Goal: Ask a question: Seek information or help from site administrators or community

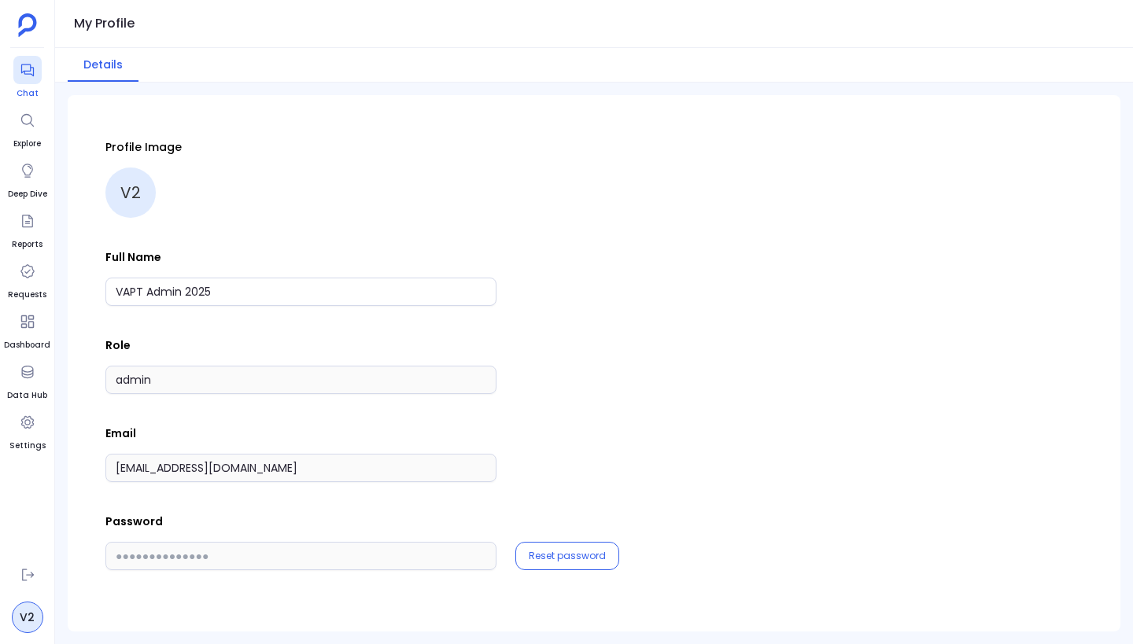
click at [31, 83] on div at bounding box center [27, 70] width 28 height 28
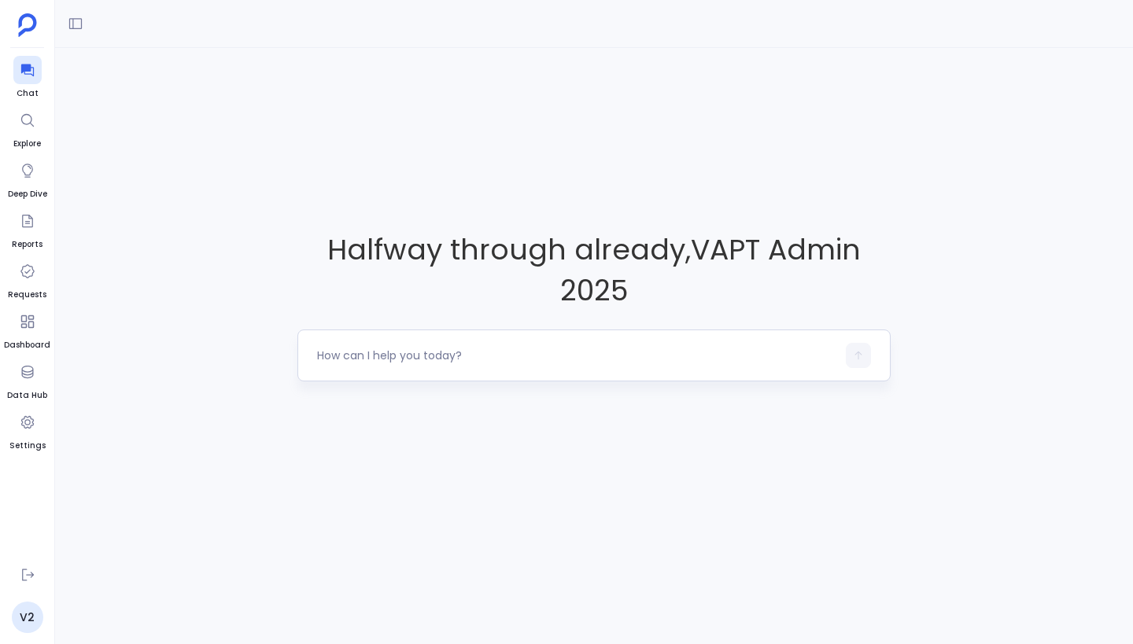
click at [392, 351] on textarea at bounding box center [576, 356] width 519 height 16
click at [31, 178] on icon at bounding box center [28, 171] width 16 height 16
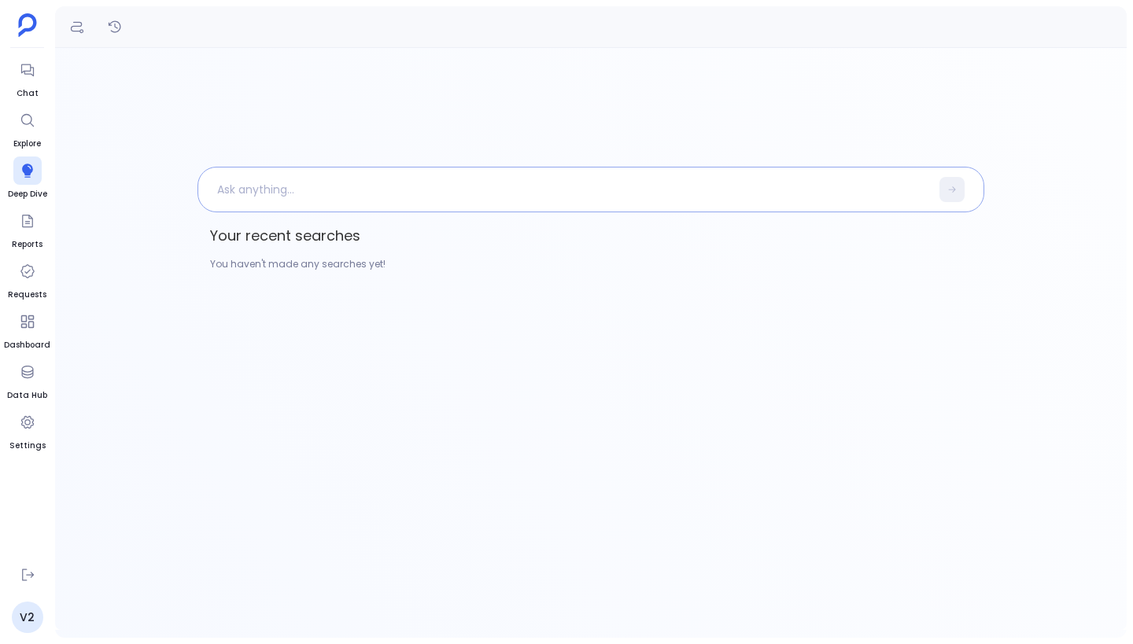
click at [309, 193] on p at bounding box center [563, 189] width 731 height 41
click at [315, 269] on div "You haven't made any searches yet!" at bounding box center [590, 264] width 787 height 28
click at [25, 220] on icon at bounding box center [28, 221] width 16 height 16
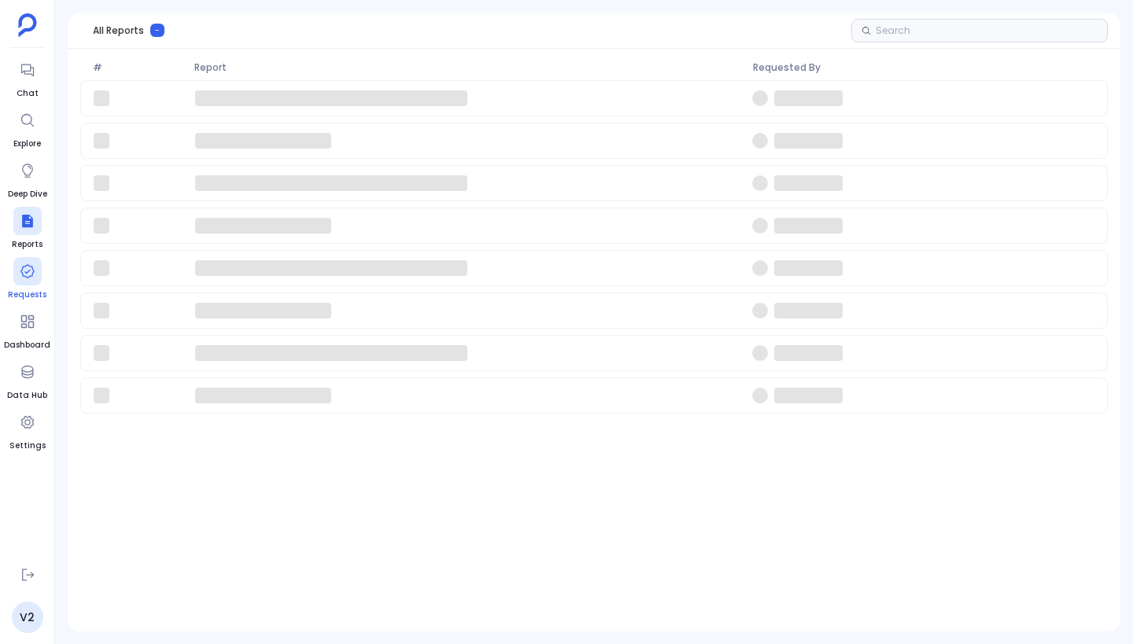
click at [32, 269] on icon at bounding box center [27, 271] width 14 height 14
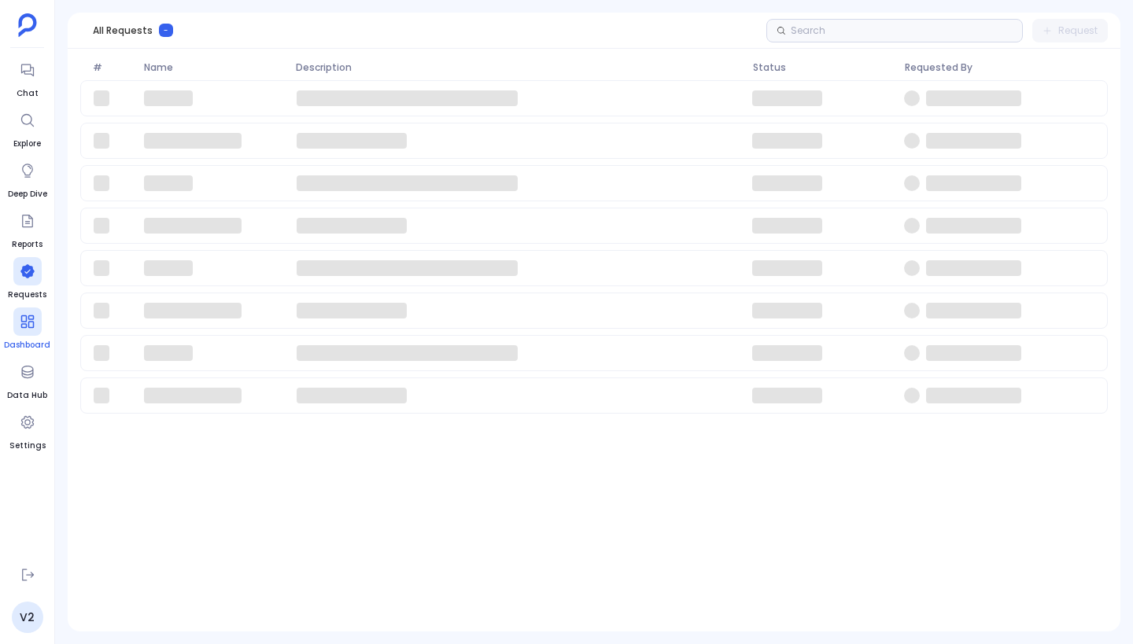
click at [26, 341] on span "Dashboard" at bounding box center [27, 345] width 46 height 13
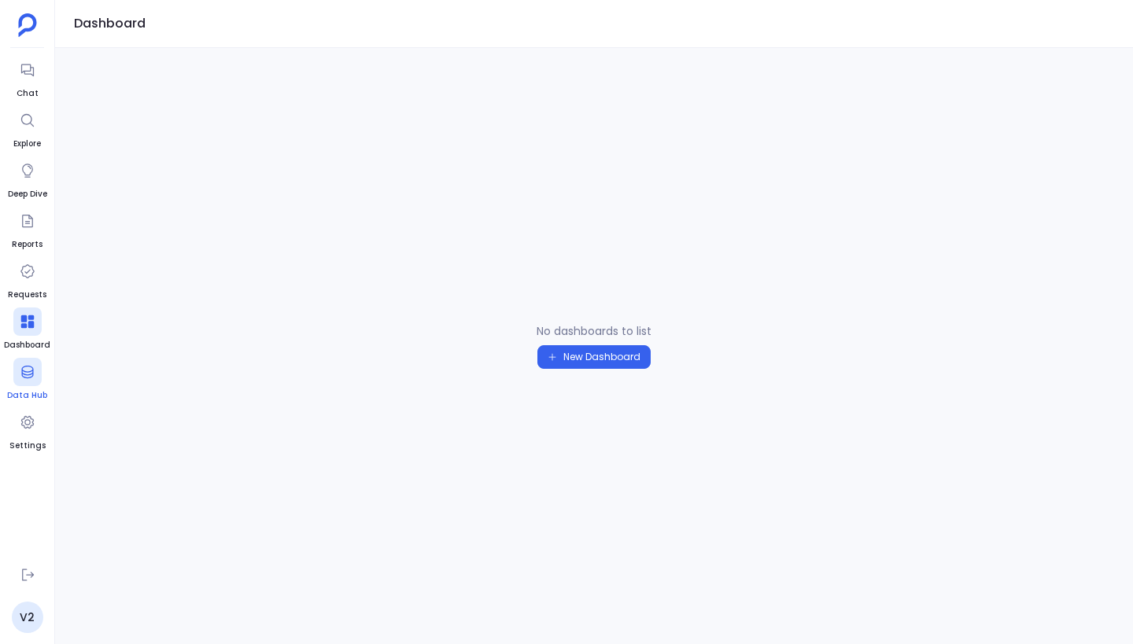
click at [32, 360] on div at bounding box center [27, 372] width 28 height 28
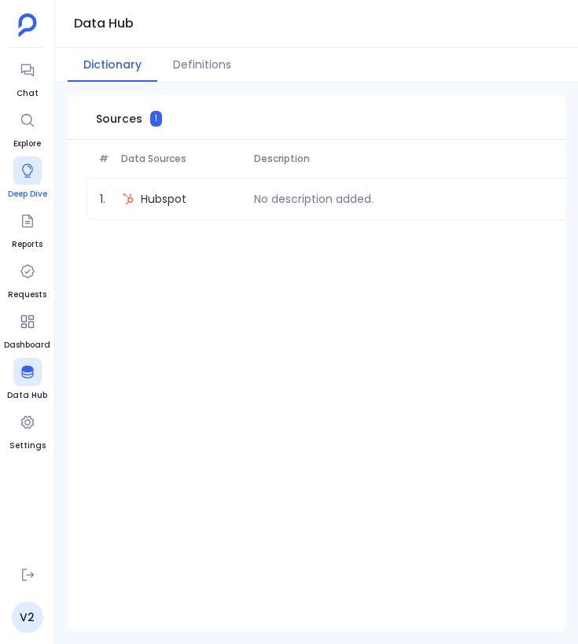
click at [35, 191] on span "Deep Dive" at bounding box center [27, 194] width 39 height 13
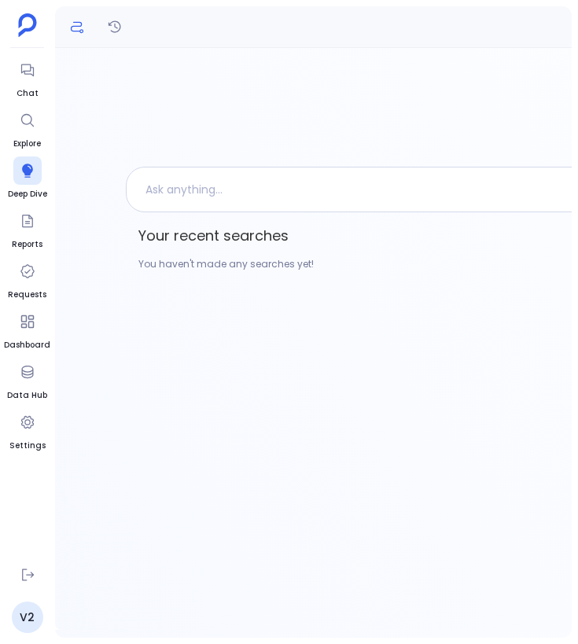
click at [79, 31] on icon "Definitions" at bounding box center [77, 27] width 16 height 16
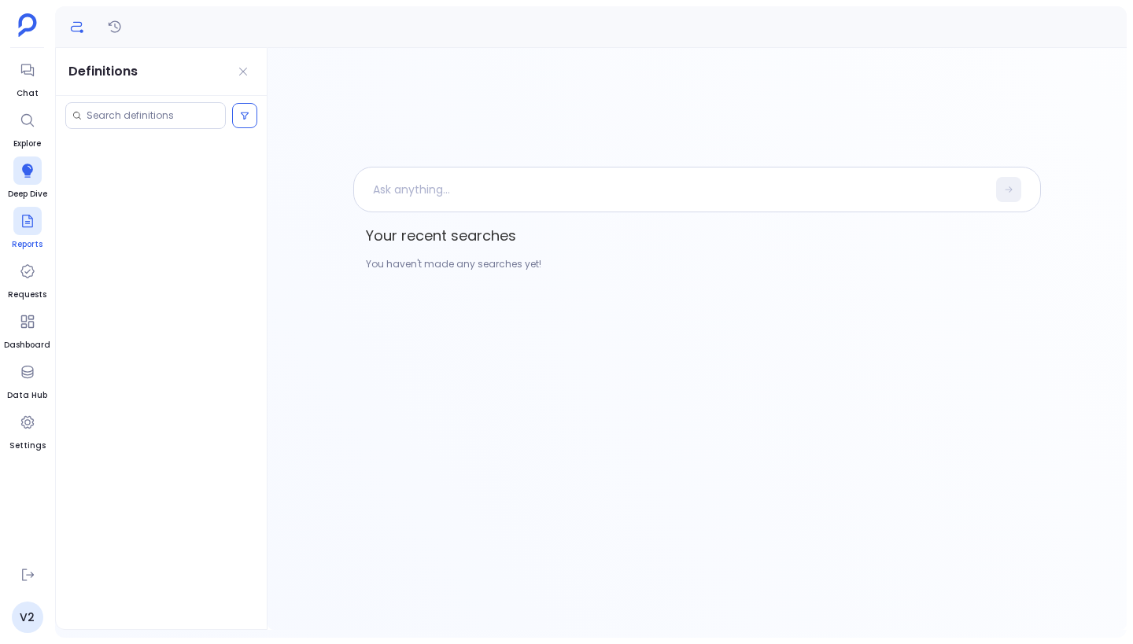
click at [23, 230] on div at bounding box center [27, 221] width 28 height 28
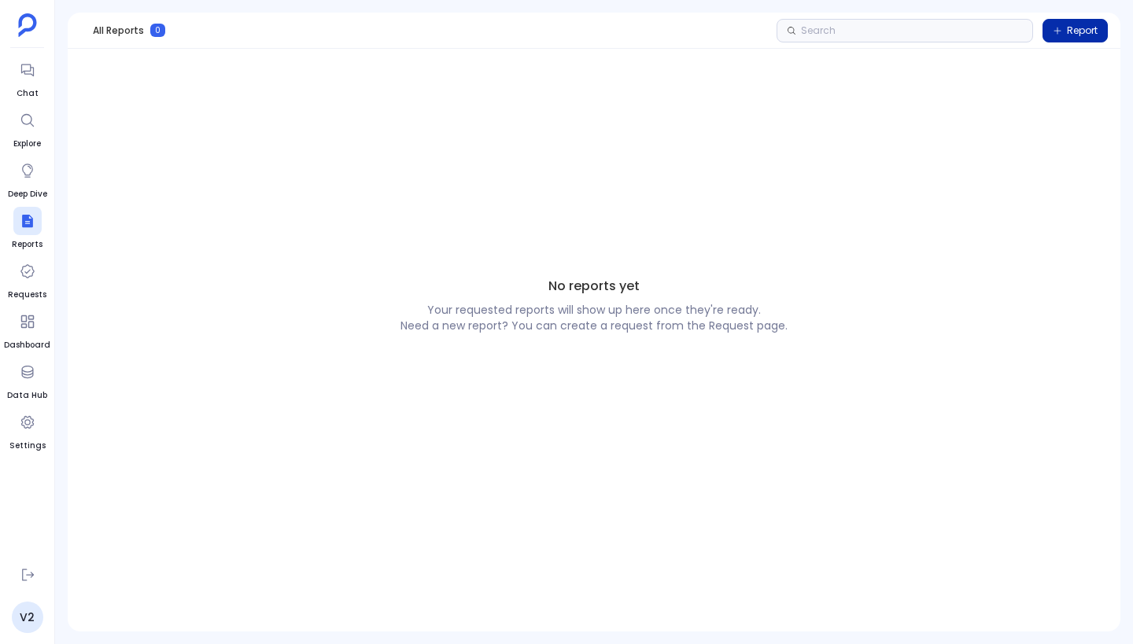
click at [1063, 30] on span "Report" at bounding box center [1074, 30] width 45 height 13
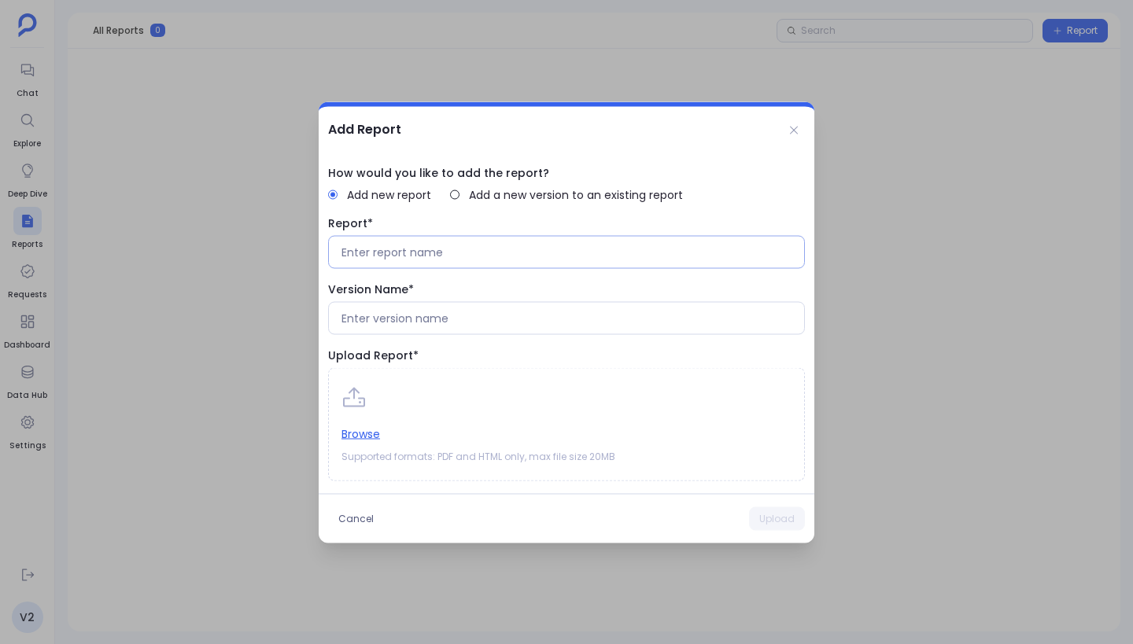
click at [470, 260] on div at bounding box center [566, 251] width 477 height 33
click at [479, 327] on div at bounding box center [566, 317] width 477 height 33
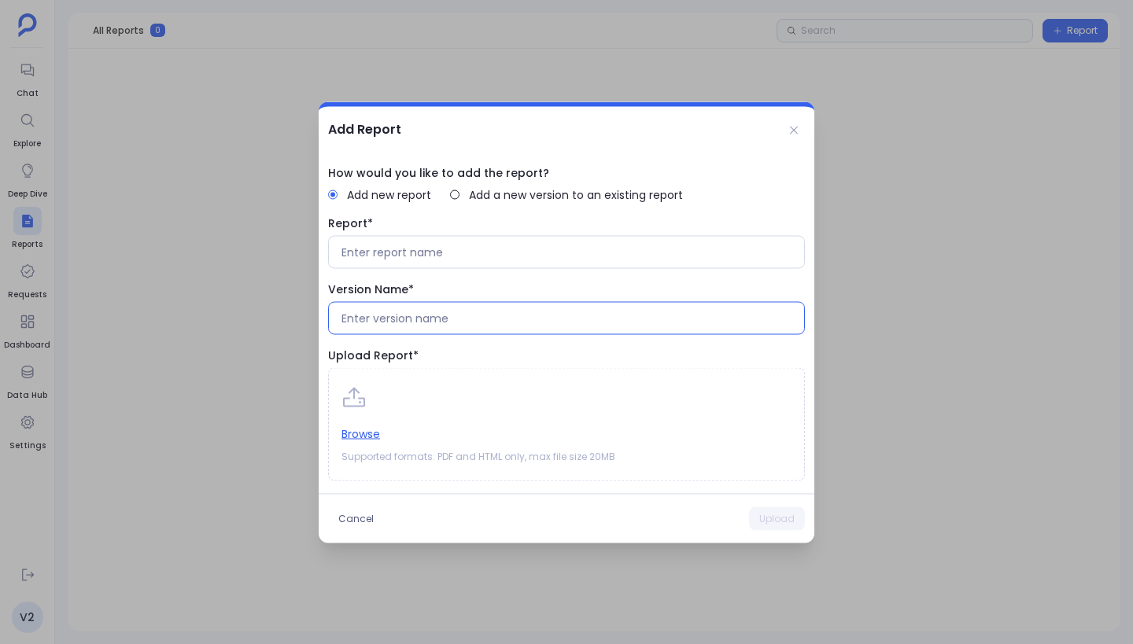
click at [492, 319] on input at bounding box center [566, 318] width 450 height 16
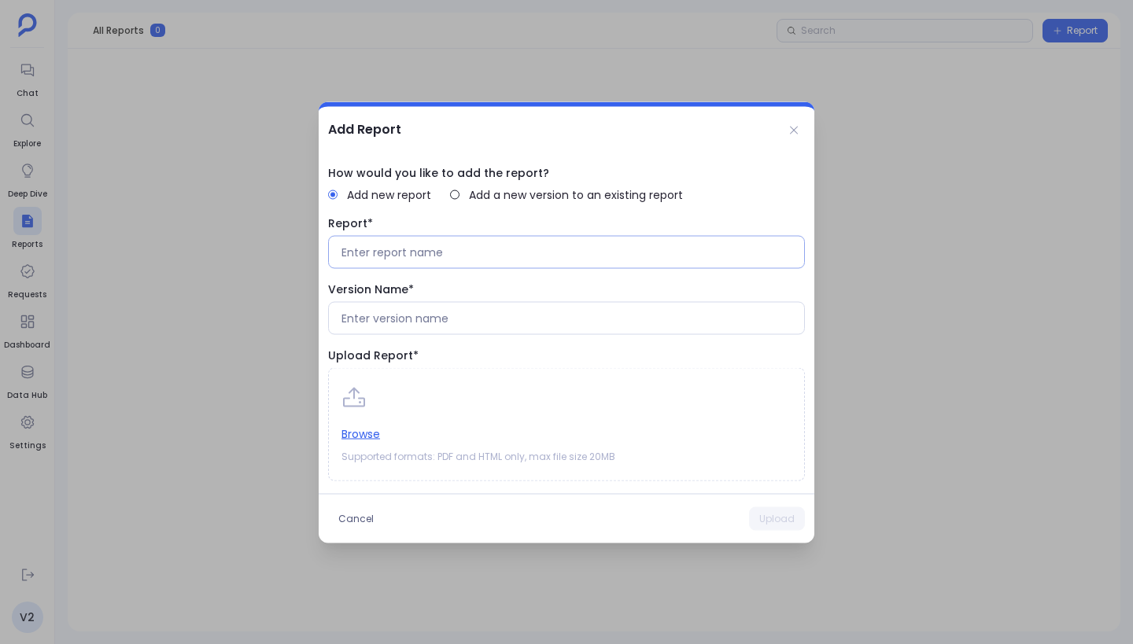
click at [452, 260] on div at bounding box center [566, 251] width 477 height 33
click at [439, 254] on input at bounding box center [566, 252] width 450 height 16
click at [456, 198] on div at bounding box center [454, 194] width 9 height 9
click at [348, 192] on span "Add new report" at bounding box center [389, 194] width 84 height 16
click at [796, 130] on icon at bounding box center [793, 129] width 13 height 13
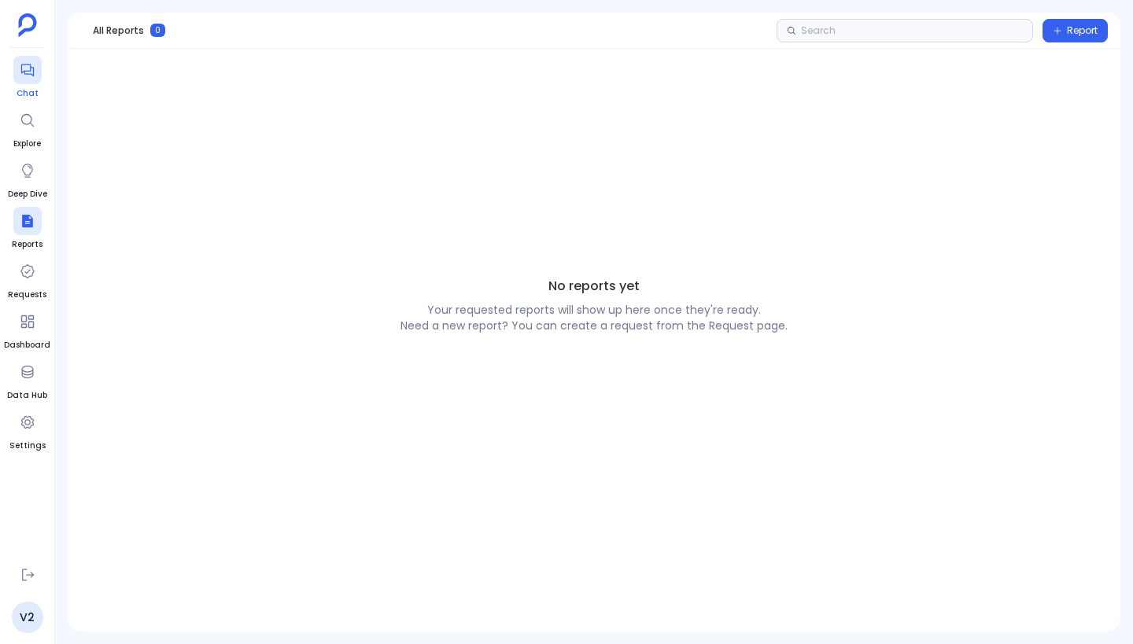
click at [32, 80] on div at bounding box center [27, 70] width 28 height 28
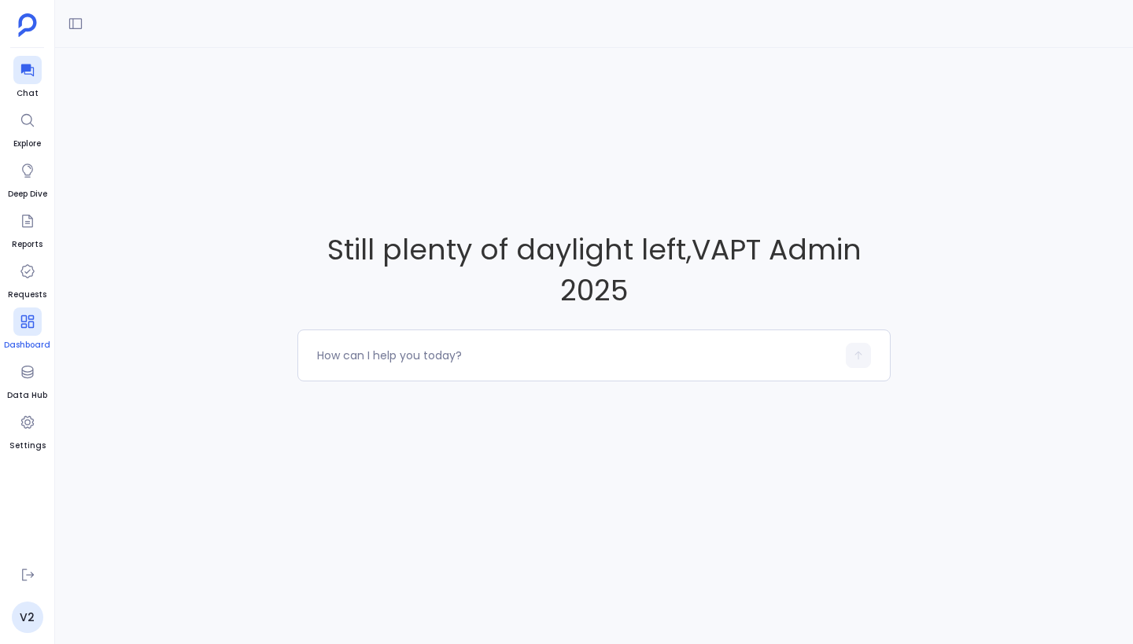
click at [41, 322] on link "Dashboard" at bounding box center [27, 330] width 46 height 44
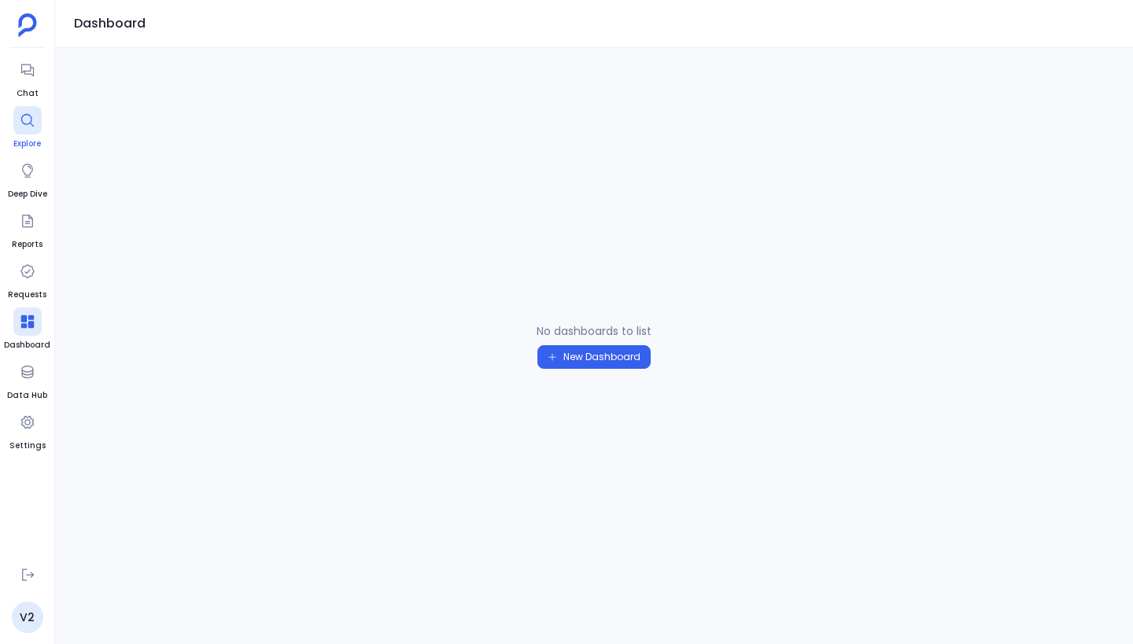
click at [35, 132] on div at bounding box center [27, 120] width 28 height 28
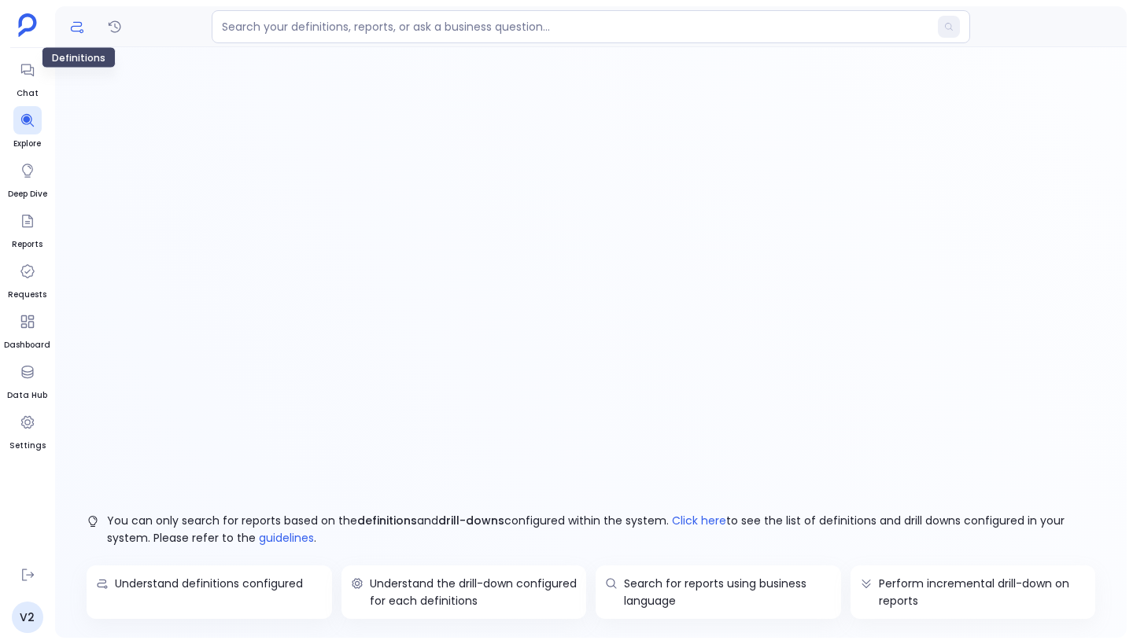
click at [74, 25] on icon "Definitions" at bounding box center [77, 26] width 13 height 11
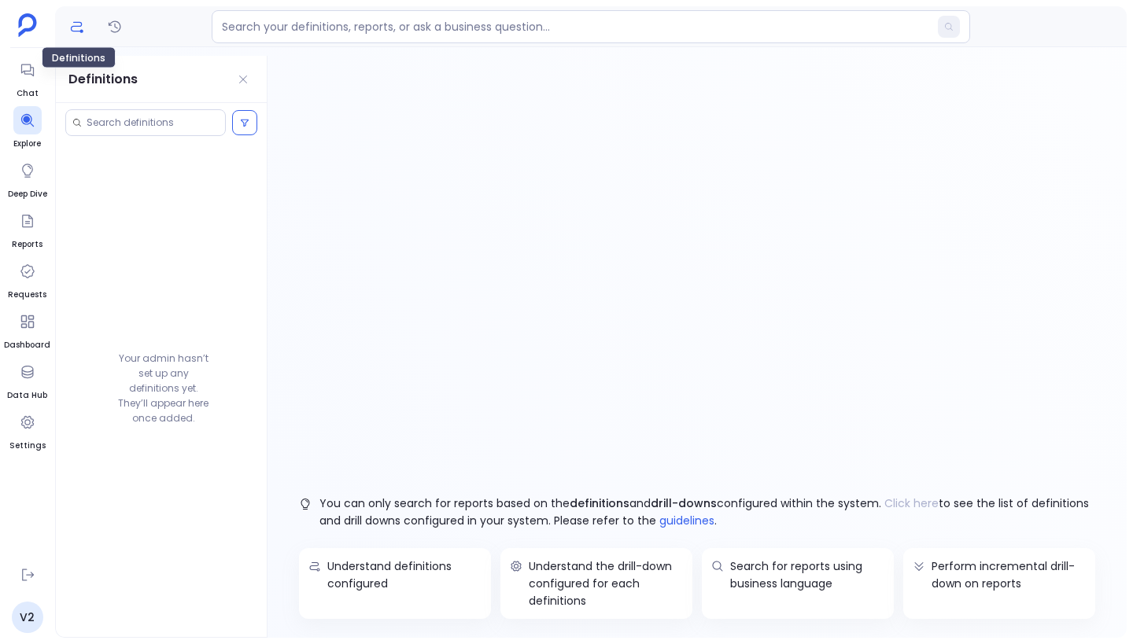
click at [74, 28] on icon "Definitions" at bounding box center [77, 27] width 16 height 16
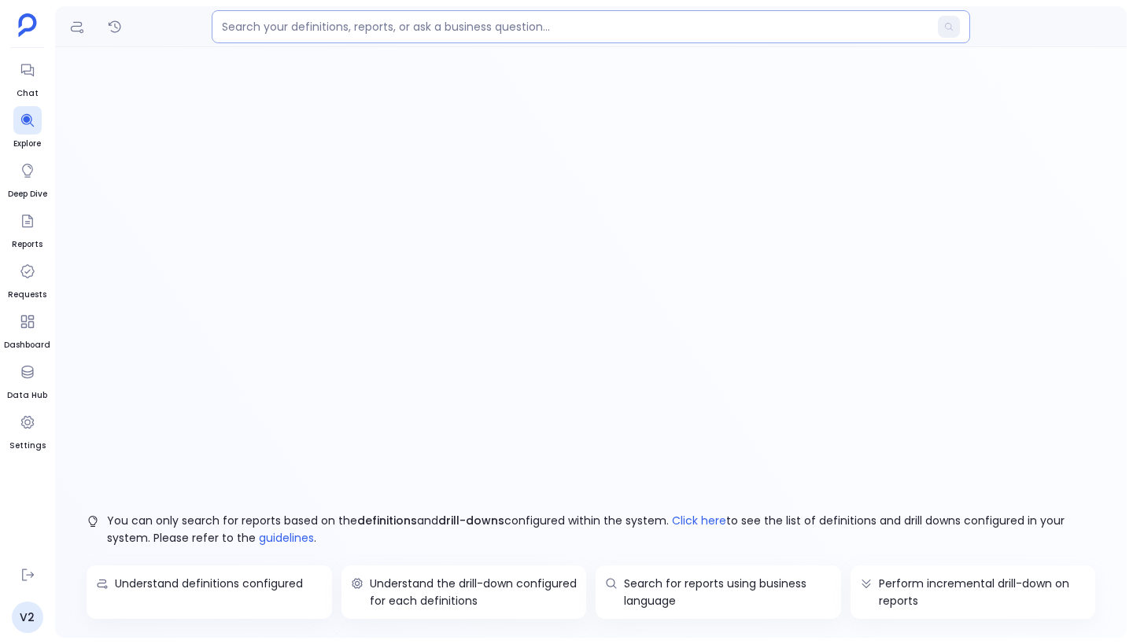
click at [352, 25] on input at bounding box center [575, 27] width 706 height 16
click at [84, 31] on icon "Definitions" at bounding box center [77, 27] width 16 height 16
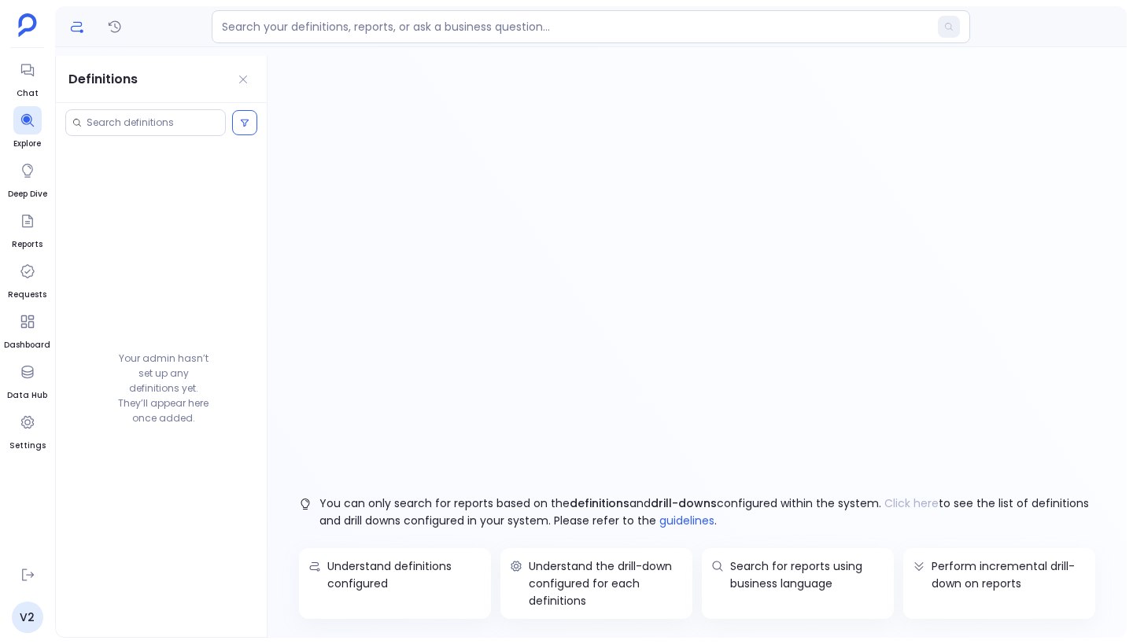
click at [277, 50] on div "Definitions Your admin hasn’t set up any definitions yet. They’ll appear here o…" at bounding box center [590, 322] width 1071 height 632
click at [277, 31] on input at bounding box center [575, 27] width 706 height 16
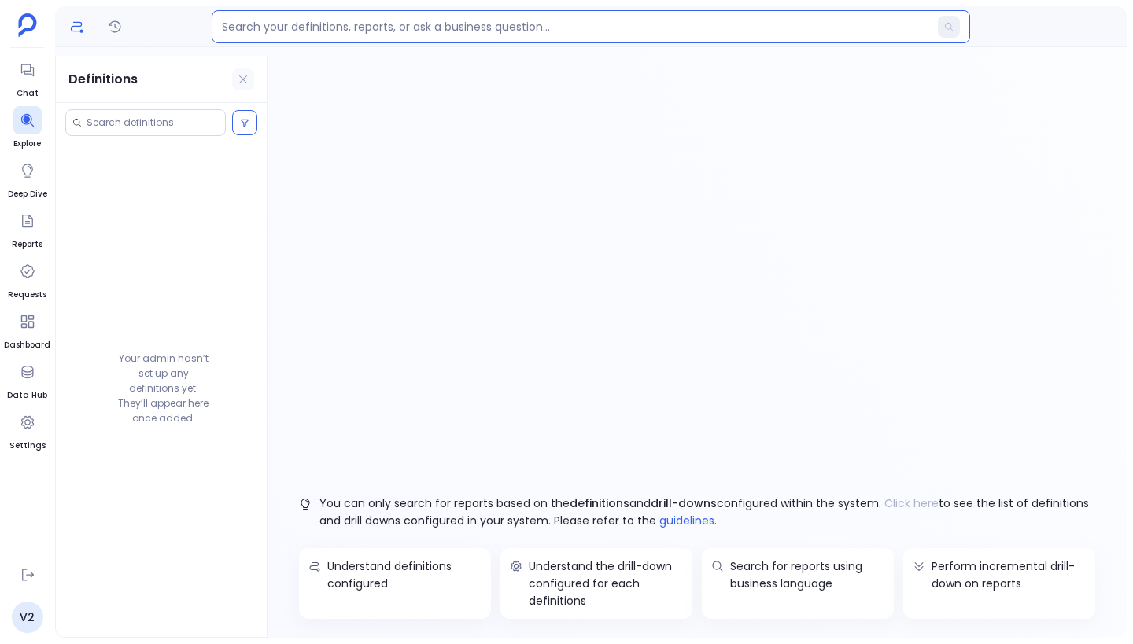
click at [253, 75] on button at bounding box center [243, 79] width 22 height 22
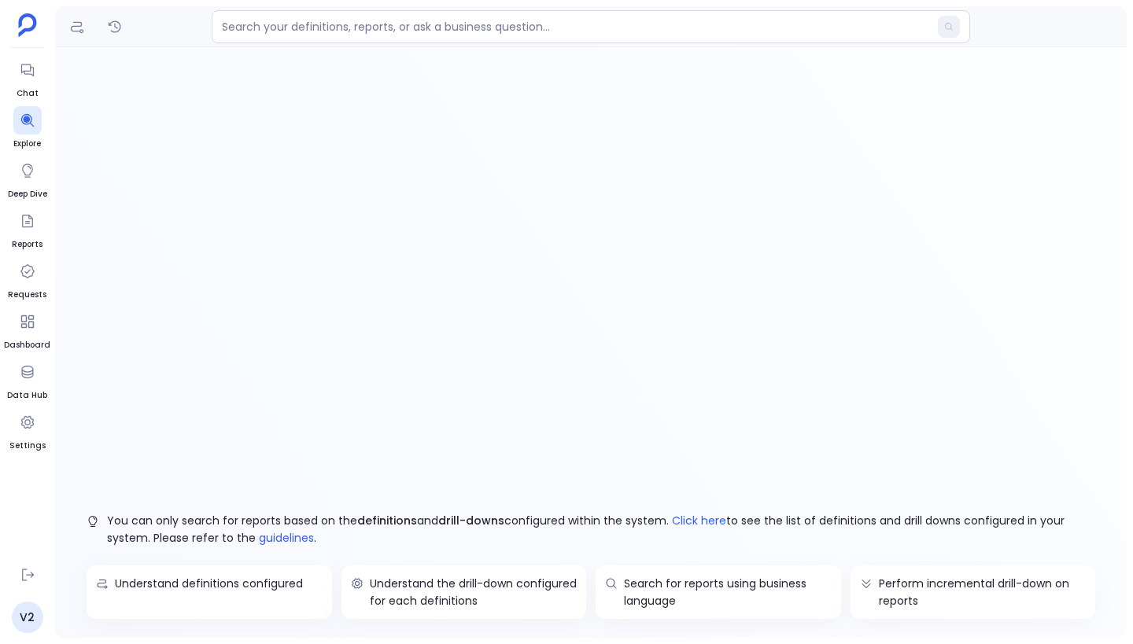
click at [508, 206] on div "You can only search for reports based on the definitions and drill-downs config…" at bounding box center [590, 347] width 1071 height 582
click at [31, 176] on icon at bounding box center [28, 171] width 16 height 16
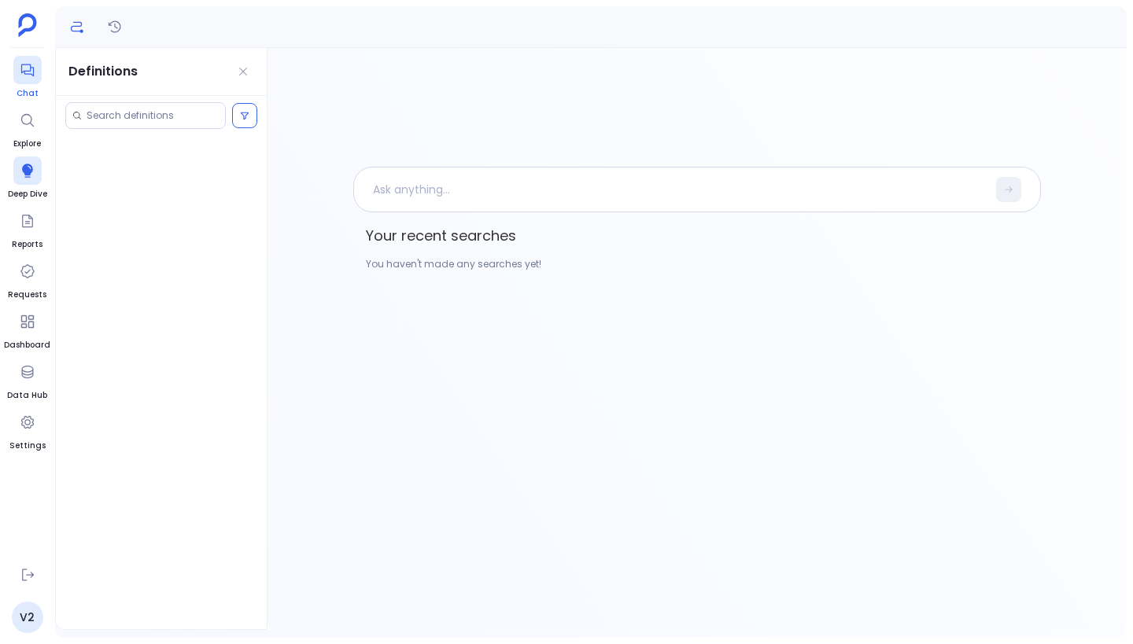
click at [20, 88] on span "Chat" at bounding box center [27, 93] width 28 height 13
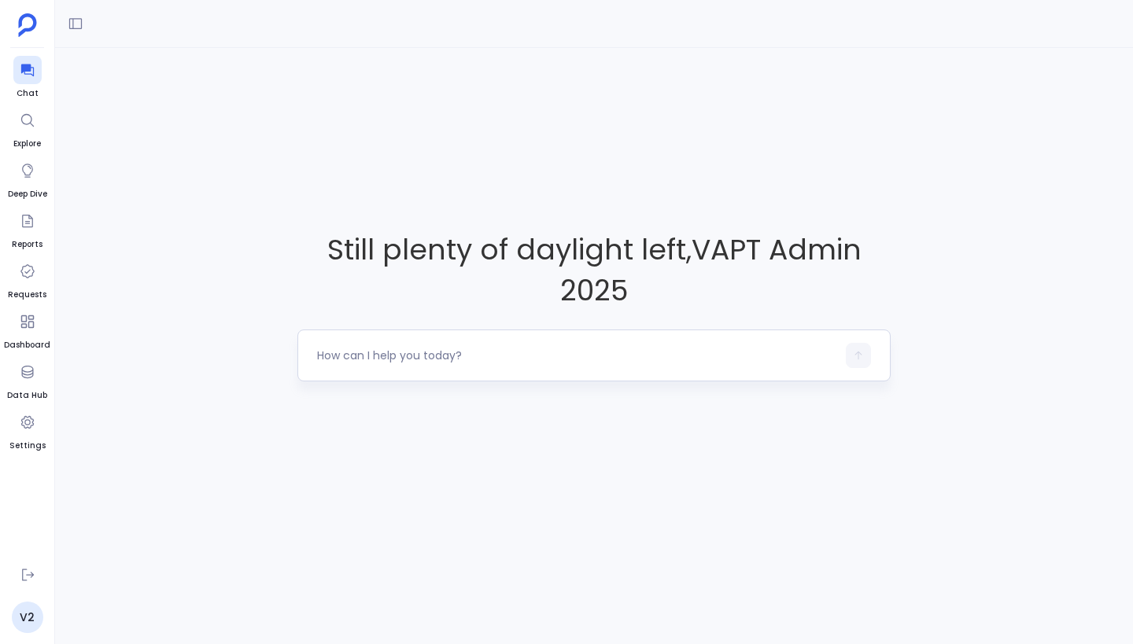
click at [383, 359] on textarea at bounding box center [576, 356] width 519 height 16
click at [216, 361] on div "Still plenty of daylight left , VAPT Admin 2025" at bounding box center [594, 305] width 1078 height 515
click at [376, 356] on textarea at bounding box center [576, 356] width 519 height 16
click at [206, 356] on div "Still plenty of daylight left , VAPT Admin 2025" at bounding box center [594, 305] width 1078 height 515
click at [385, 348] on textarea at bounding box center [576, 356] width 519 height 16
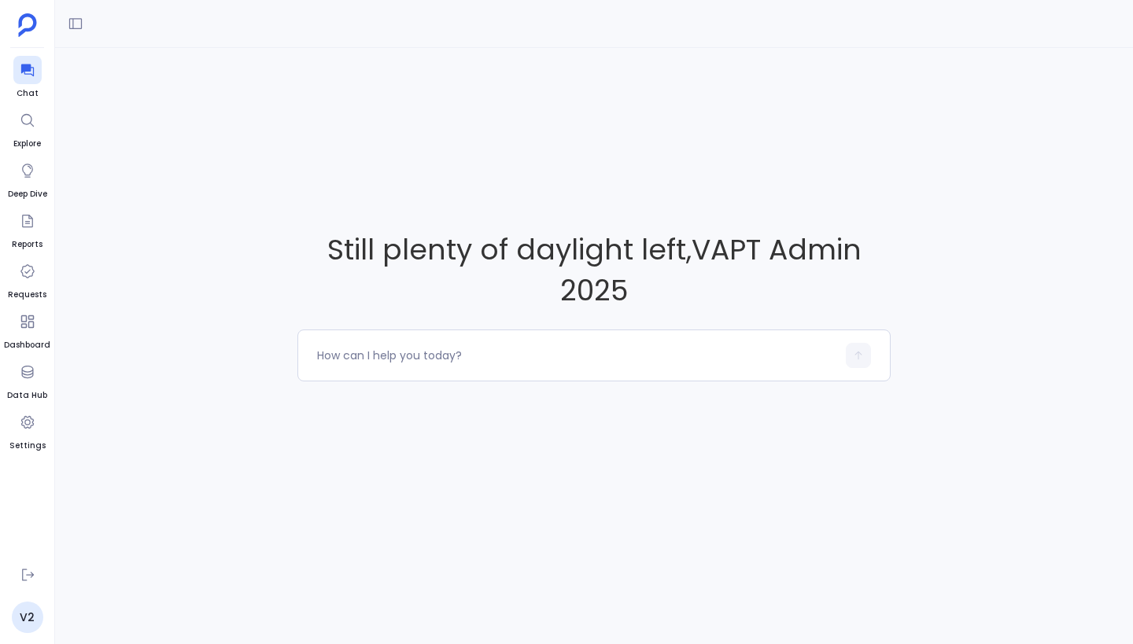
click at [411, 182] on div "Still plenty of daylight left , VAPT Admin 2025" at bounding box center [594, 305] width 1078 height 515
click at [437, 348] on textarea at bounding box center [576, 356] width 519 height 16
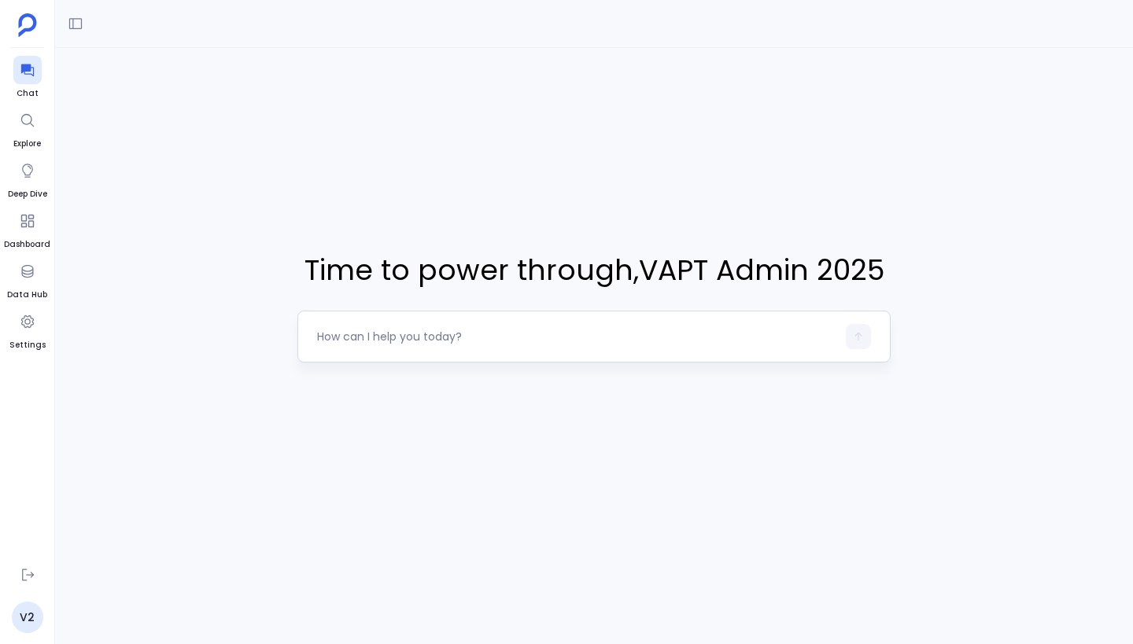
click at [386, 341] on textarea at bounding box center [576, 337] width 519 height 16
click at [28, 610] on link "V2" at bounding box center [27, 617] width 31 height 31
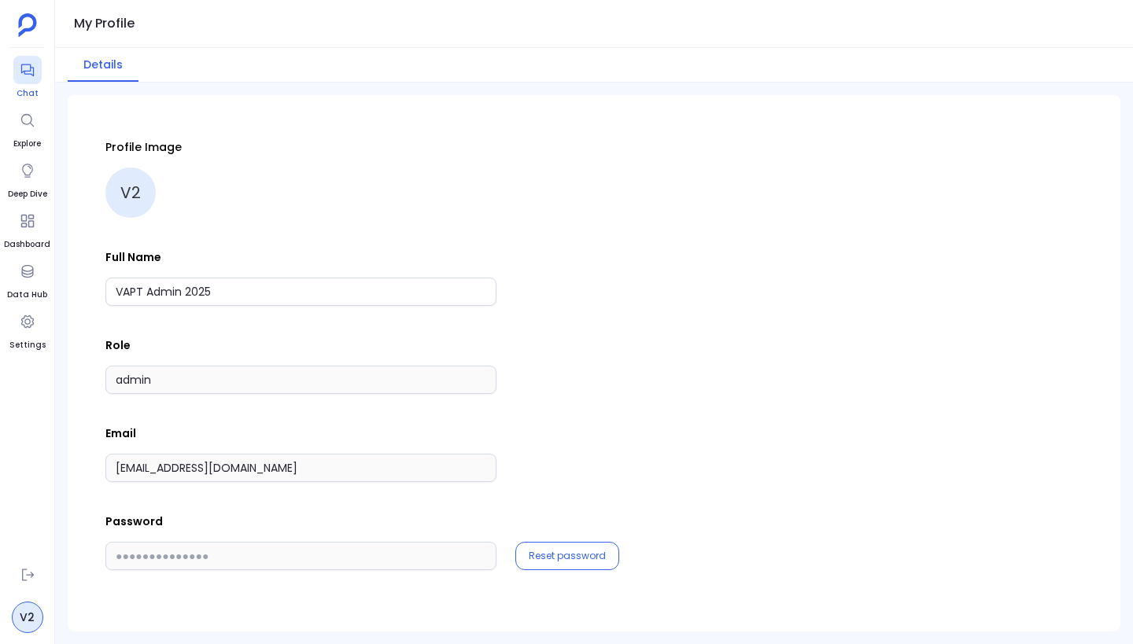
click at [35, 72] on div at bounding box center [27, 70] width 28 height 28
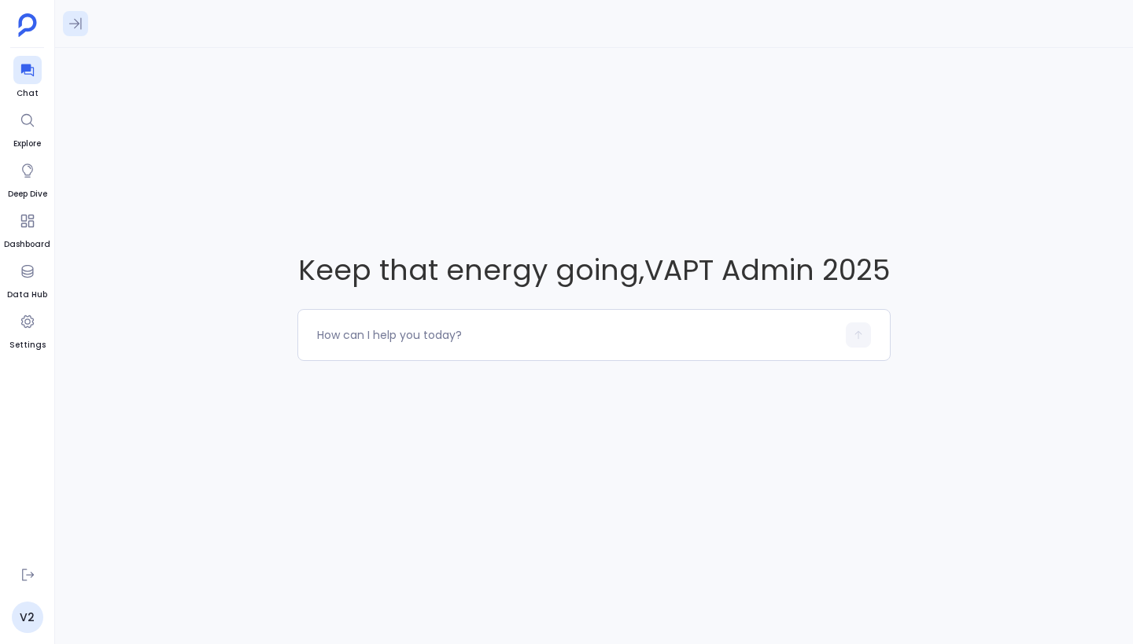
click at [80, 23] on icon at bounding box center [76, 24] width 16 height 16
click at [82, 24] on icon at bounding box center [76, 24] width 16 height 16
click at [388, 340] on textarea at bounding box center [576, 335] width 519 height 16
click at [40, 278] on div at bounding box center [27, 271] width 28 height 28
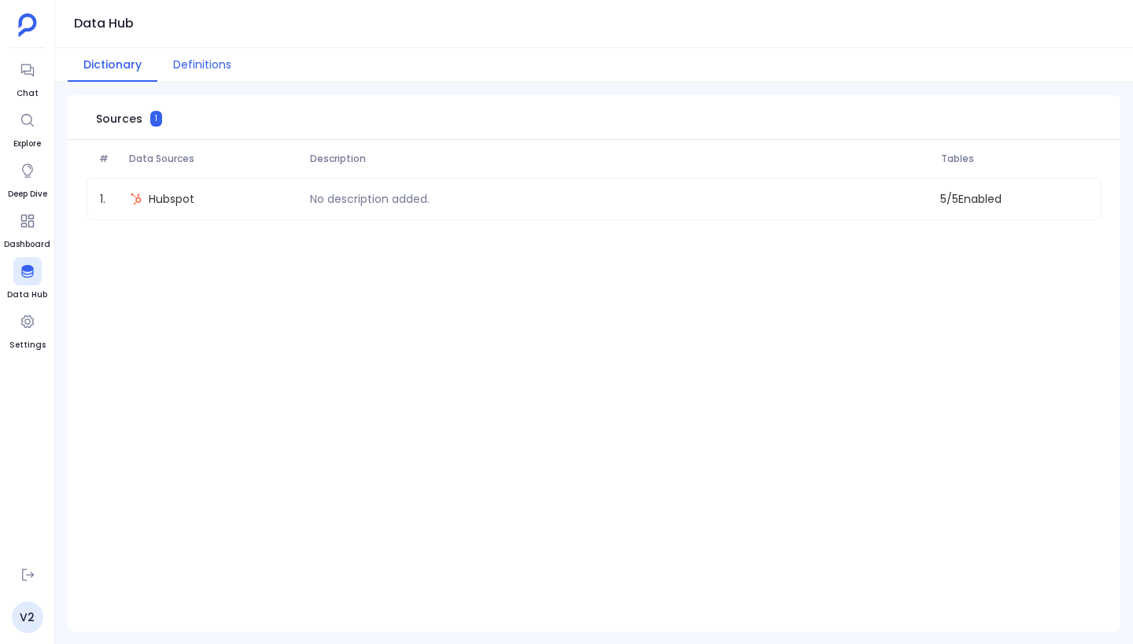
click at [227, 61] on button "Definitions" at bounding box center [202, 65] width 90 height 34
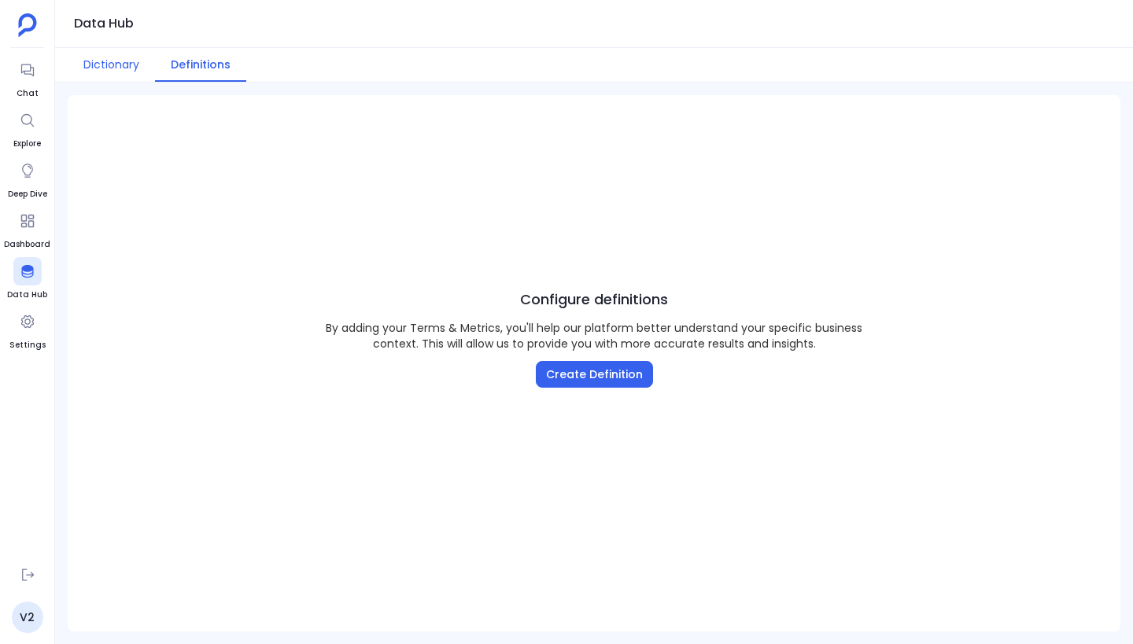
click at [105, 57] on button "Dictionary" at bounding box center [111, 65] width 87 height 34
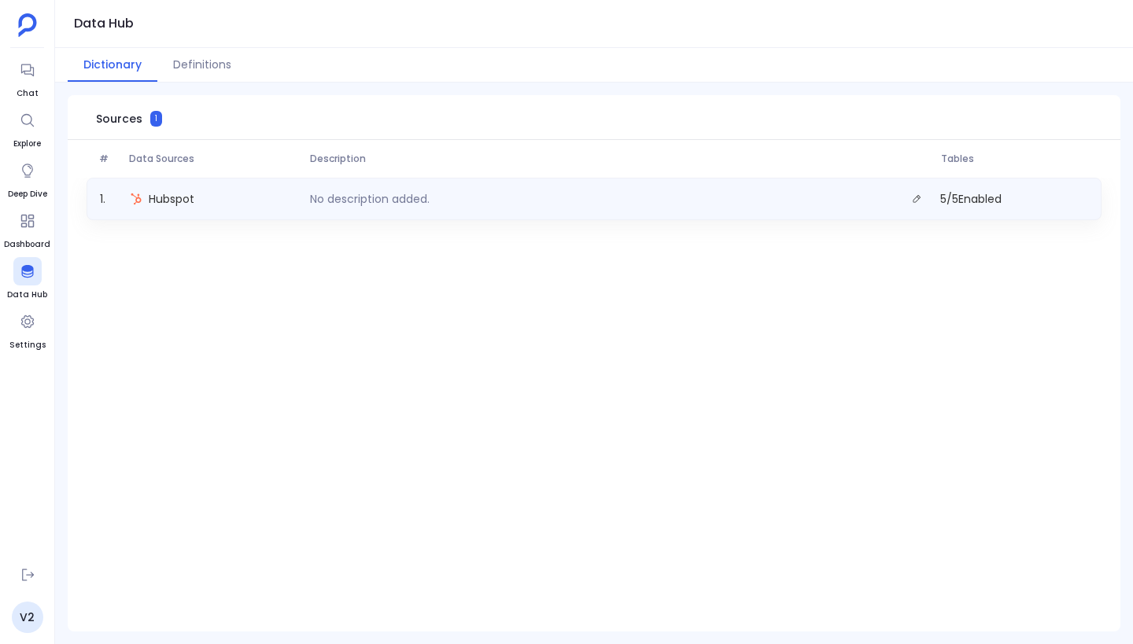
click at [238, 199] on div "Hubspot" at bounding box center [213, 199] width 180 height 22
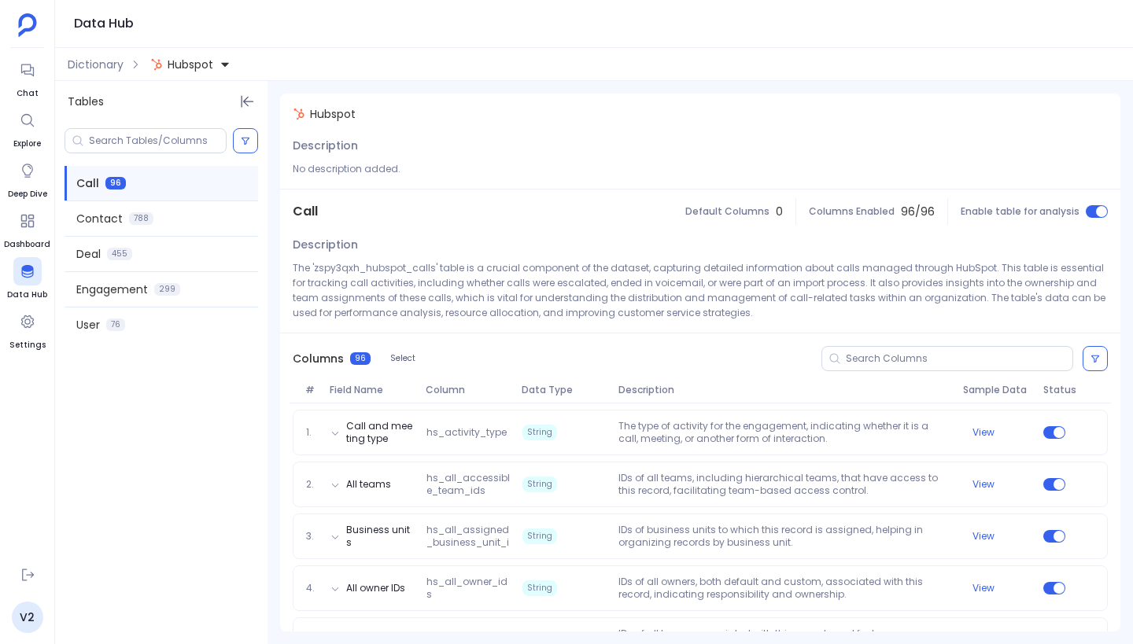
click at [114, 53] on div "Dictionary Hubspot" at bounding box center [594, 64] width 1078 height 33
click at [106, 62] on span "Dictionary" at bounding box center [96, 65] width 56 height 16
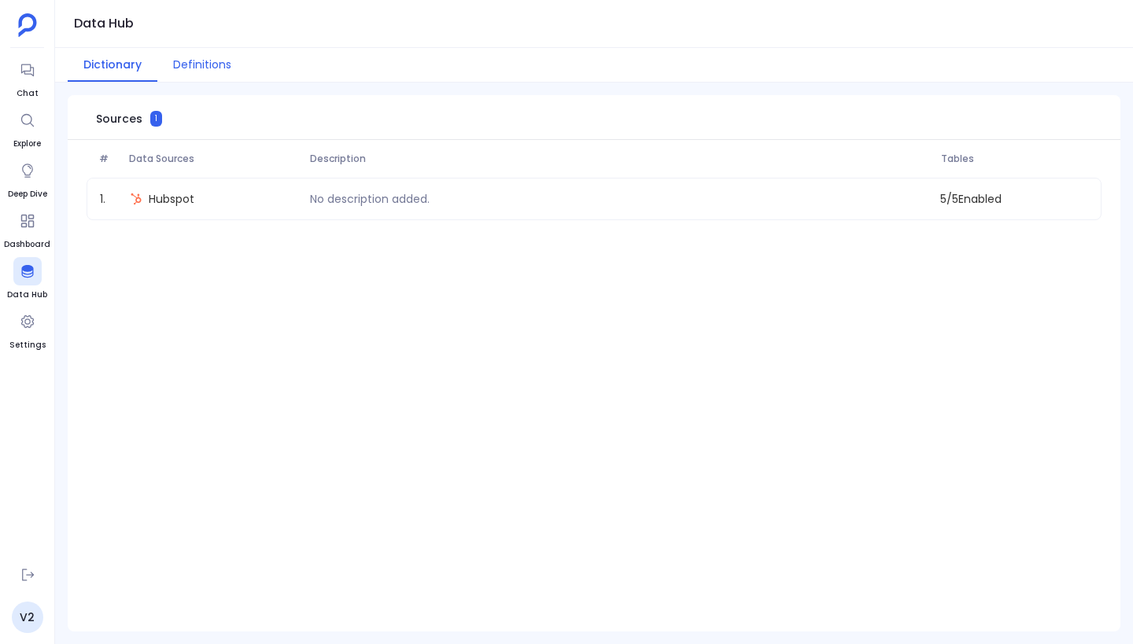
click at [197, 49] on button "Definitions" at bounding box center [202, 65] width 90 height 34
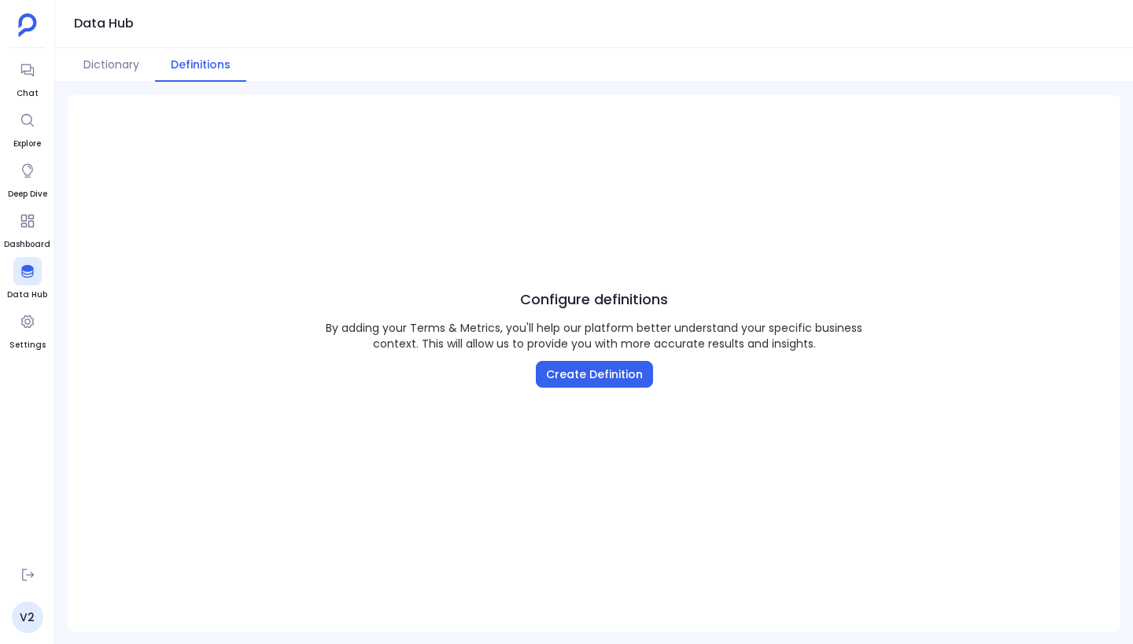
click at [583, 391] on div "Configure definitions By adding your Terms & Metrics, you'll help our platform …" at bounding box center [594, 337] width 1052 height 485
click at [601, 374] on button "Create Definition" at bounding box center [594, 374] width 117 height 27
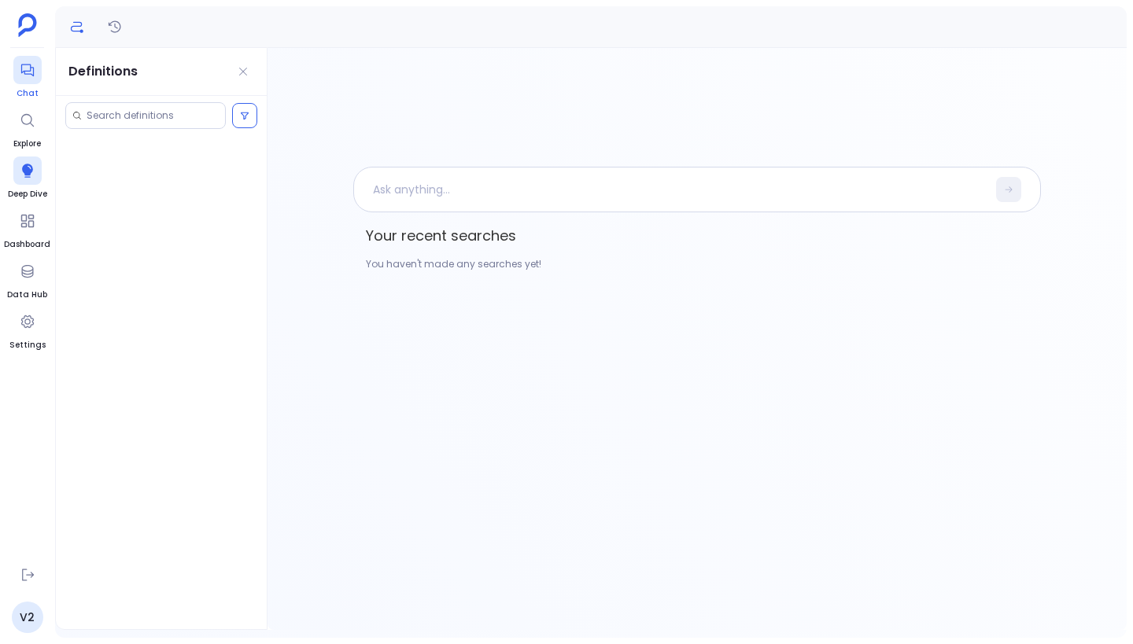
click at [35, 73] on icon at bounding box center [28, 70] width 16 height 16
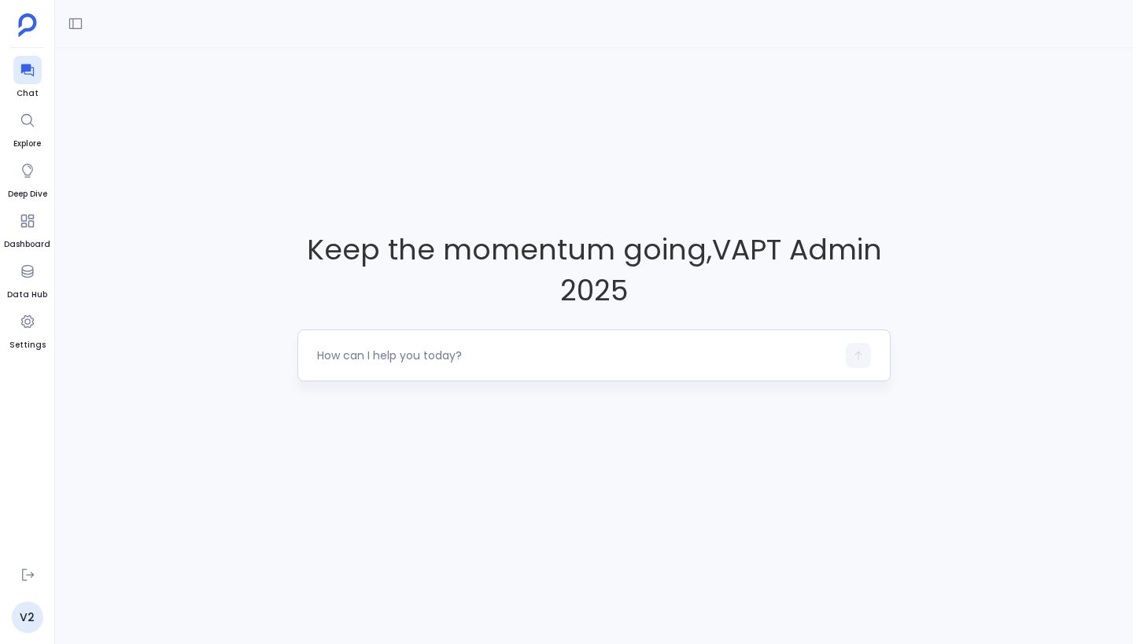
click at [385, 352] on textarea at bounding box center [576, 356] width 519 height 16
click at [74, 28] on icon at bounding box center [76, 24] width 16 height 16
click at [370, 353] on textarea at bounding box center [576, 356] width 519 height 16
type textarea "I want to know the accounts renewing in next 5 months"
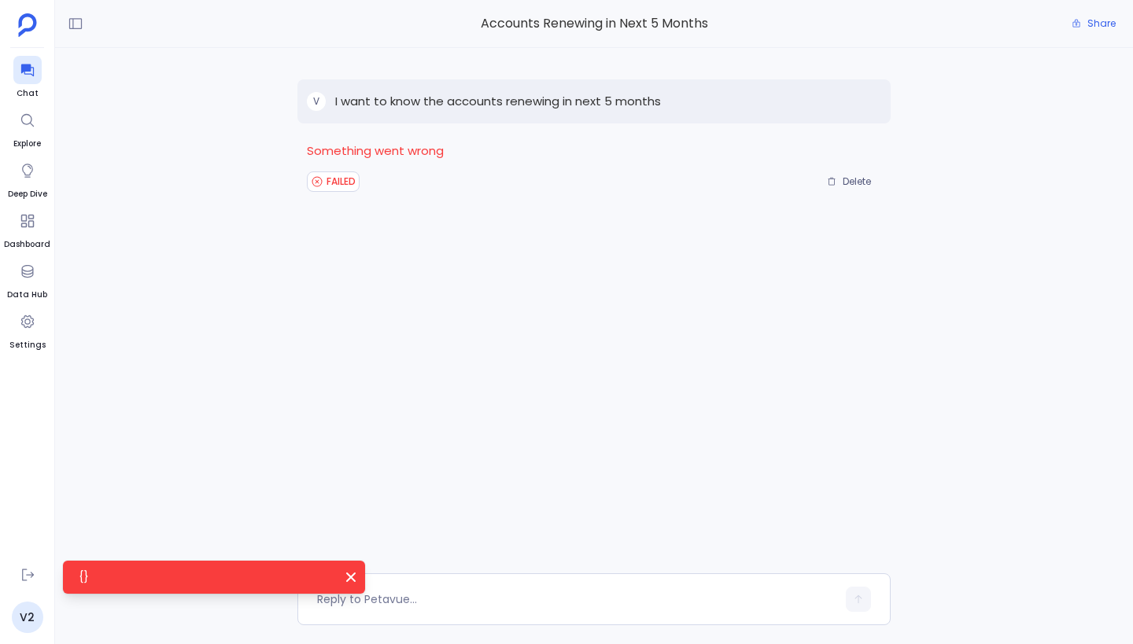
click at [334, 263] on div "V I want to know the accounts renewing in next 5 months Something went wrong FA…" at bounding box center [593, 310] width 593 height 525
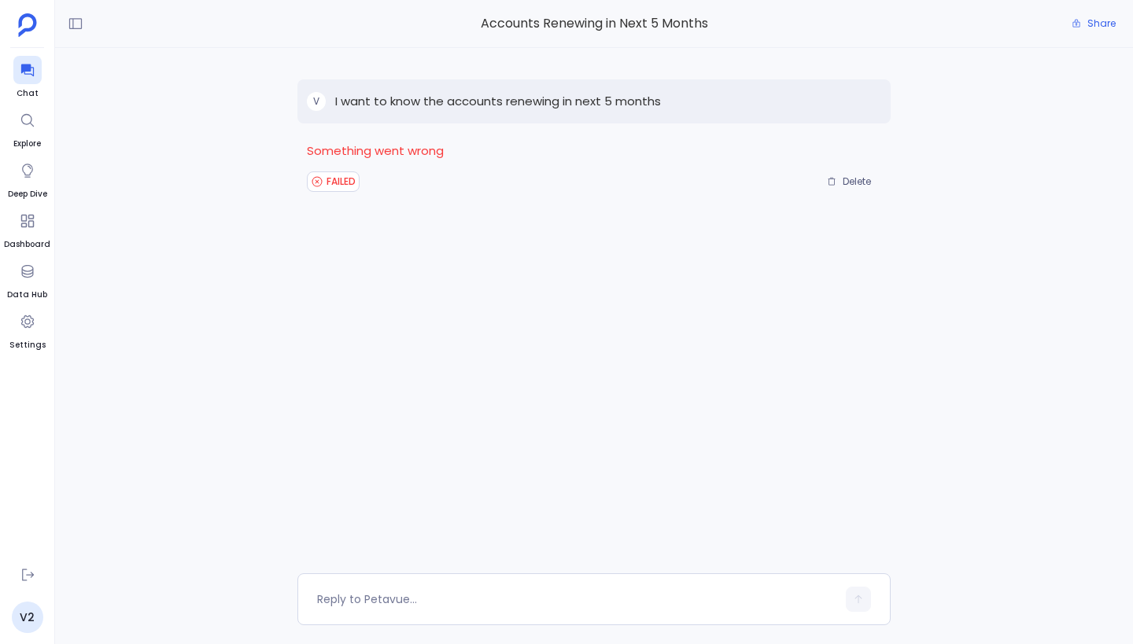
click at [544, 98] on p "I want to know the accounts renewing in next 5 months" at bounding box center [498, 101] width 326 height 19
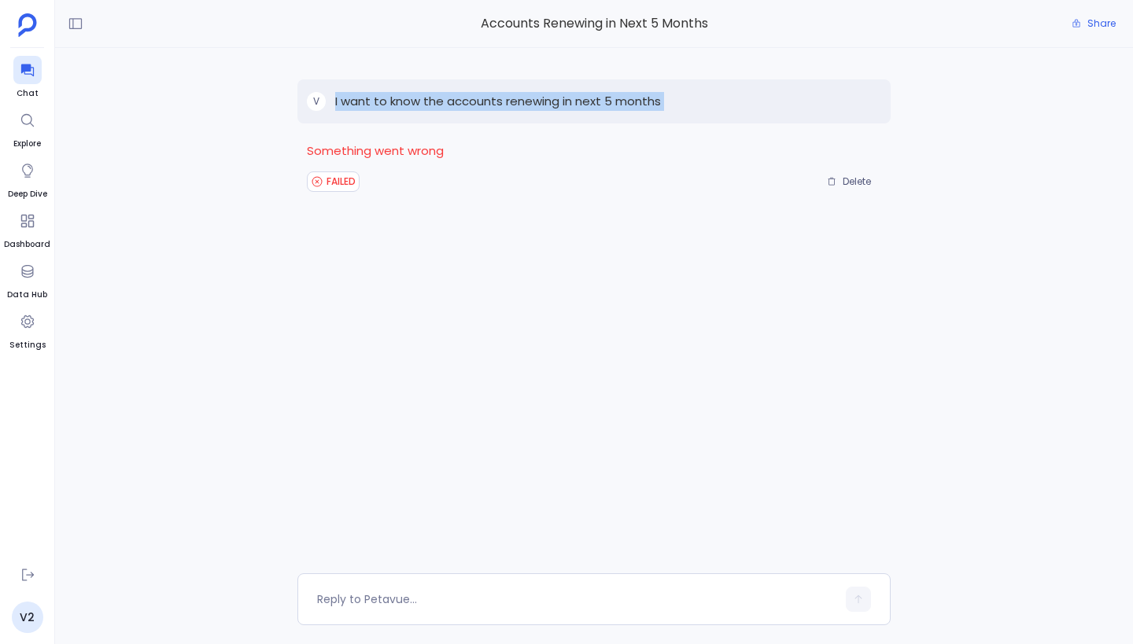
click at [544, 98] on p "I want to know the accounts renewing in next 5 months" at bounding box center [498, 101] width 326 height 19
copy p "I want to know the accounts renewing in next 5 months"
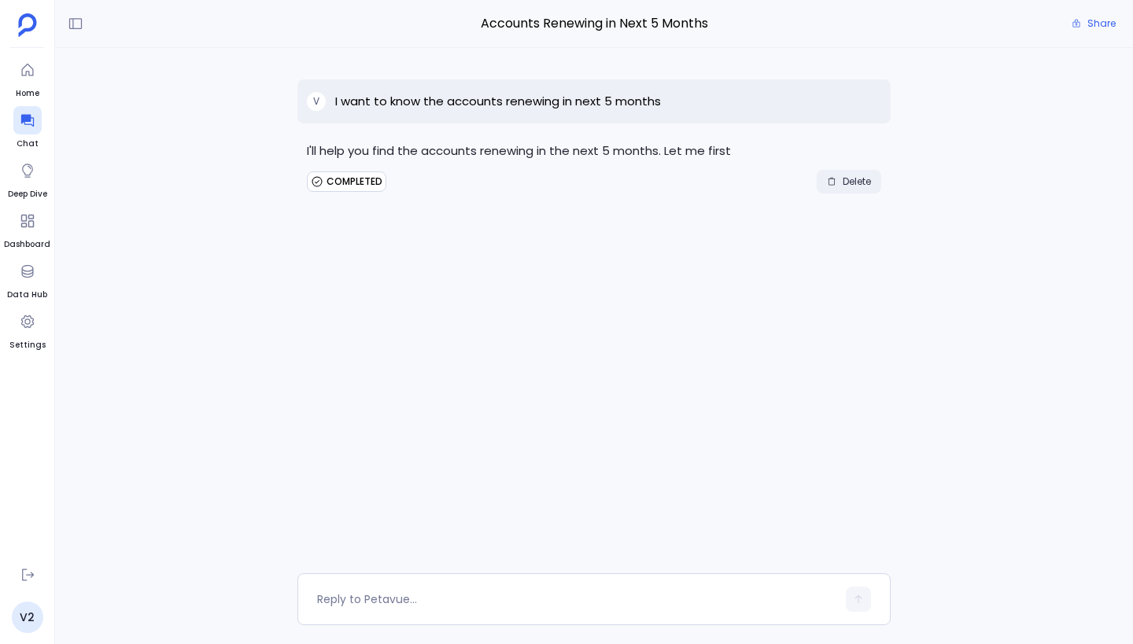
click at [842, 186] on span "Delete" at bounding box center [856, 181] width 28 height 13
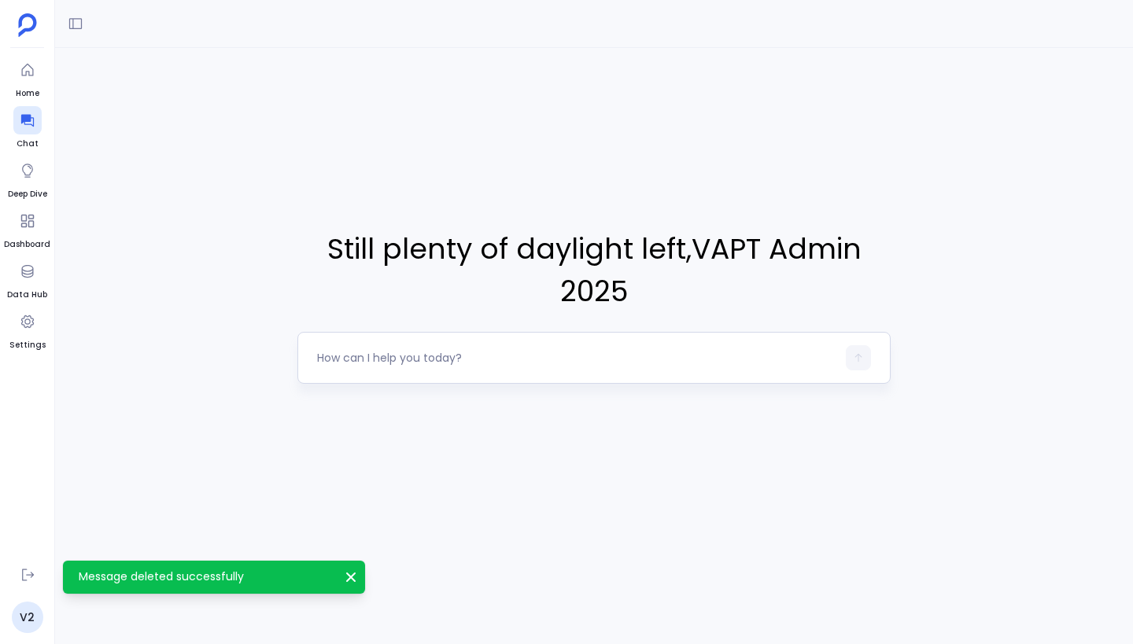
click at [397, 363] on textarea at bounding box center [576, 358] width 519 height 16
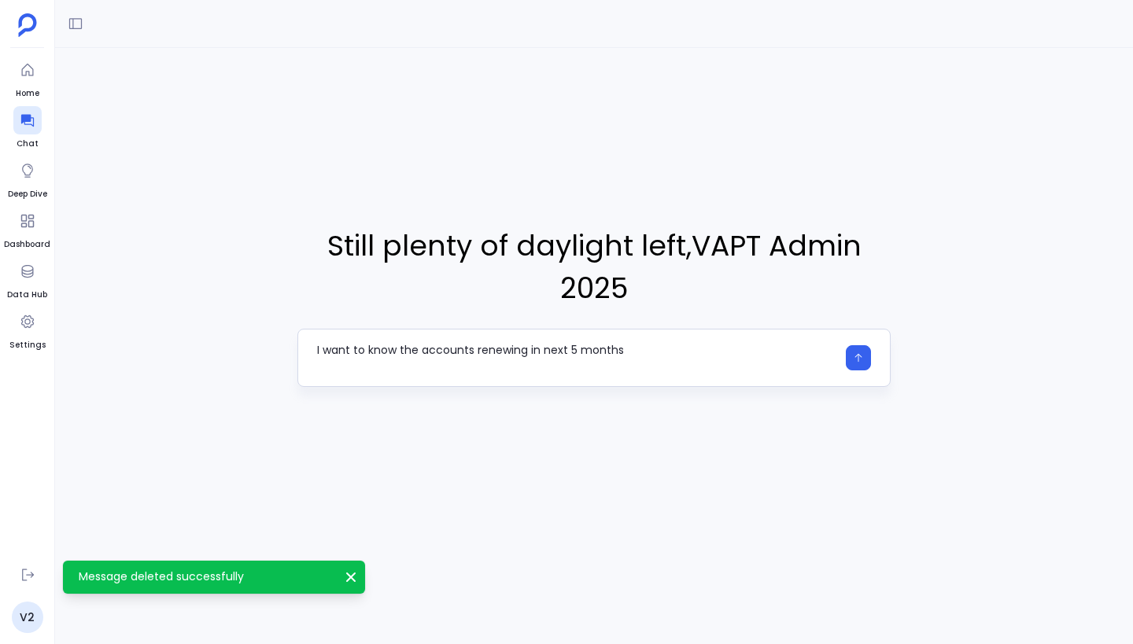
type textarea "I want to know the accounts renewing in next 5 months"
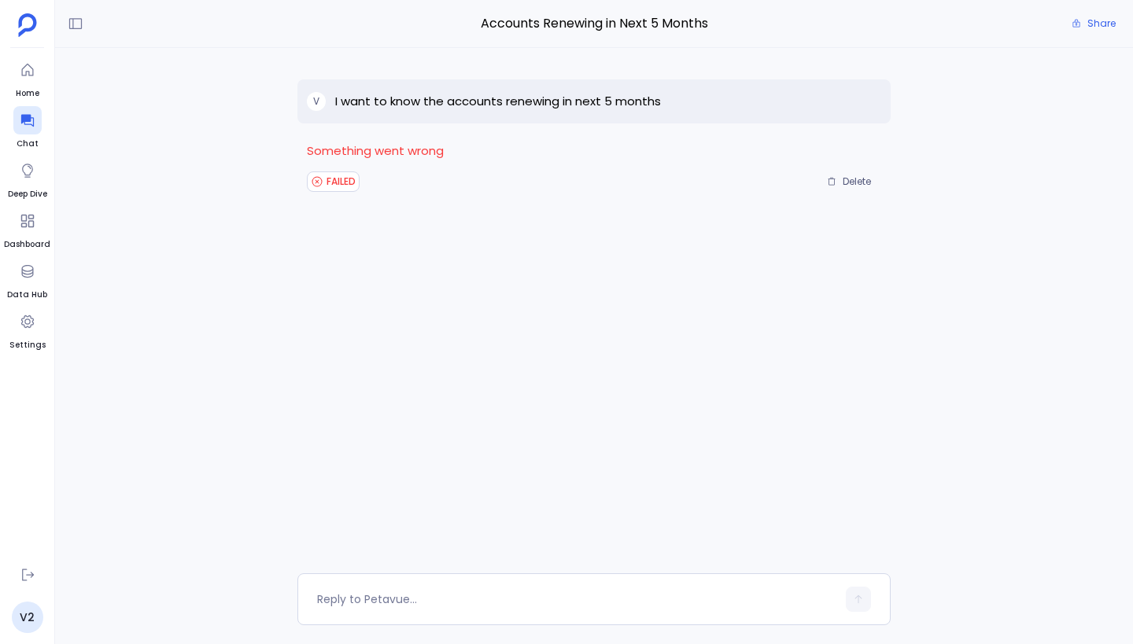
click at [544, 198] on div at bounding box center [593, 209] width 593 height 31
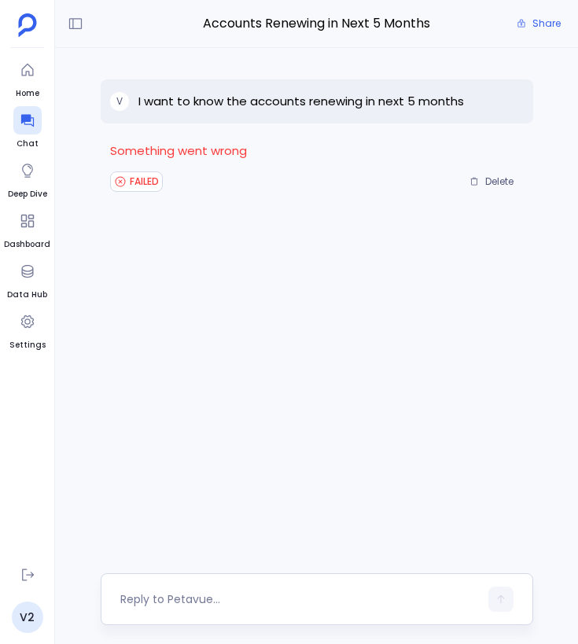
click at [182, 604] on textarea at bounding box center [299, 599] width 359 height 16
type textarea "can you retry"
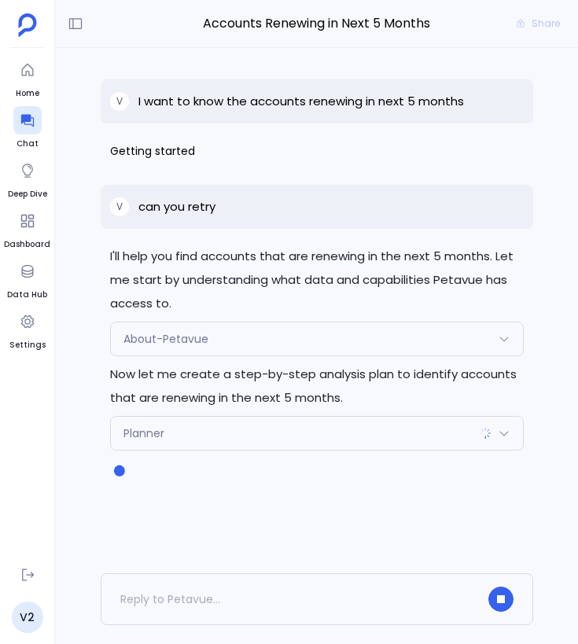
click at [363, 348] on div "About-Petavue" at bounding box center [317, 338] width 412 height 33
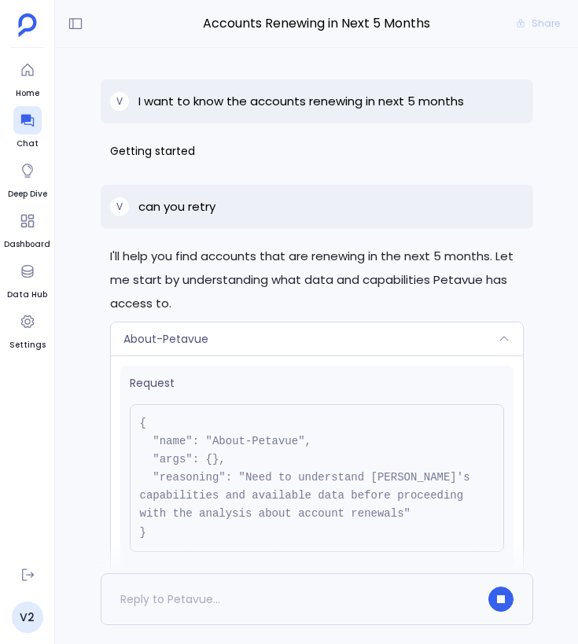
click at [363, 348] on div "About-Petavue" at bounding box center [317, 338] width 412 height 33
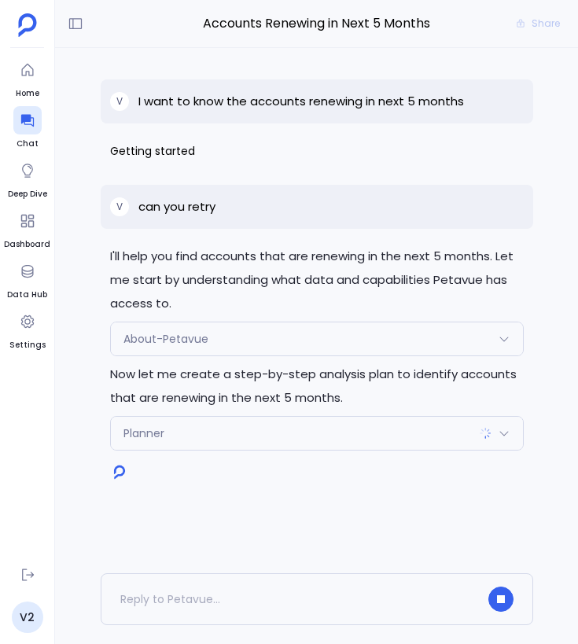
click at [388, 429] on div "Planner" at bounding box center [317, 433] width 412 height 33
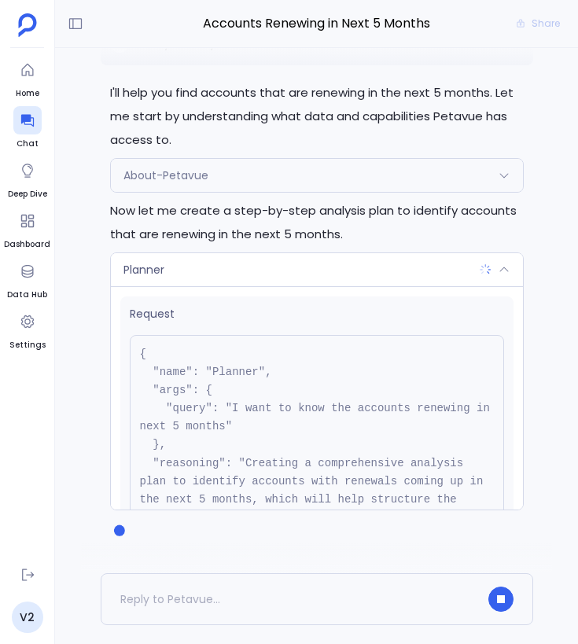
click at [433, 272] on div "Planner" at bounding box center [317, 269] width 412 height 33
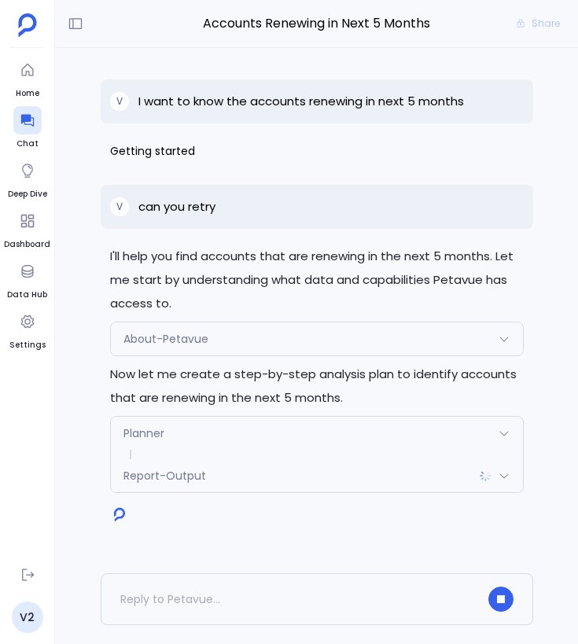
click at [357, 477] on div "Report-Output" at bounding box center [317, 475] width 412 height 33
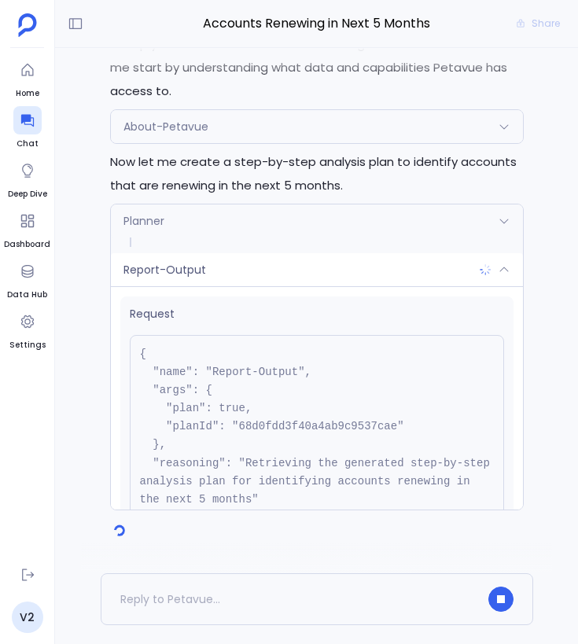
click at [359, 235] on div "Planner" at bounding box center [317, 221] width 412 height 33
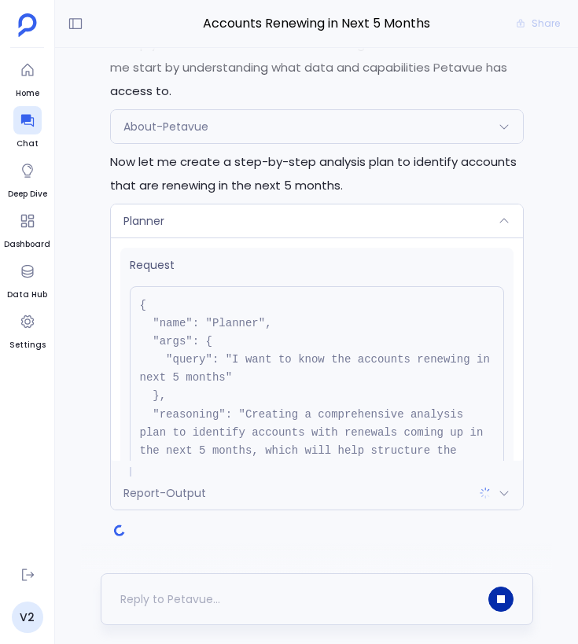
click at [504, 606] on button "button" at bounding box center [500, 599] width 25 height 25
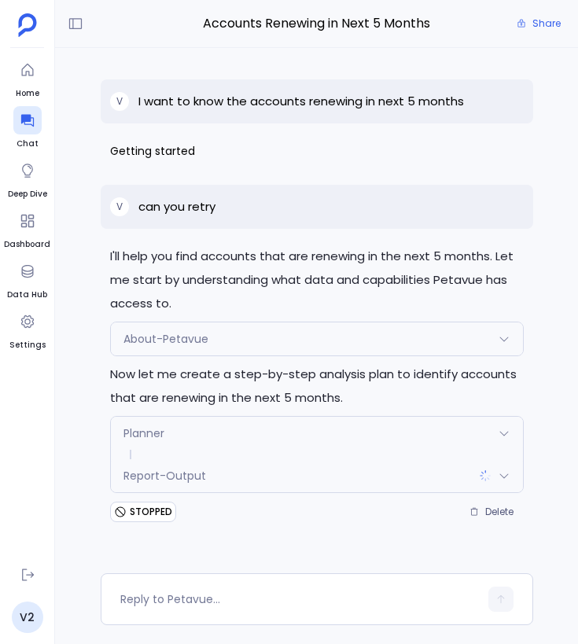
click at [422, 101] on p "I want to know the accounts renewing in next 5 months" at bounding box center [301, 101] width 326 height 19
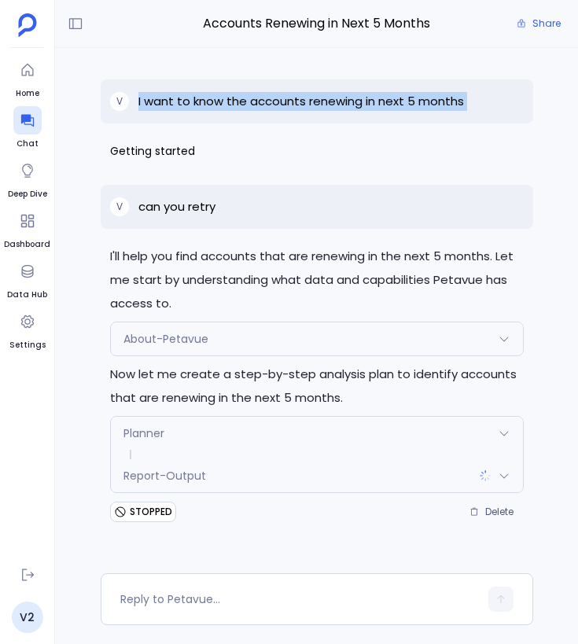
click at [422, 101] on p "I want to know the accounts renewing in next 5 months" at bounding box center [301, 101] width 326 height 19
copy p "I want to know the accounts renewing in next 5 months"
click at [76, 25] on icon at bounding box center [75, 24] width 13 height 12
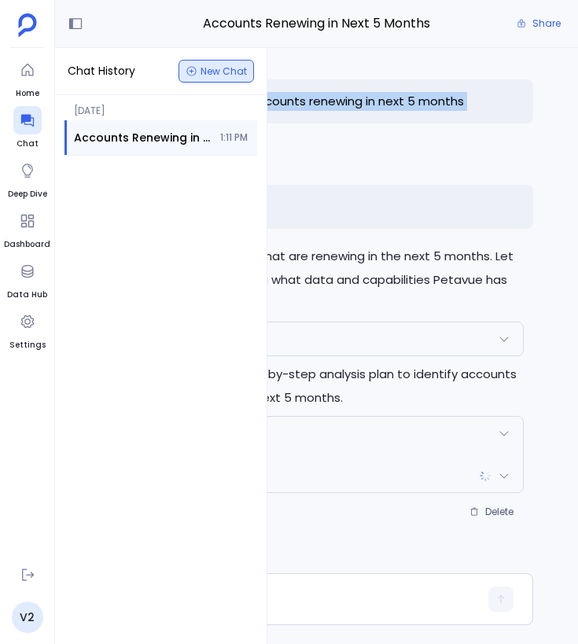
click at [210, 71] on span "New Chat" at bounding box center [224, 71] width 46 height 9
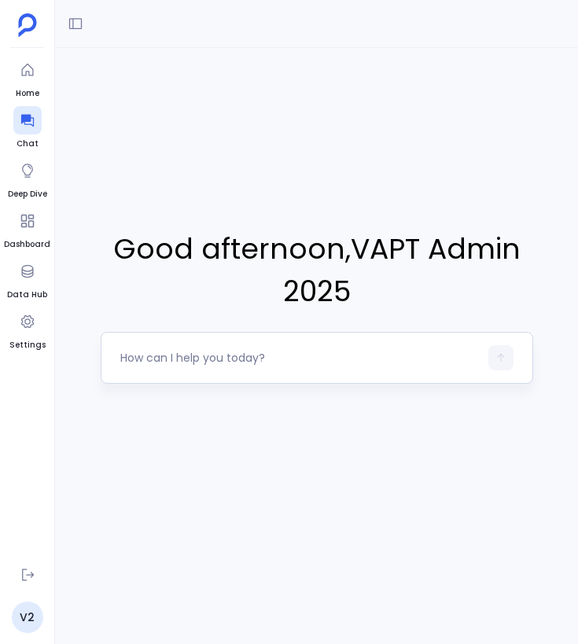
click at [330, 335] on div at bounding box center [317, 358] width 433 height 52
click at [391, 359] on textarea at bounding box center [299, 358] width 359 height 16
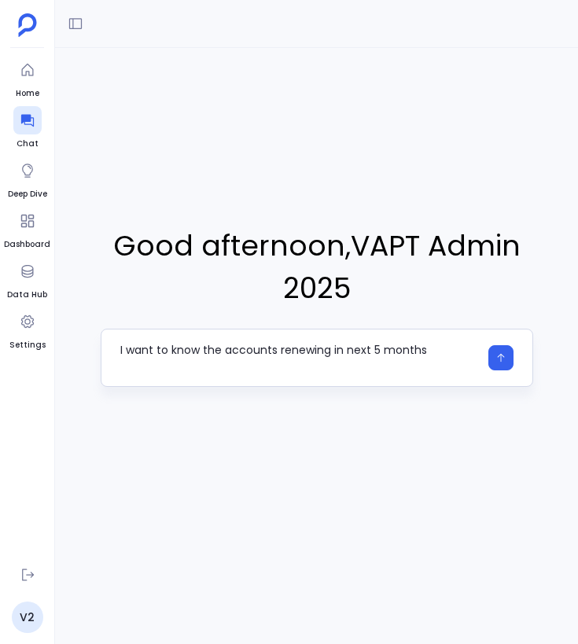
type textarea "I want to know the accounts renewing in next 5 months"
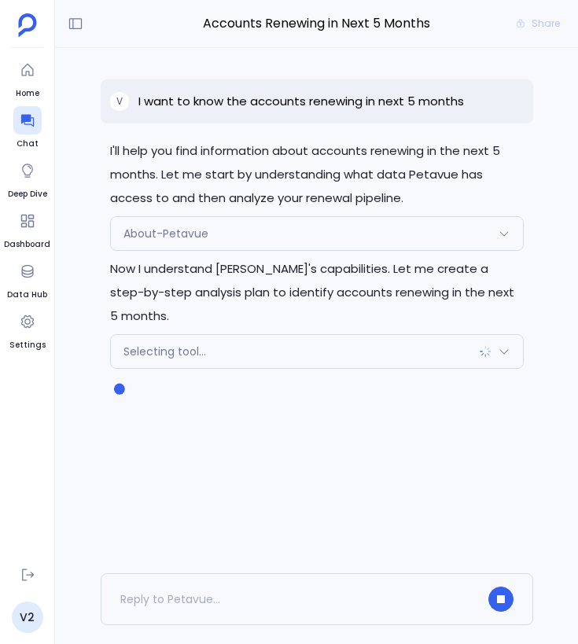
click at [487, 234] on div "About-Petavue" at bounding box center [317, 233] width 412 height 33
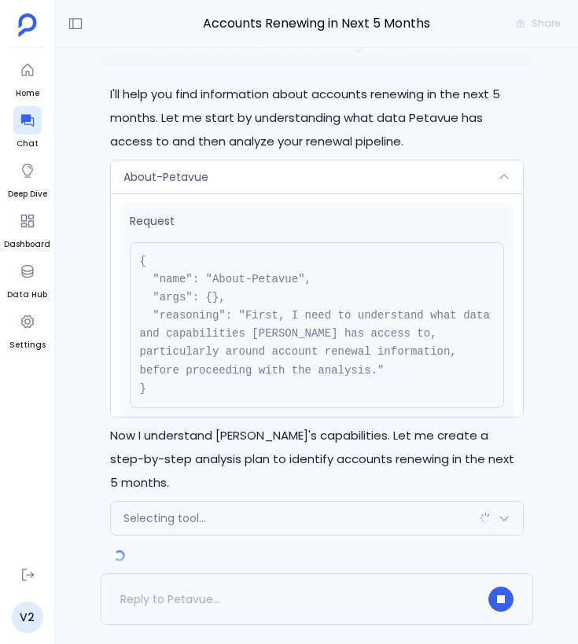
scroll to position [58, 0]
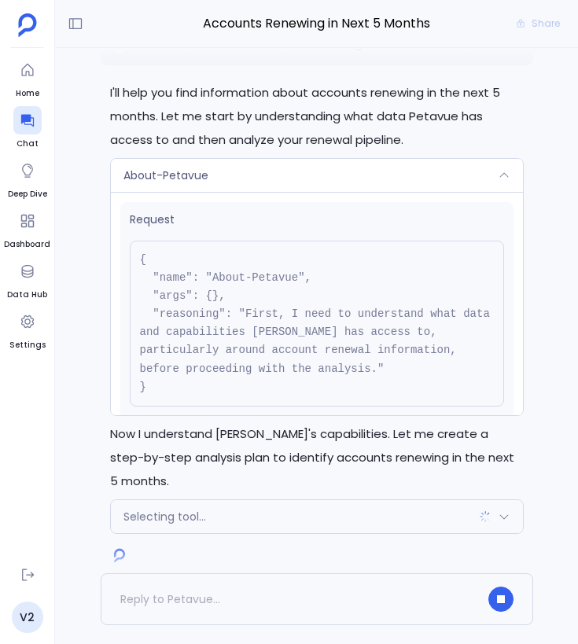
click at [473, 173] on div "About-Petavue" at bounding box center [317, 175] width 412 height 33
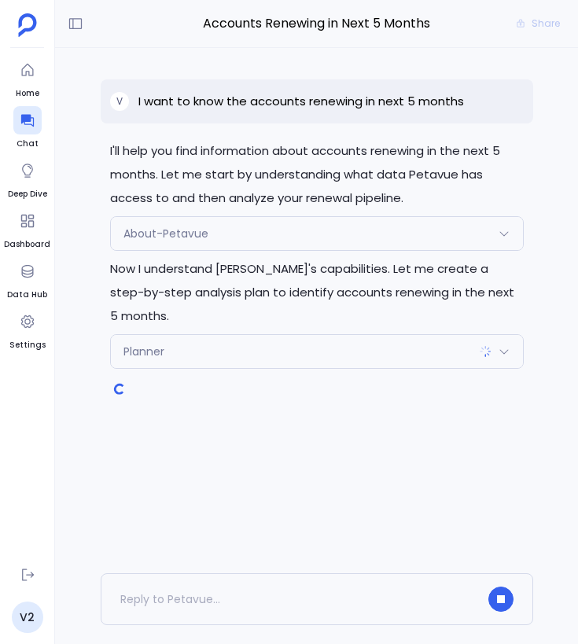
click at [354, 335] on div "Planner" at bounding box center [317, 351] width 412 height 33
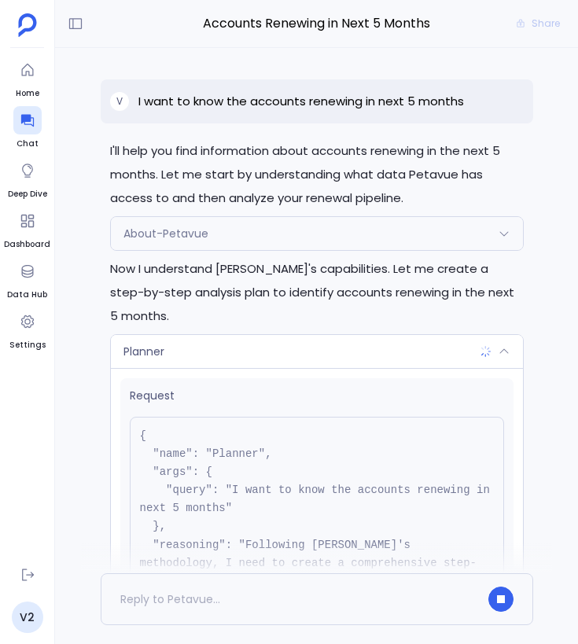
click at [354, 335] on div "Planner" at bounding box center [317, 351] width 412 height 33
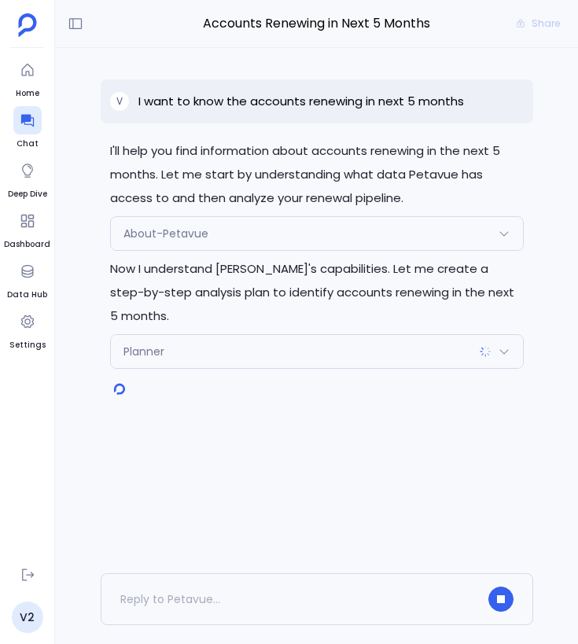
click at [422, 223] on div "About-Petavue" at bounding box center [317, 233] width 412 height 33
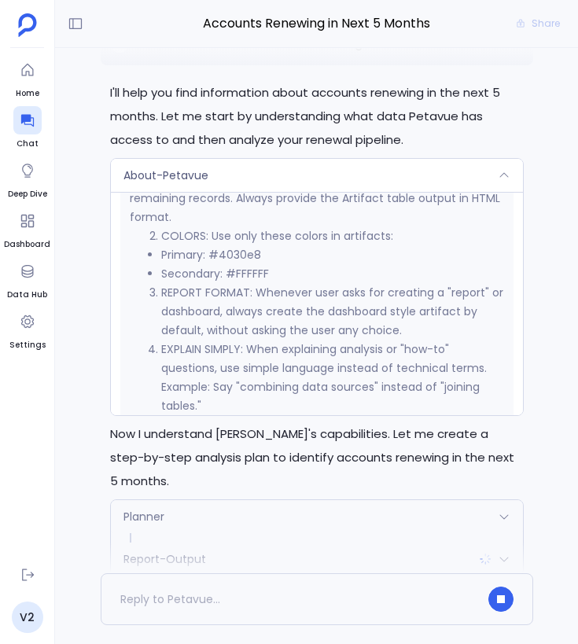
scroll to position [101, 0]
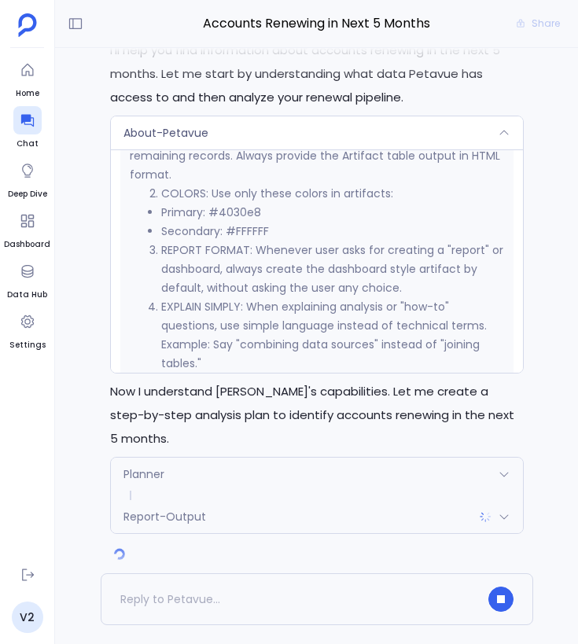
click at [328, 458] on div "Planner" at bounding box center [317, 474] width 412 height 33
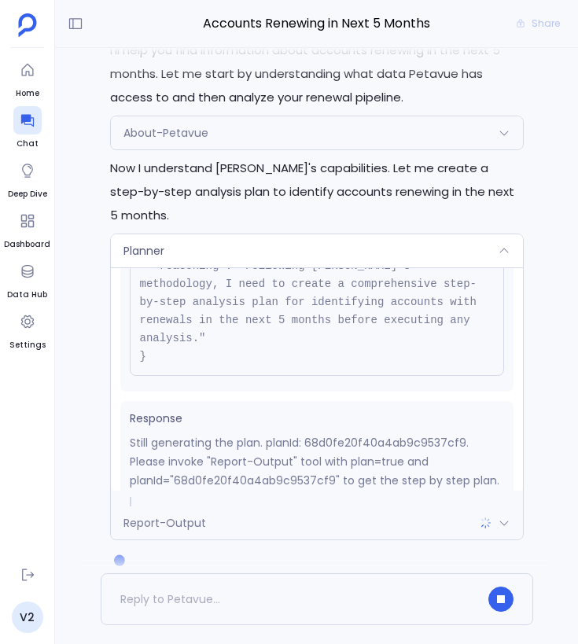
scroll to position [107, 0]
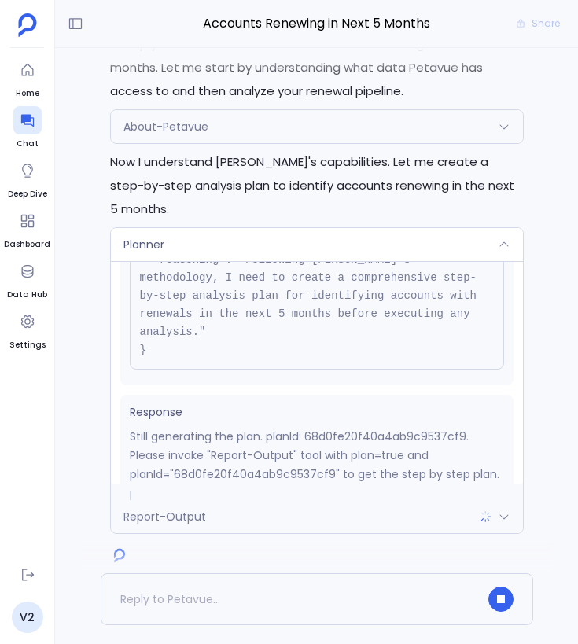
click at [337, 500] on div "Report-Output" at bounding box center [317, 516] width 412 height 33
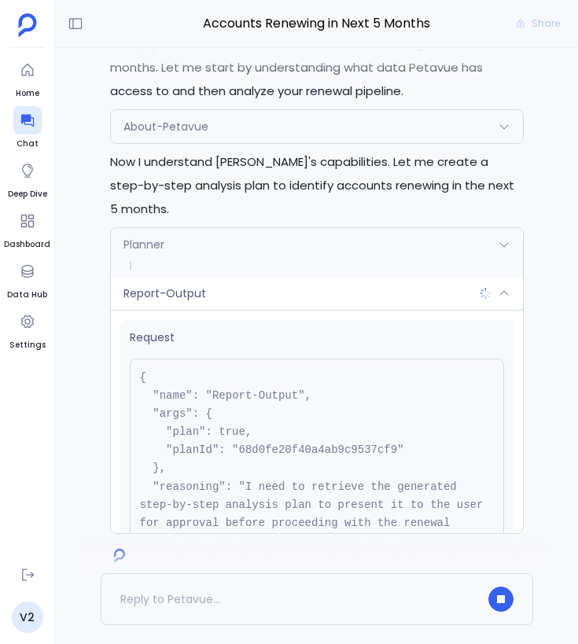
scroll to position [161, 0]
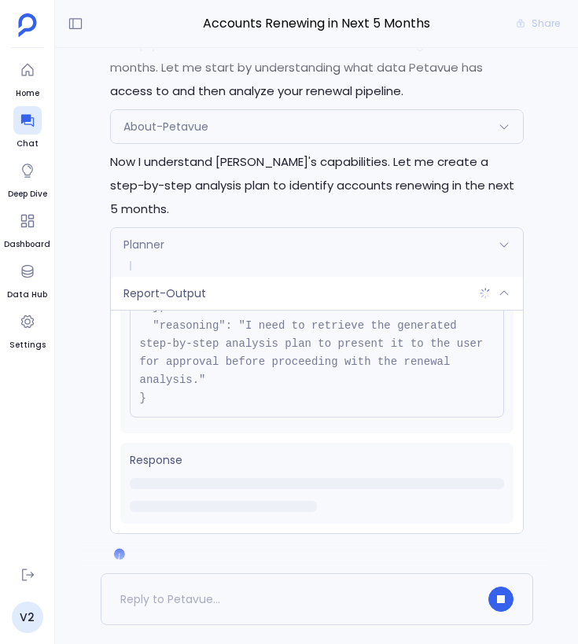
click at [406, 277] on div "Report-Output" at bounding box center [317, 293] width 412 height 33
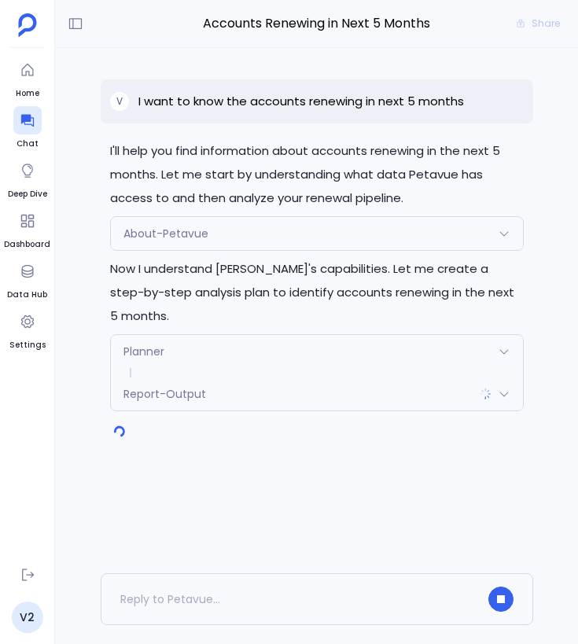
click at [391, 240] on div "About-Petavue" at bounding box center [317, 233] width 412 height 33
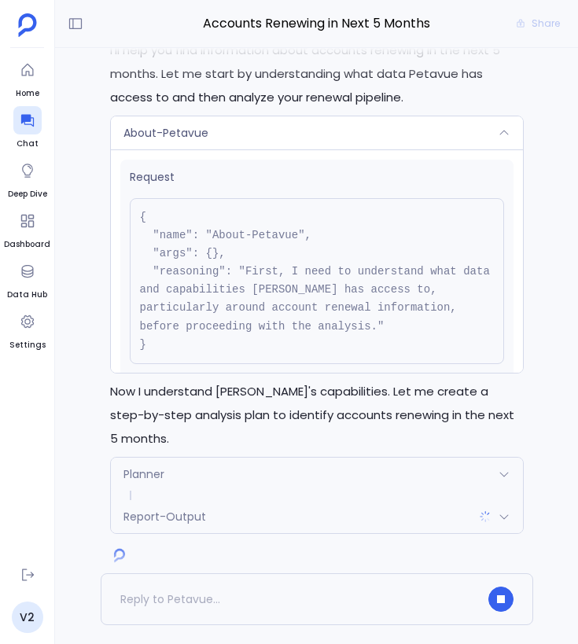
click at [370, 142] on div "About-Petavue" at bounding box center [317, 132] width 412 height 33
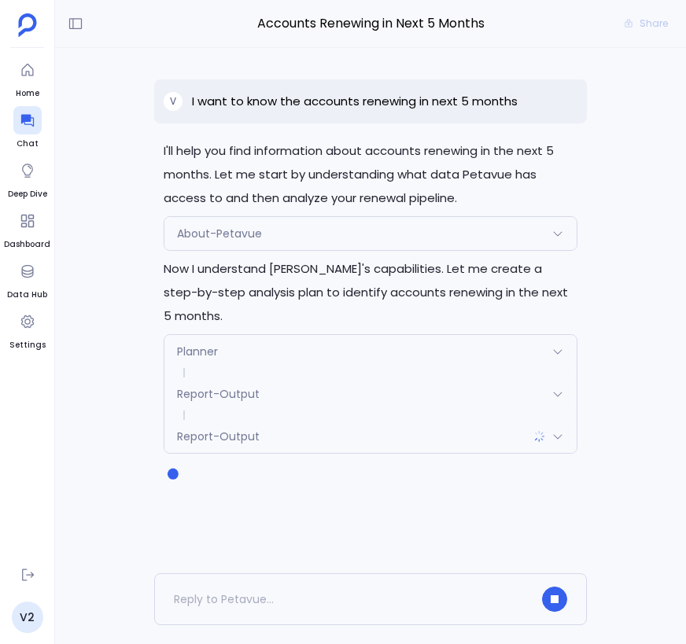
click at [306, 420] on div "Report-Output" at bounding box center [370, 436] width 412 height 33
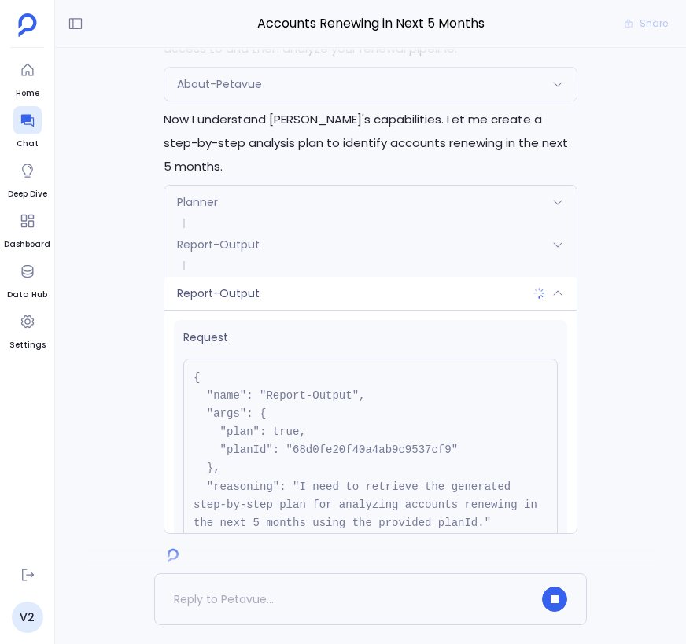
click at [359, 277] on div "Report-Output" at bounding box center [370, 293] width 412 height 33
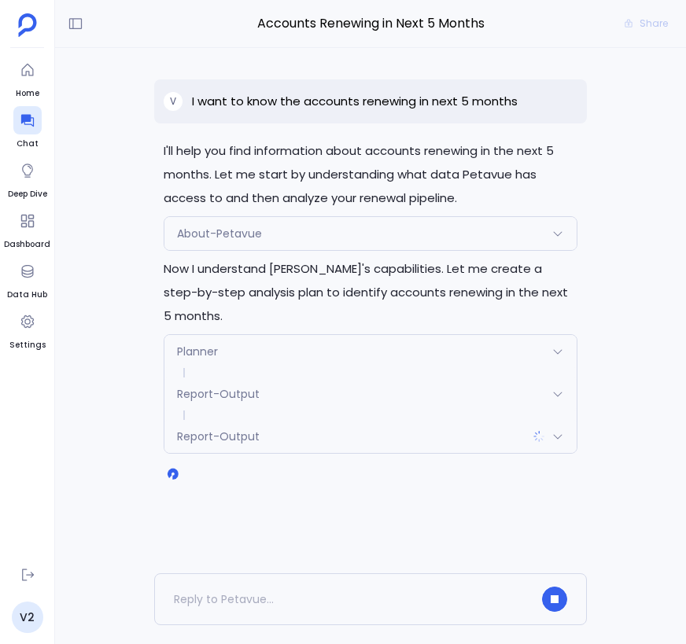
click at [337, 378] on div "Report-Output" at bounding box center [370, 394] width 412 height 33
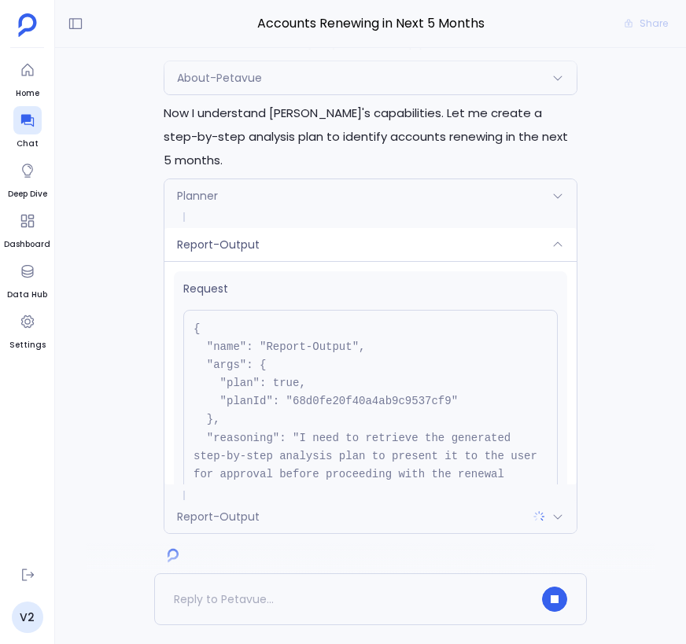
click at [351, 228] on div "Report-Output" at bounding box center [370, 244] width 412 height 33
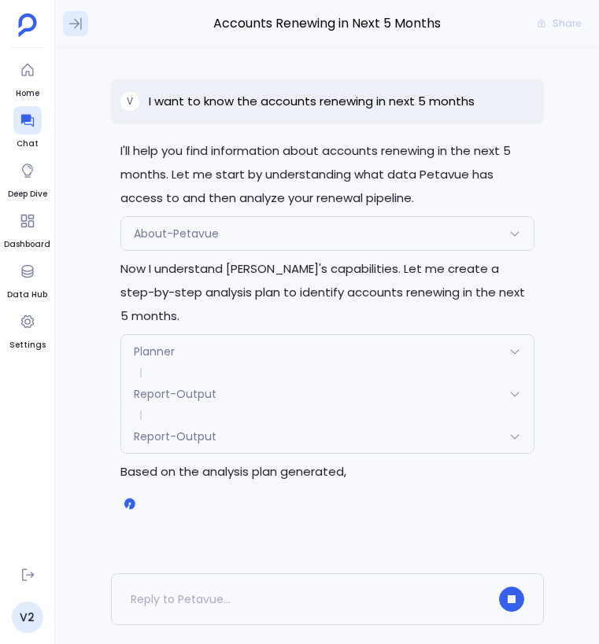
click at [71, 33] on button at bounding box center [75, 23] width 25 height 25
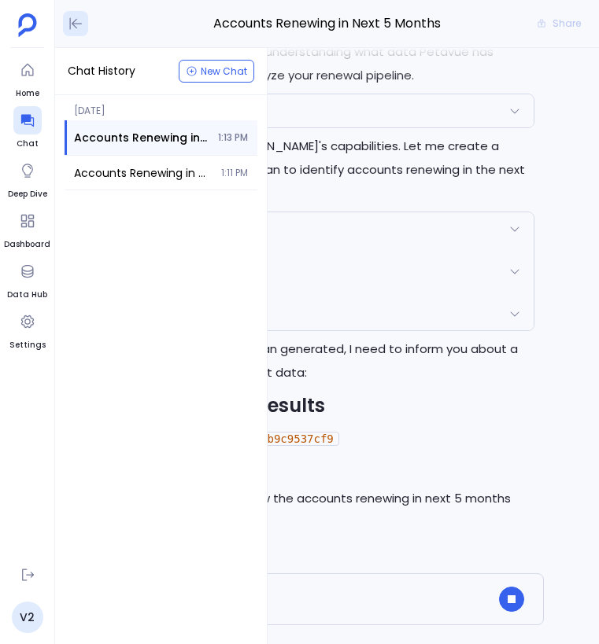
click at [71, 33] on button at bounding box center [75, 23] width 25 height 25
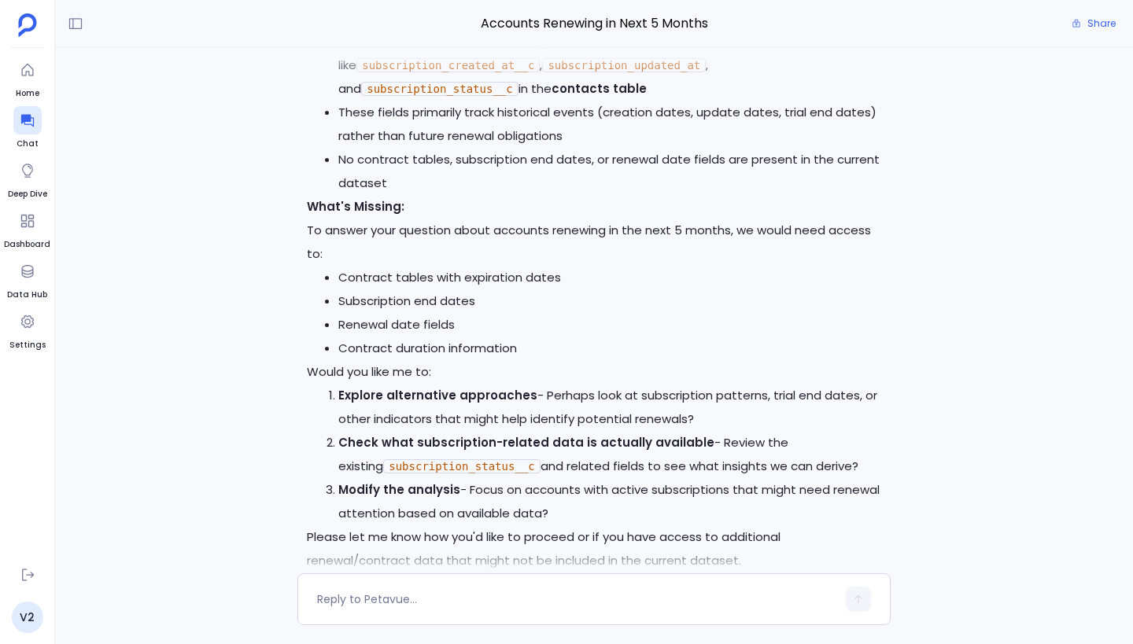
scroll to position [691, 0]
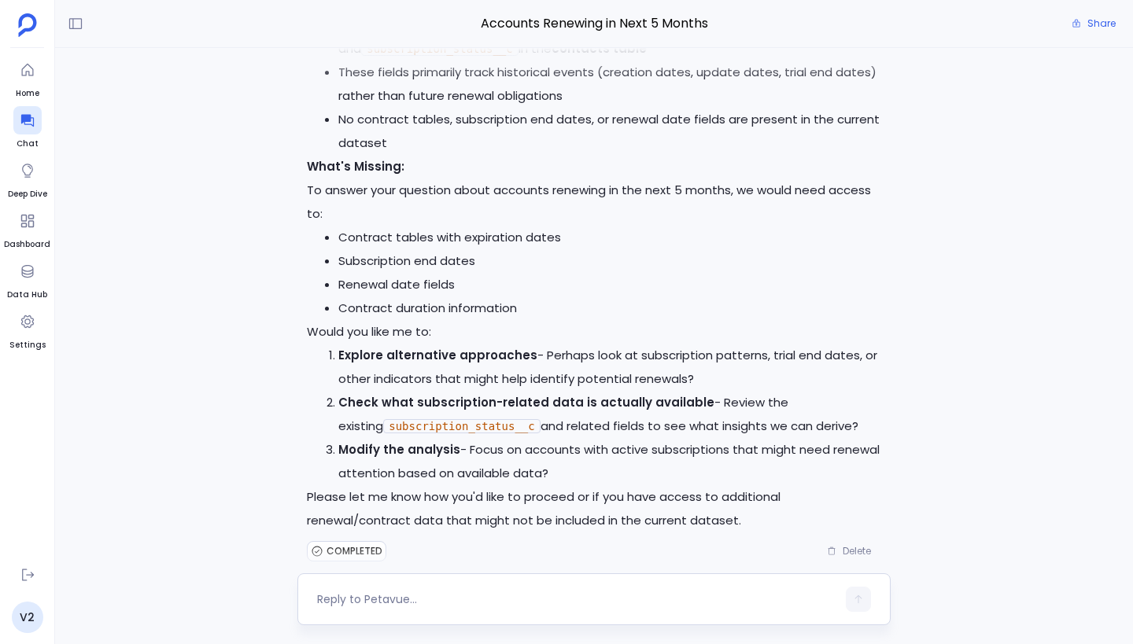
click at [375, 598] on textarea at bounding box center [576, 599] width 519 height 16
click at [392, 594] on textarea at bounding box center [576, 599] width 519 height 16
click at [352, 601] on textarea "What all are the" at bounding box center [576, 599] width 519 height 16
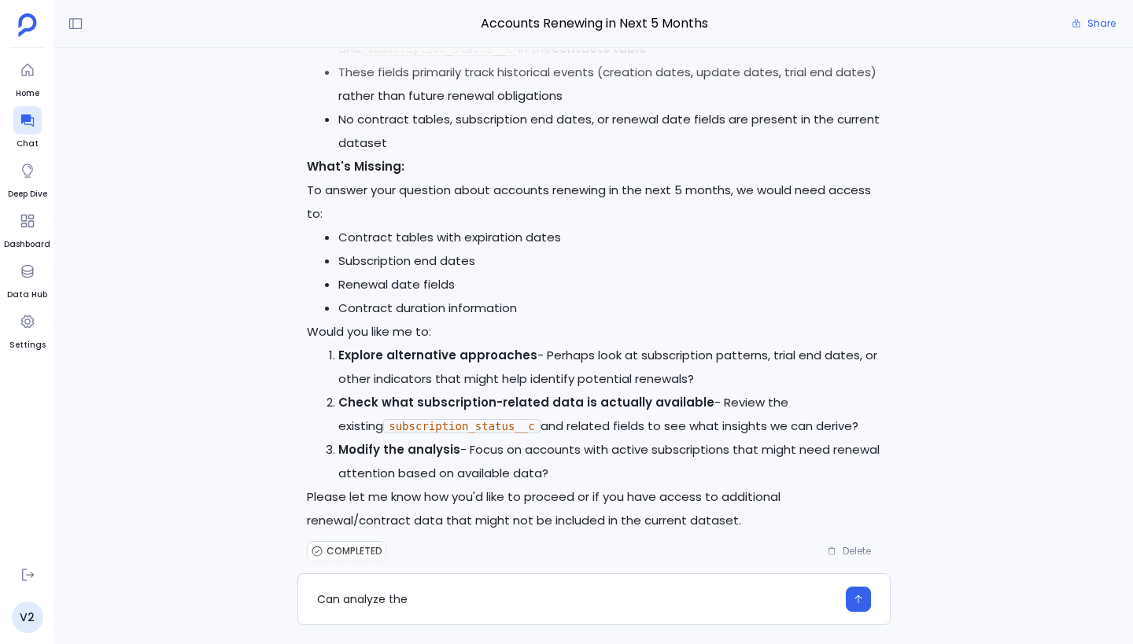
click at [422, 419] on code "subscription_status__c" at bounding box center [461, 426] width 157 height 14
copy code "subscription_status__c"
click at [450, 602] on textarea "Can analyze the" at bounding box center [576, 599] width 519 height 16
type textarea "Can analyze the subscription_status__c field more?"
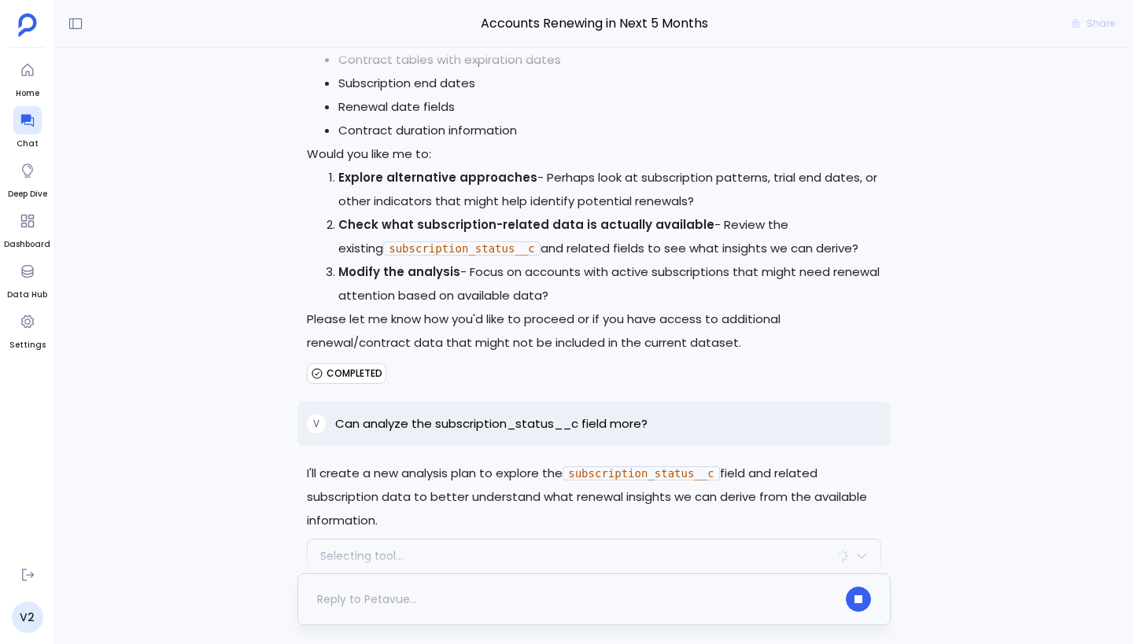
scroll to position [909, 0]
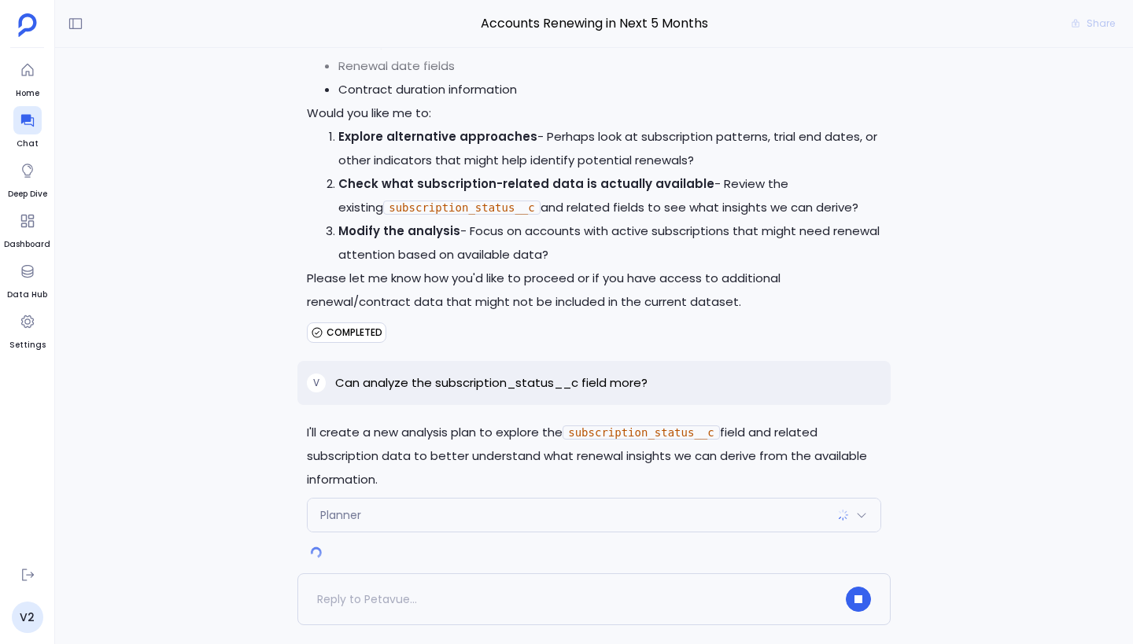
click at [540, 499] on div "Planner" at bounding box center [594, 515] width 573 height 33
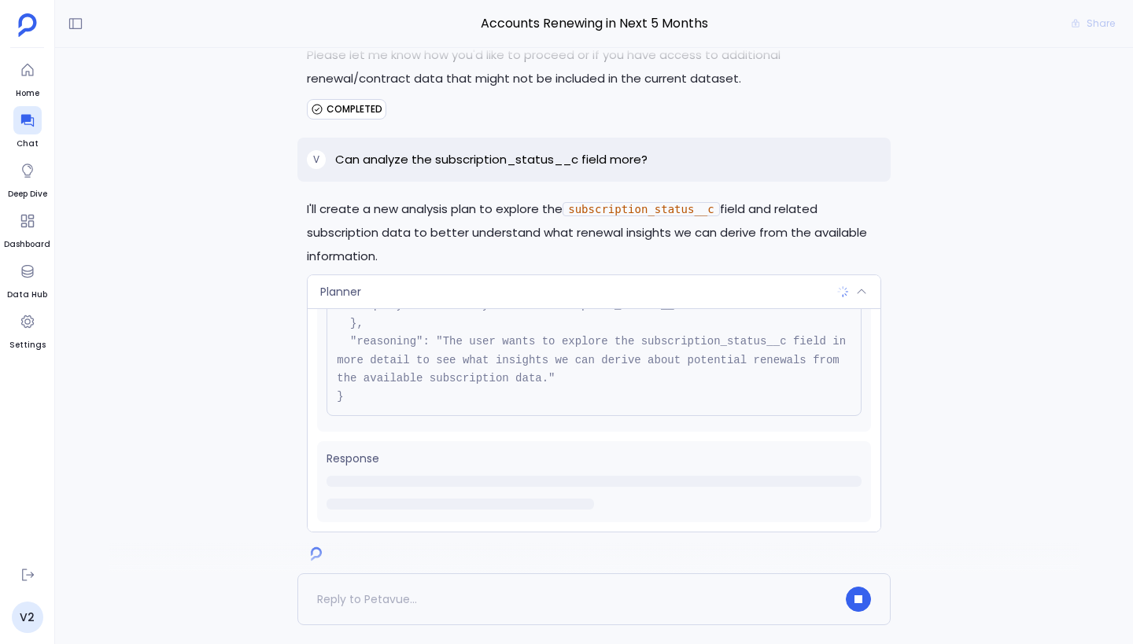
scroll to position [0, 0]
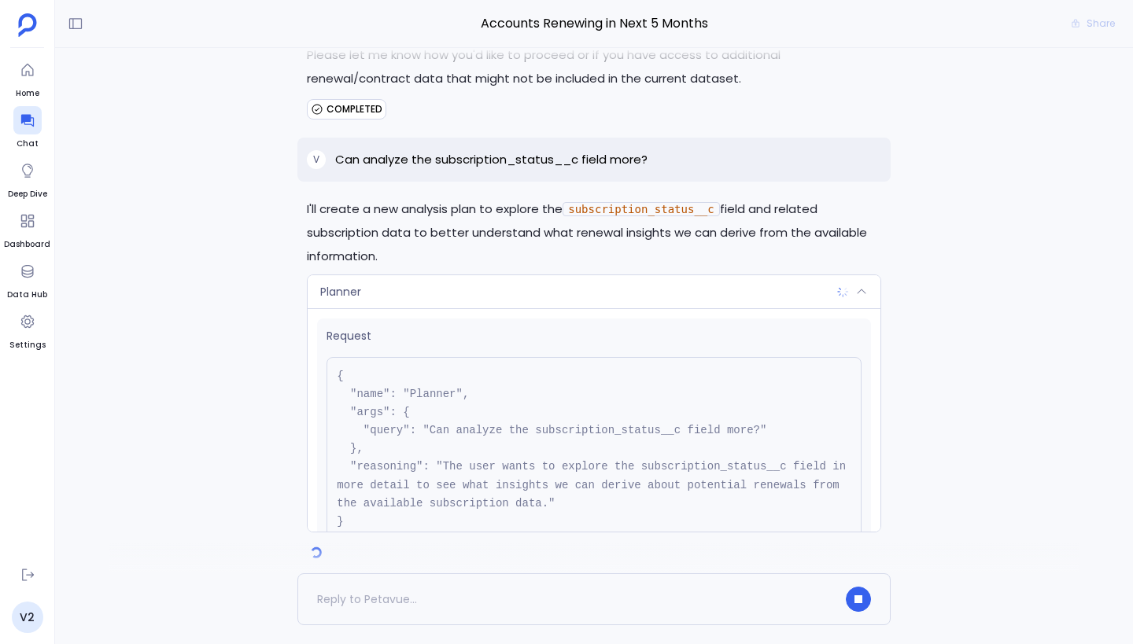
click at [531, 275] on div "Planner" at bounding box center [594, 291] width 573 height 33
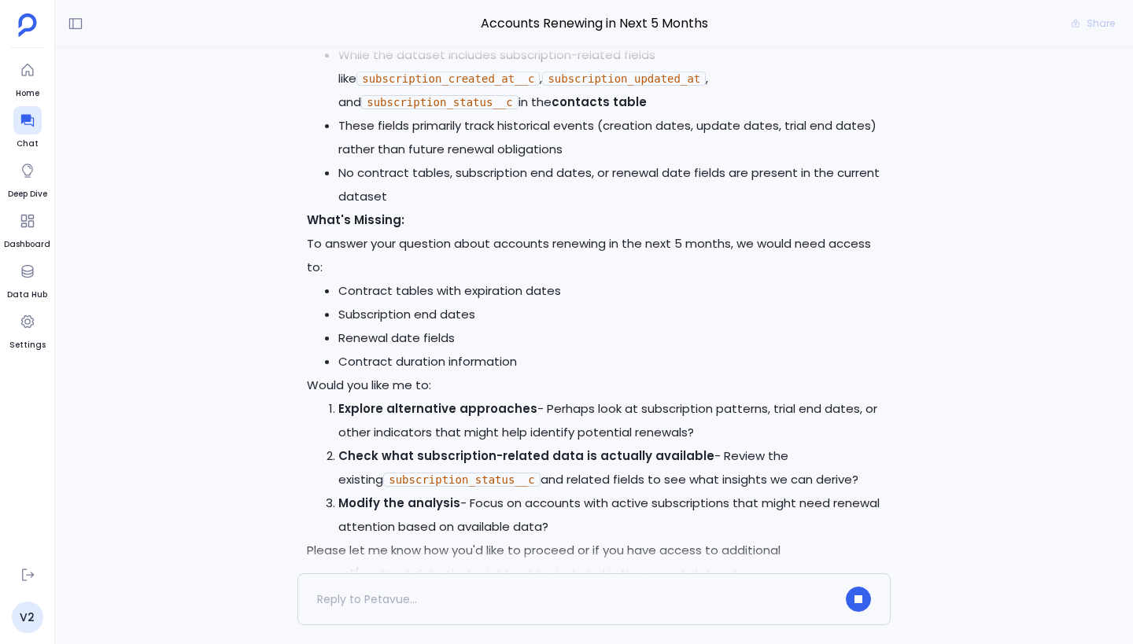
scroll to position [909, 0]
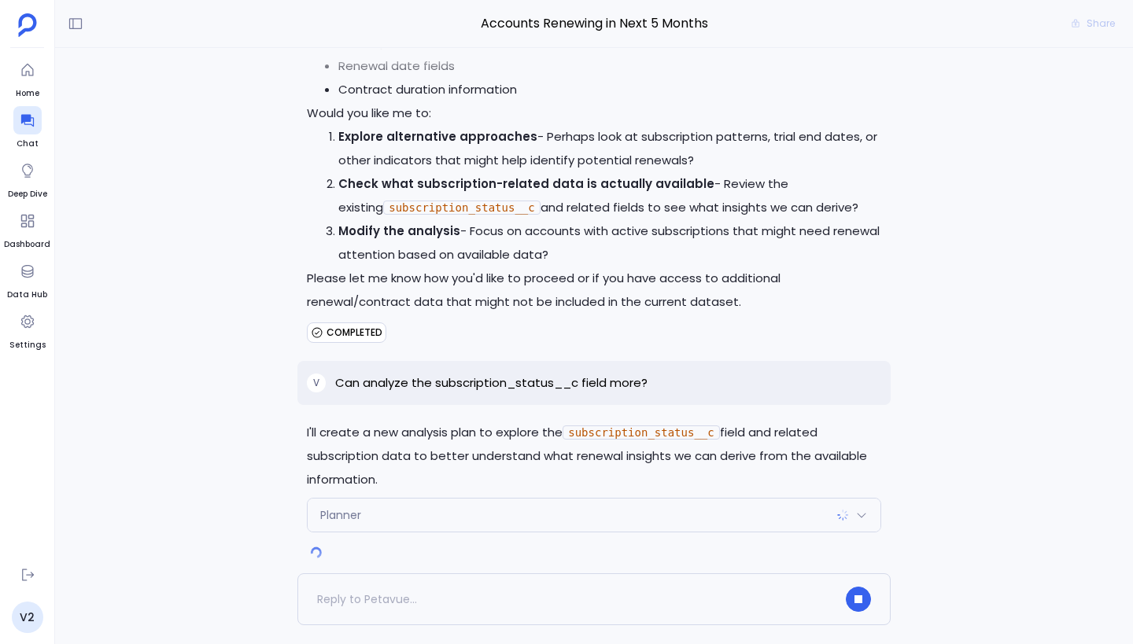
click at [75, 39] on div "Accounts Renewing in Next 5 Months Share" at bounding box center [594, 24] width 1078 height 48
click at [75, 24] on icon at bounding box center [76, 24] width 16 height 16
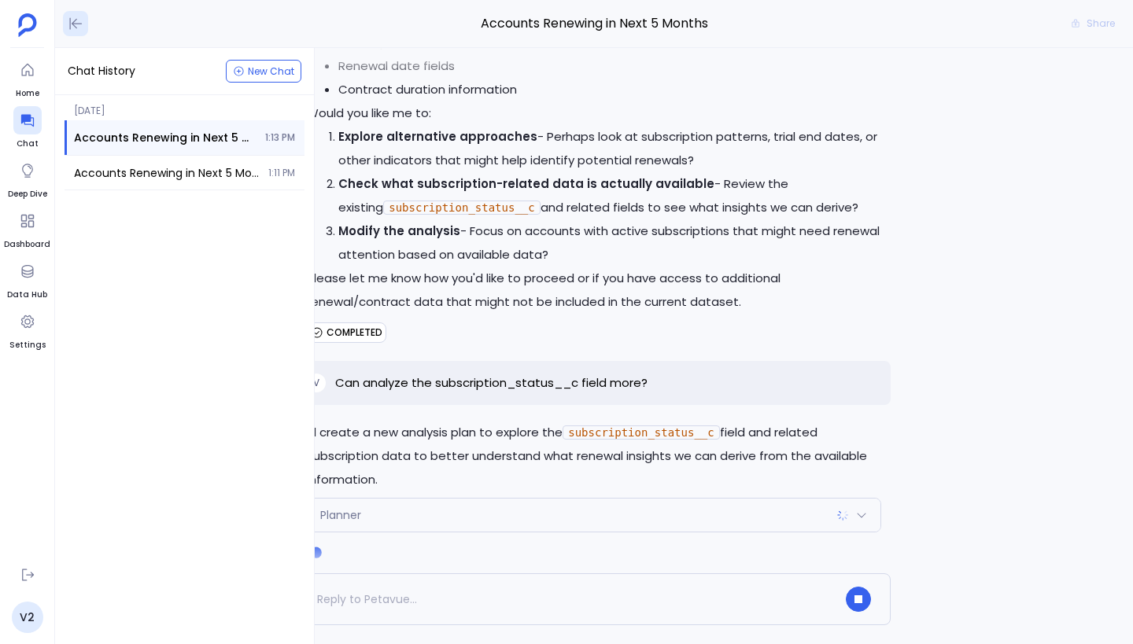
click at [86, 27] on button at bounding box center [75, 23] width 25 height 25
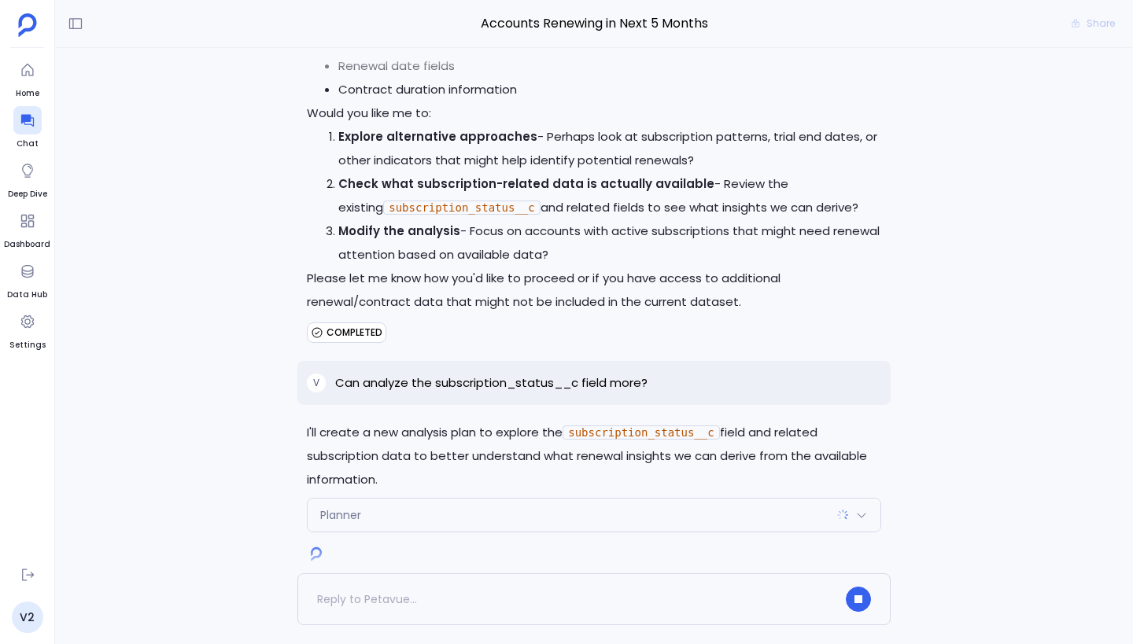
click at [540, 499] on div "Planner" at bounding box center [594, 515] width 573 height 33
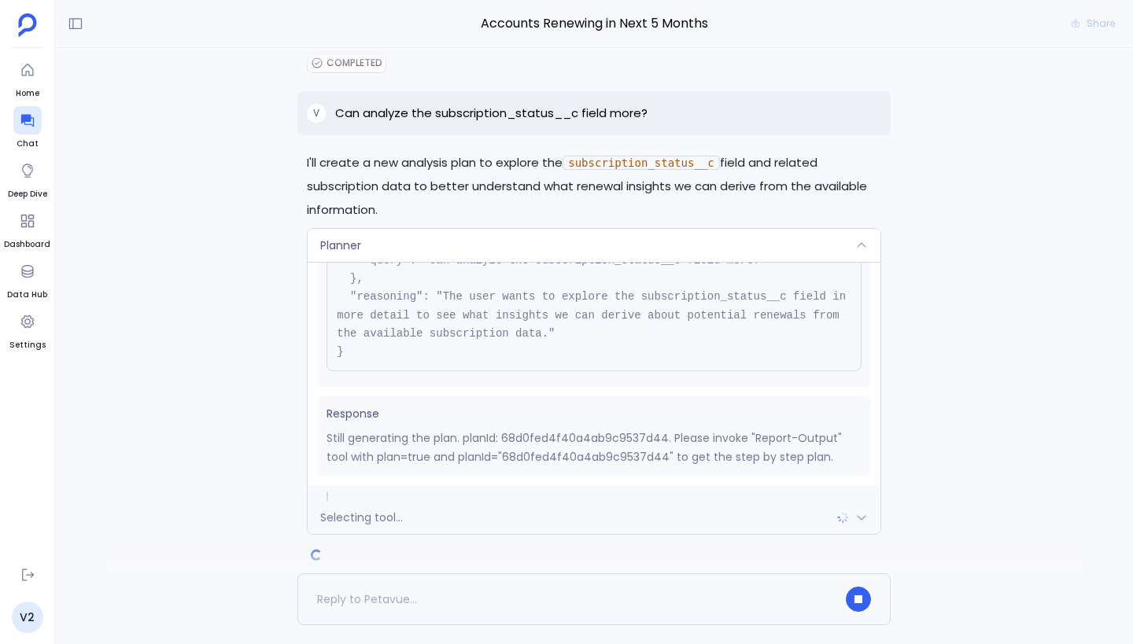
scroll to position [1181, 0]
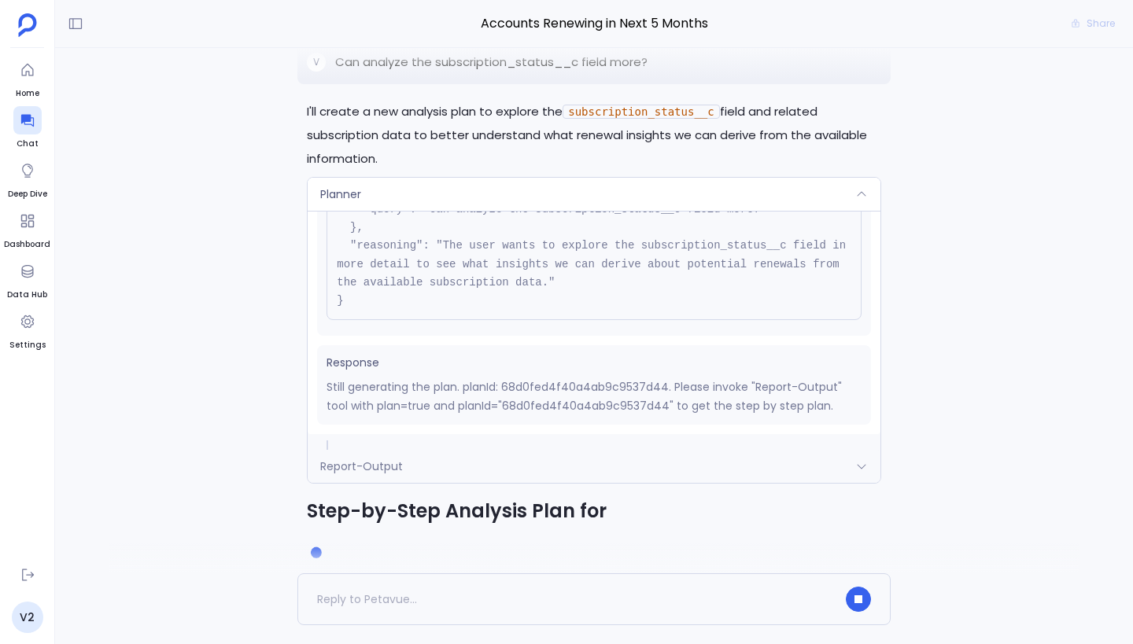
click at [588, 246] on pre "{ "name": "Planner", "args": { "query": "Can analyze the subscription_status__c…" at bounding box center [593, 228] width 535 height 184
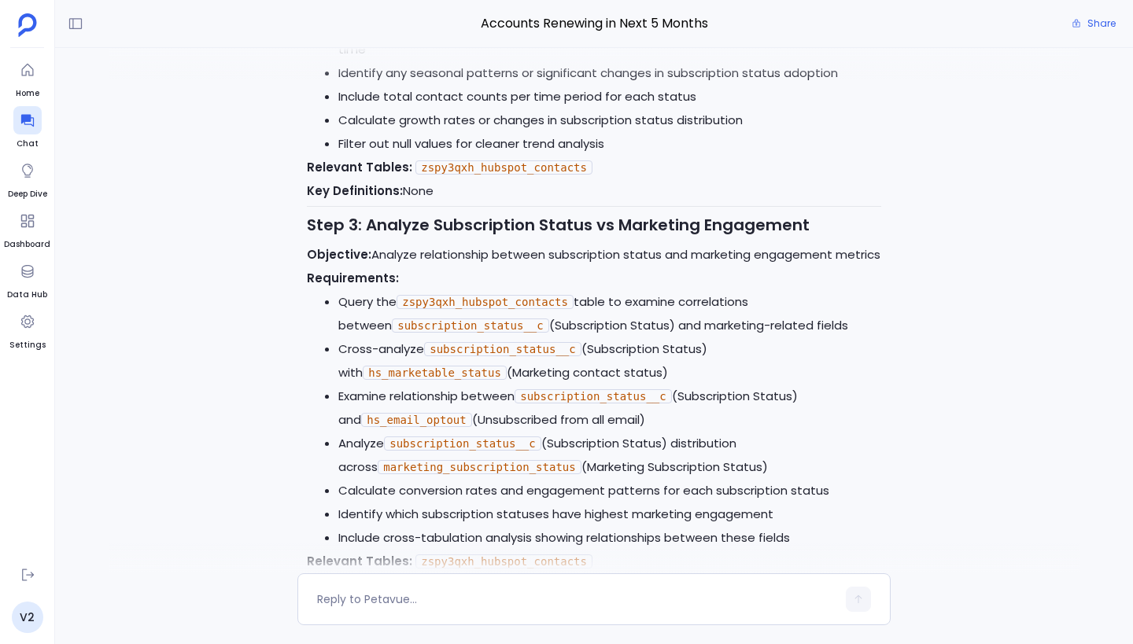
scroll to position [2612, 0]
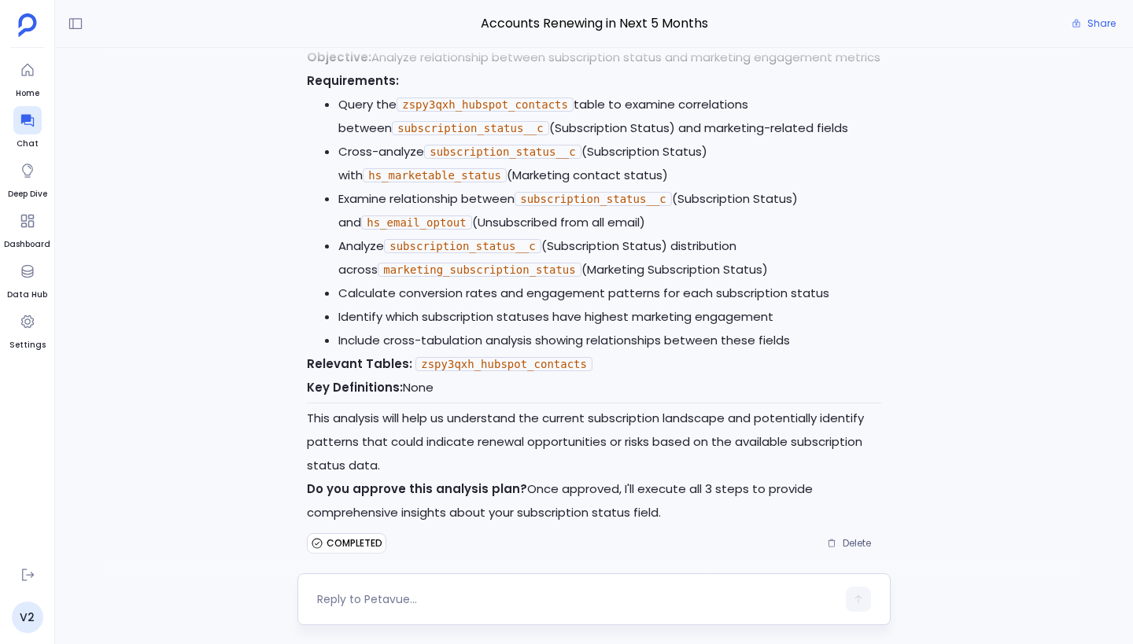
click at [408, 599] on textarea at bounding box center [576, 599] width 519 height 16
type textarea "approved. Just execute step 1"
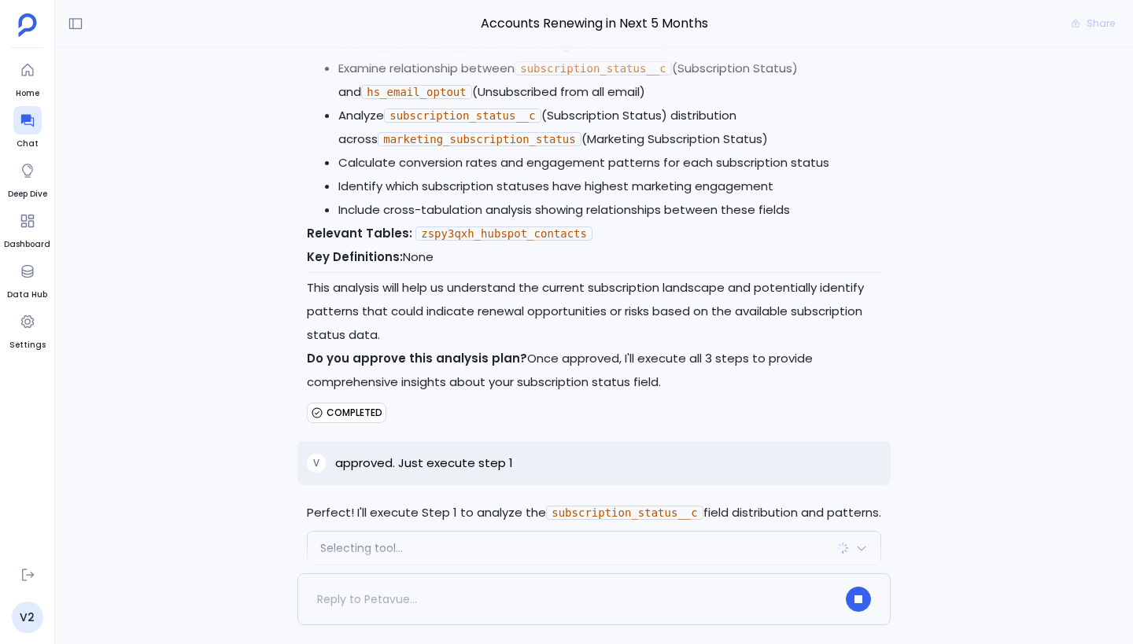
scroll to position [2784, 0]
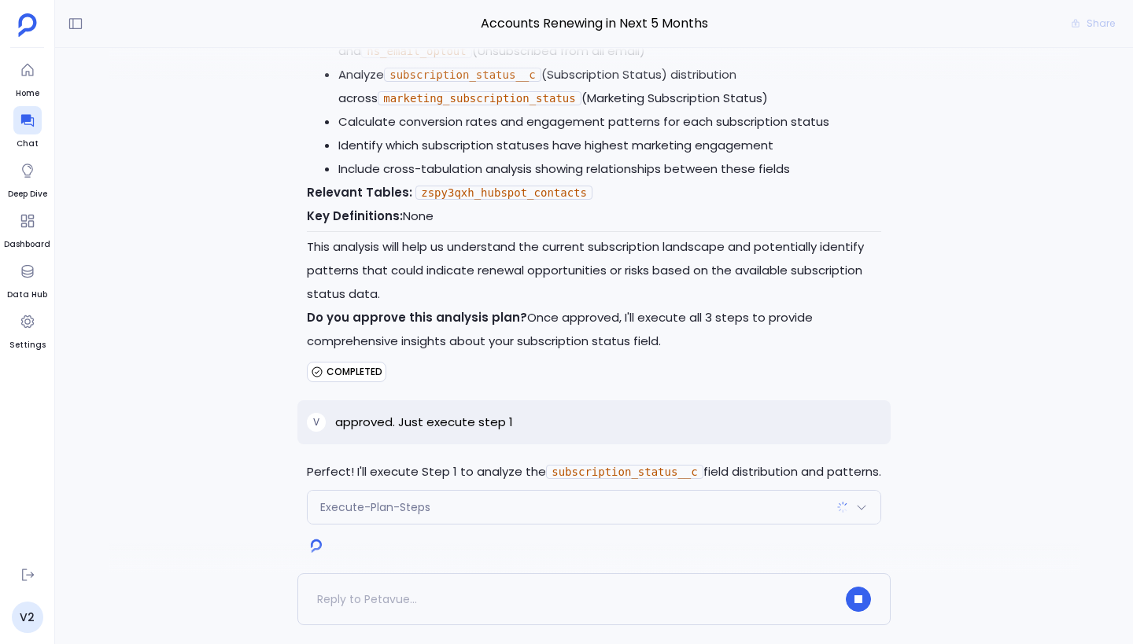
click at [553, 492] on div "Execute-Plan-Steps" at bounding box center [594, 507] width 573 height 33
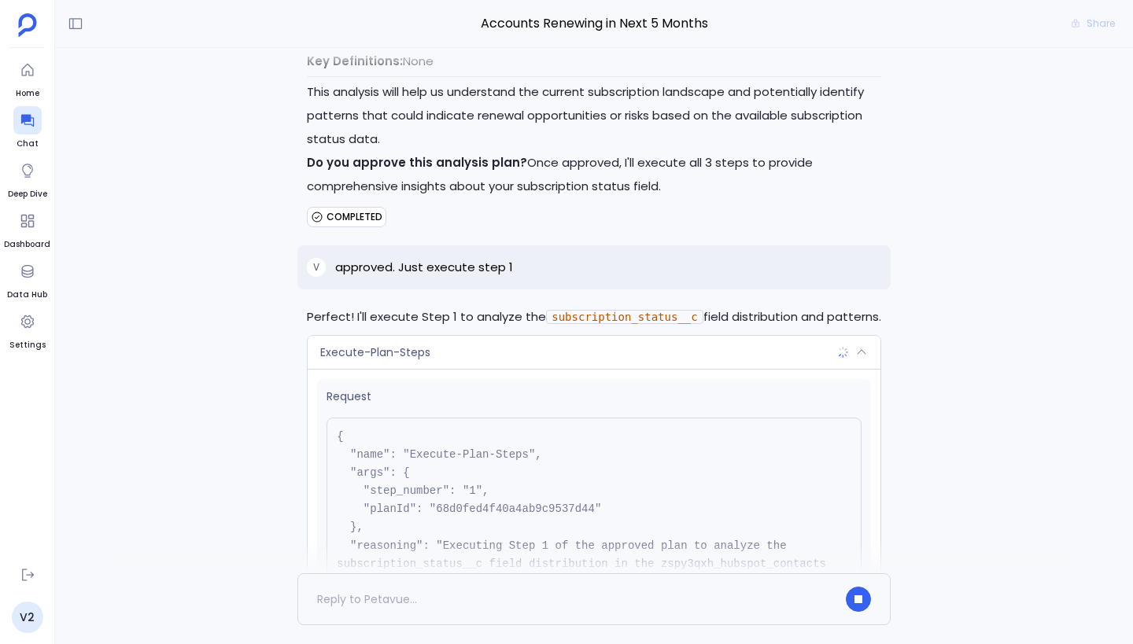
scroll to position [2777, 0]
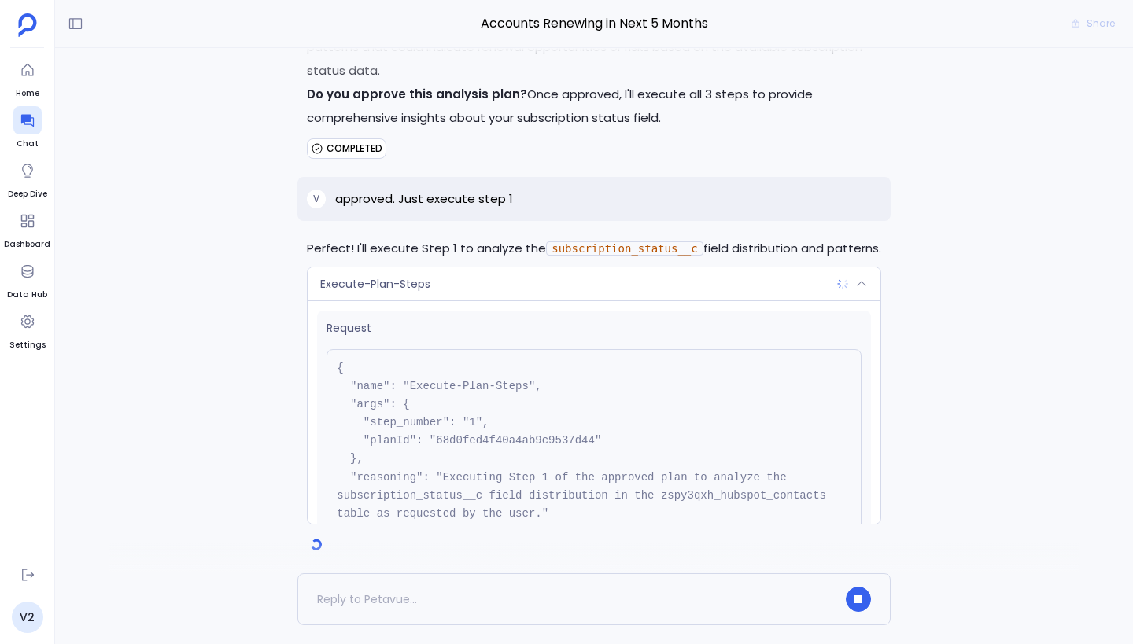
click at [583, 276] on div "Execute-Plan-Steps" at bounding box center [594, 283] width 573 height 33
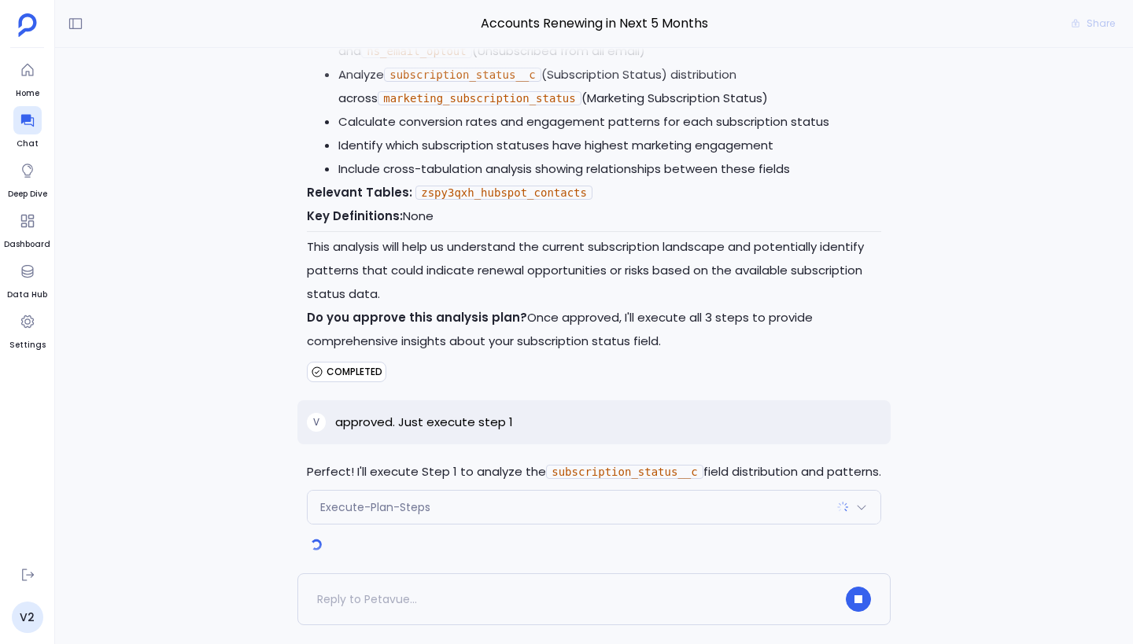
click at [564, 491] on div "Execute-Plan-Steps" at bounding box center [594, 507] width 573 height 33
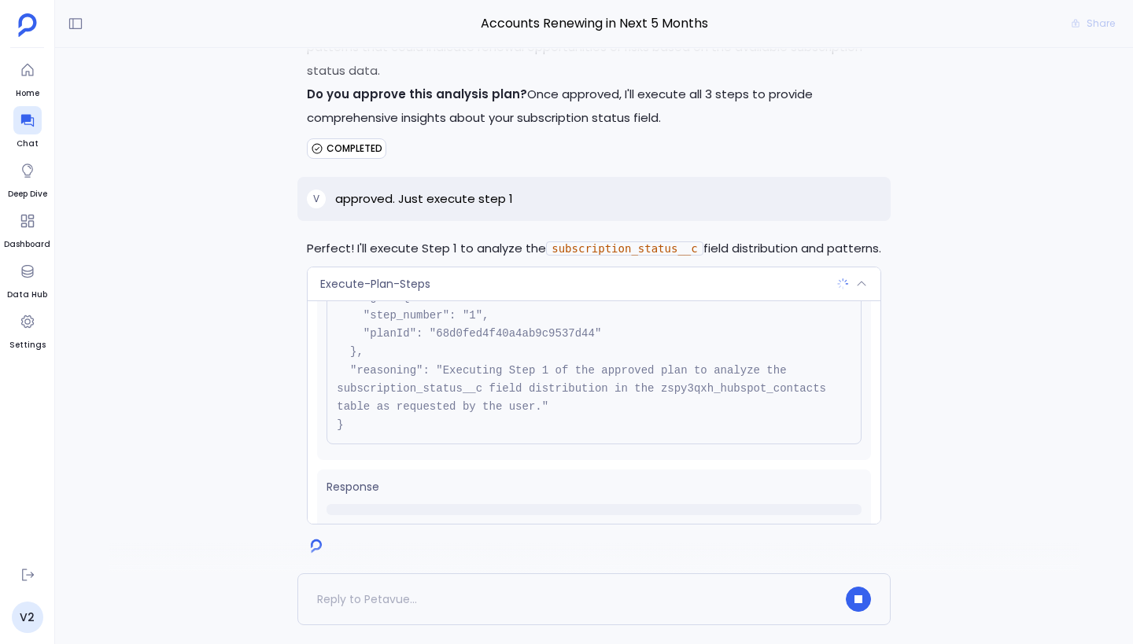
scroll to position [0, 0]
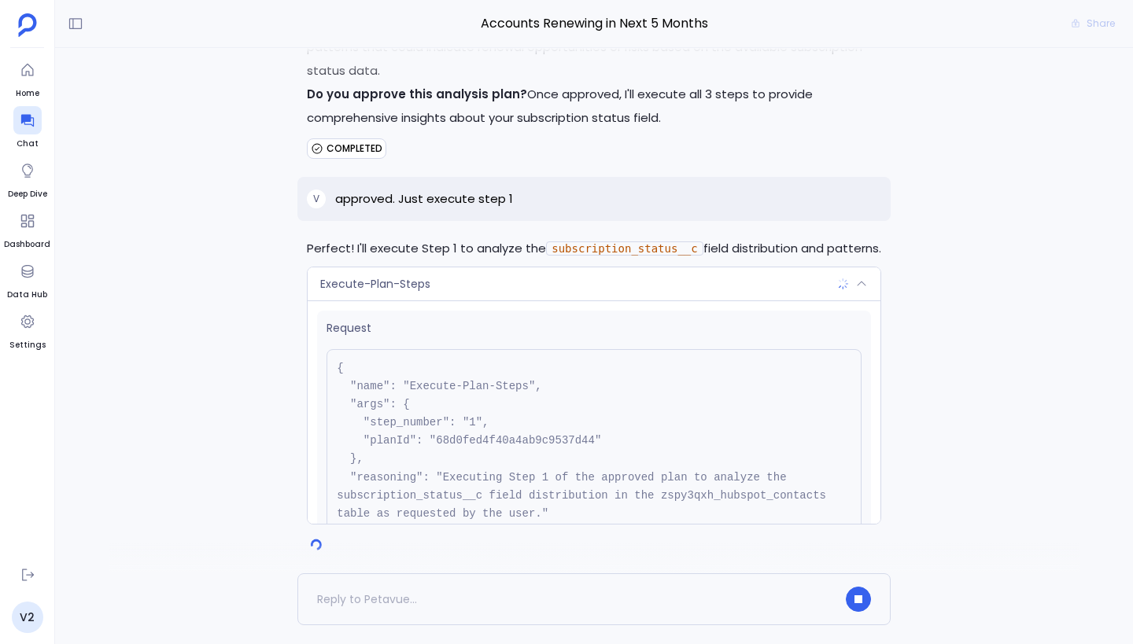
click at [582, 271] on div "Execute-Plan-Steps" at bounding box center [594, 283] width 573 height 33
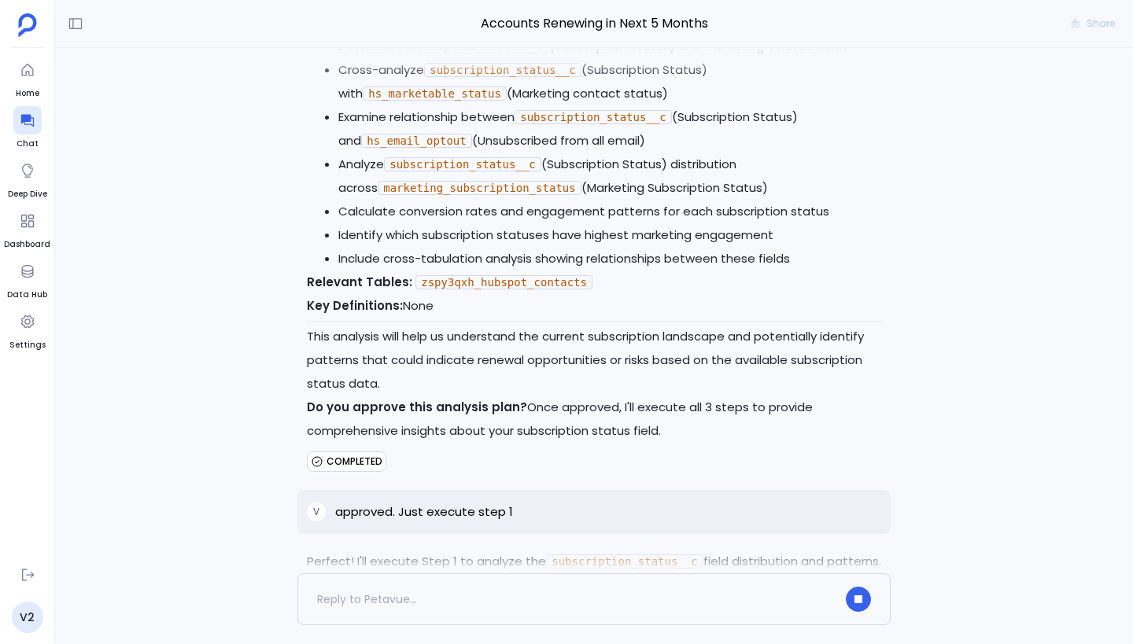
scroll to position [2554, 0]
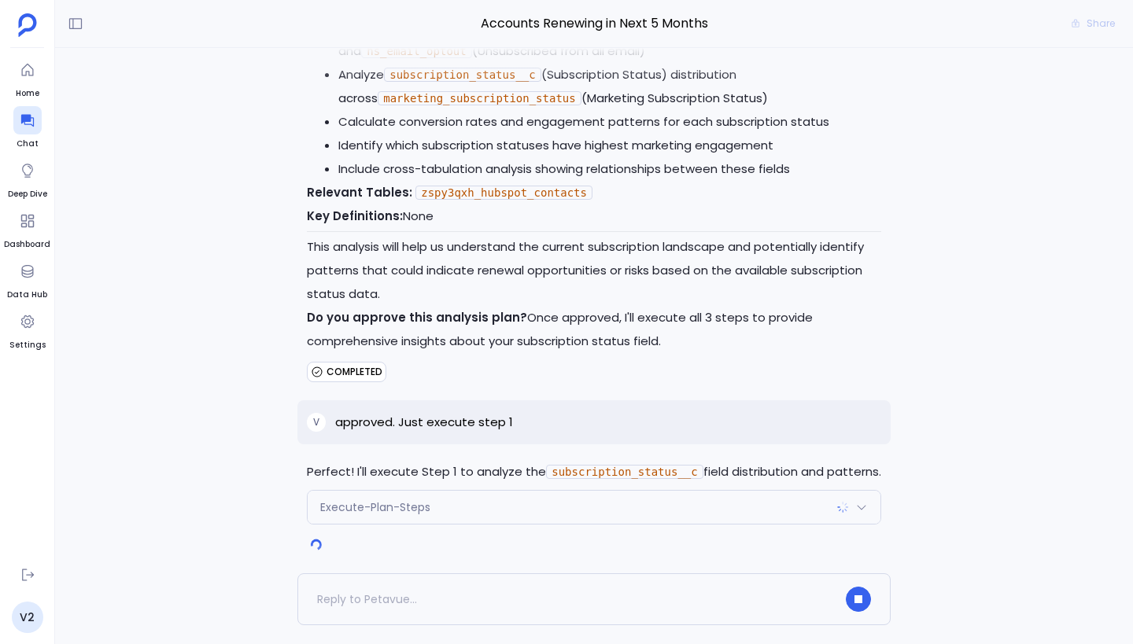
click at [524, 497] on div "Execute-Plan-Steps" at bounding box center [594, 507] width 573 height 33
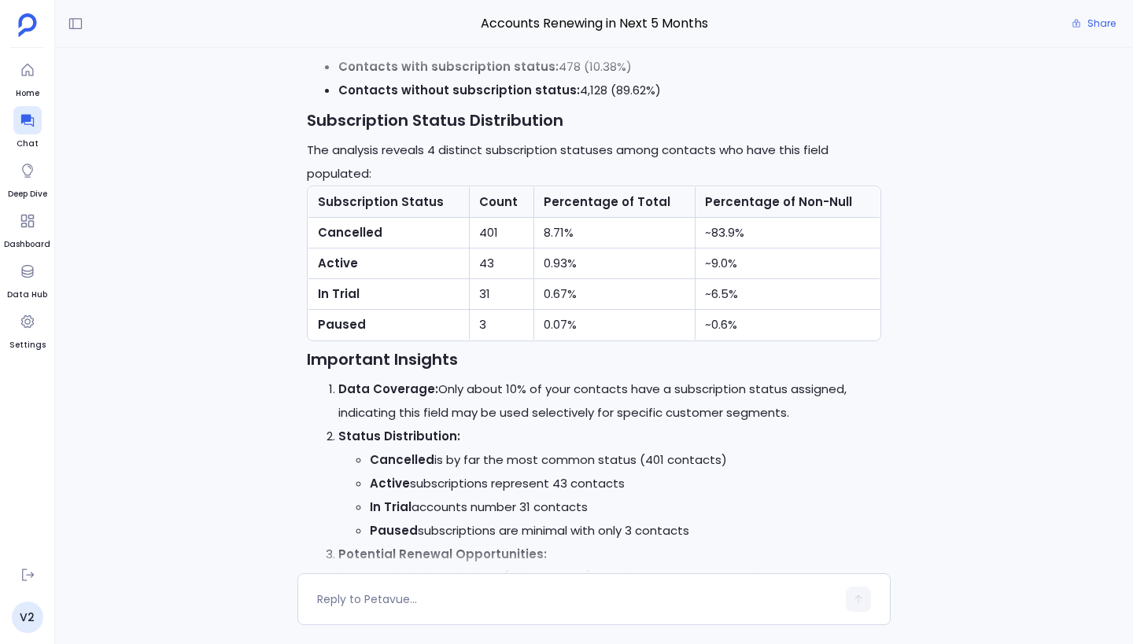
scroll to position [3759, 0]
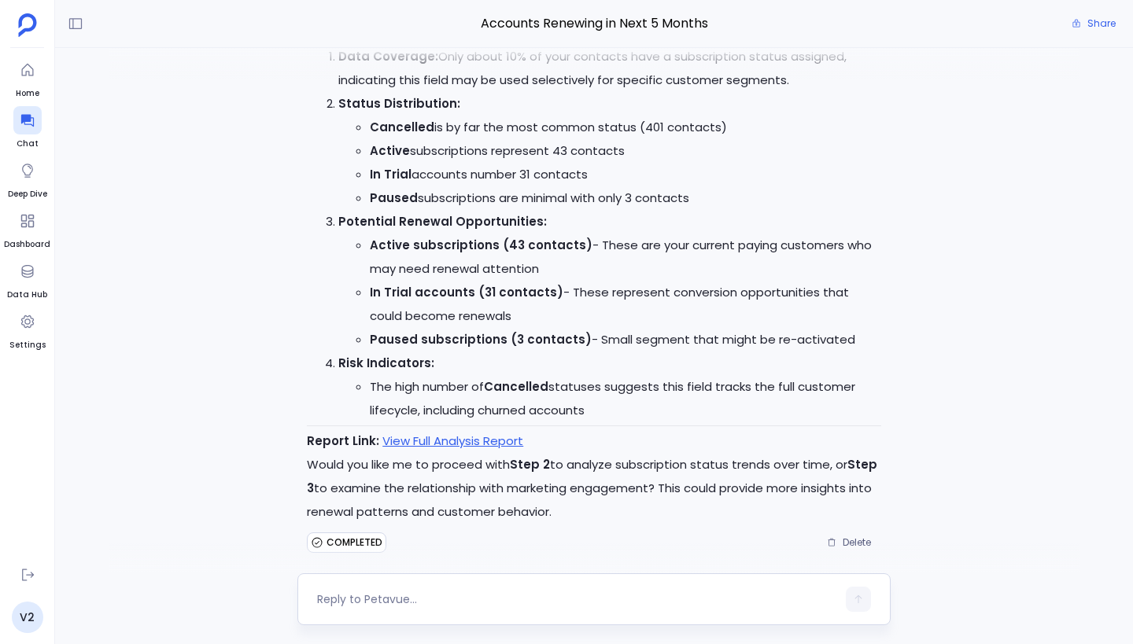
click at [367, 590] on div at bounding box center [576, 599] width 519 height 25
click at [367, 599] on textarea at bounding box center [576, 599] width 519 height 16
type textarea "Can you put this a nice dashboard"
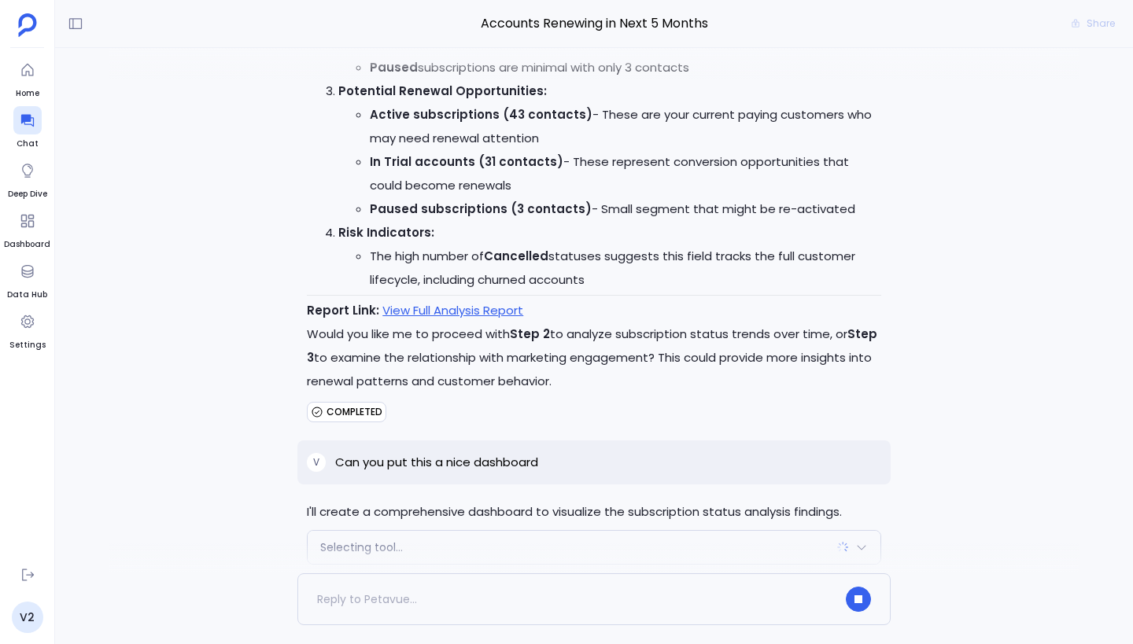
scroll to position [3930, 0]
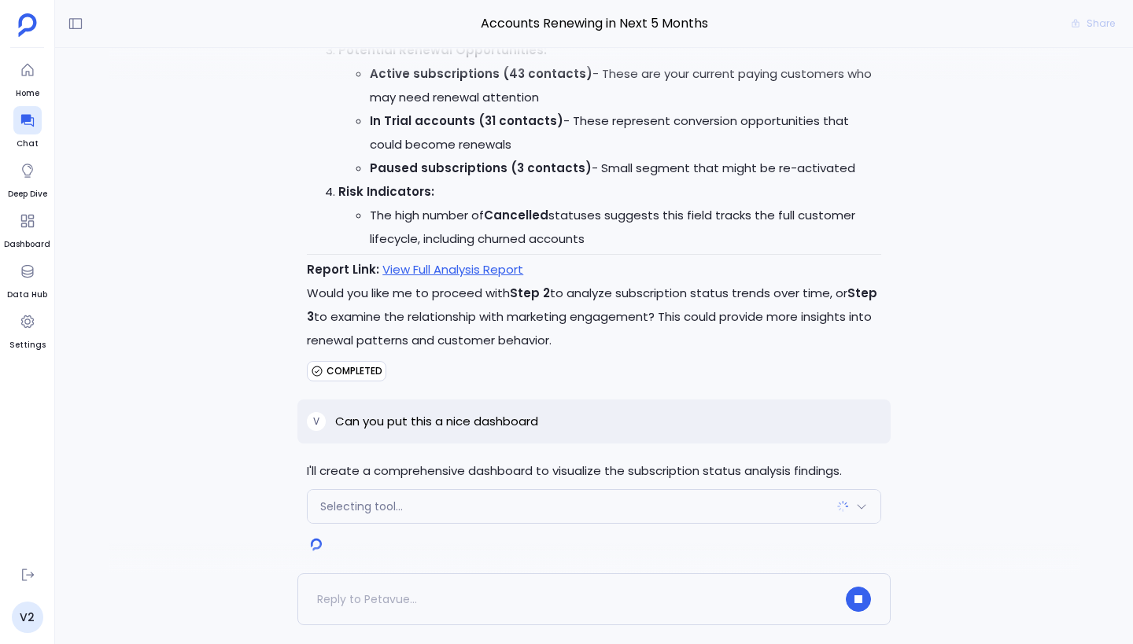
click at [470, 500] on div "Selecting tool..." at bounding box center [594, 506] width 573 height 33
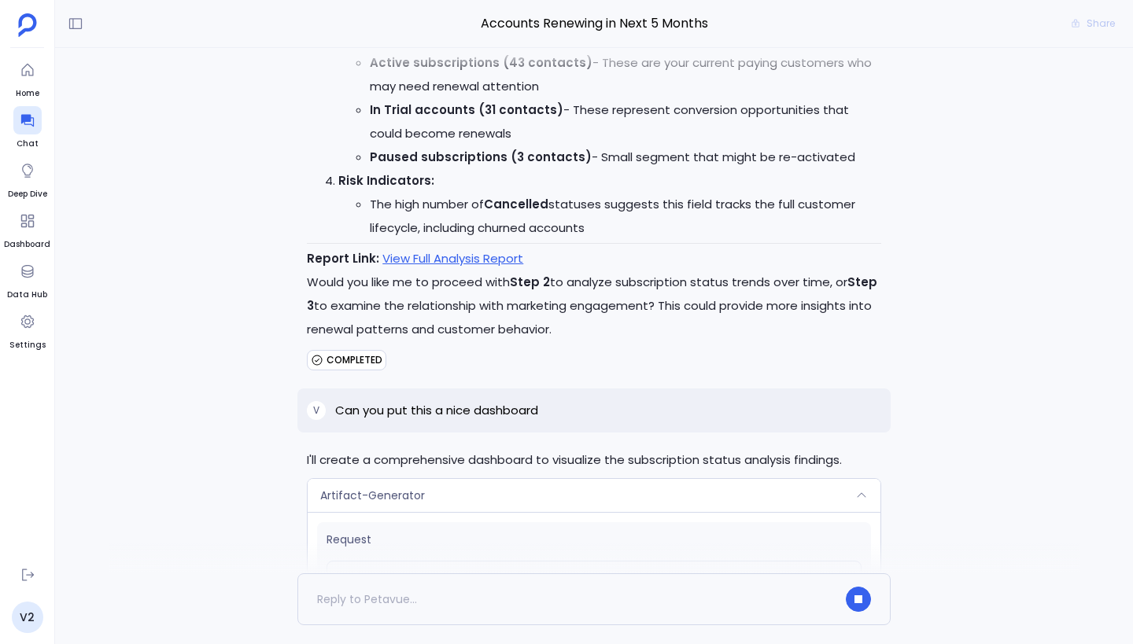
scroll to position [3707, 0]
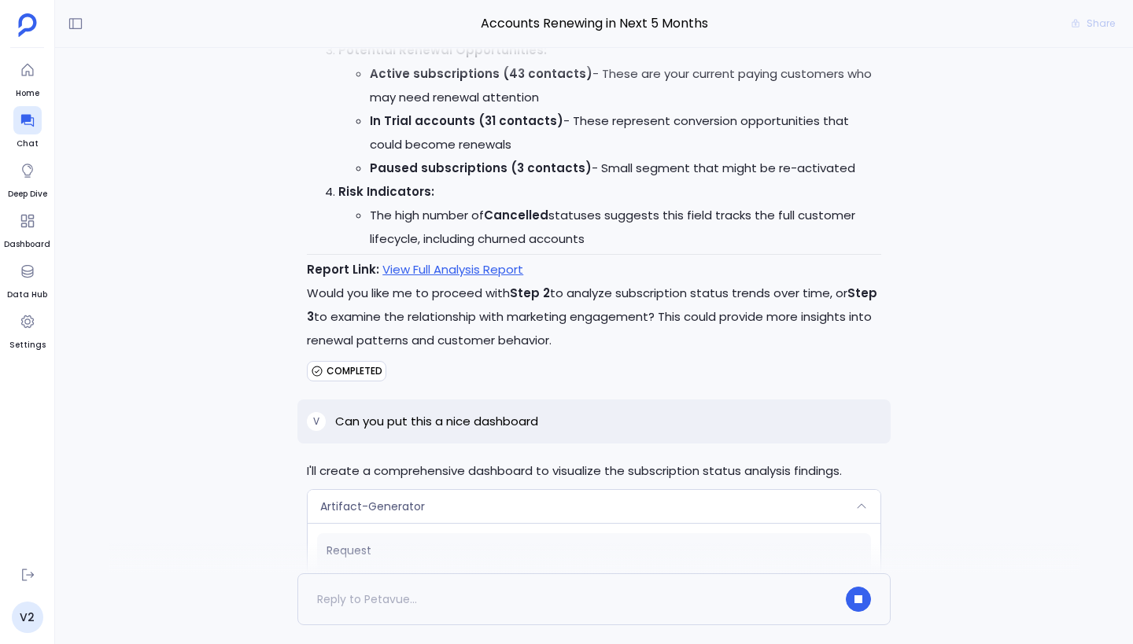
click at [475, 490] on div "Artifact-Generator" at bounding box center [594, 506] width 573 height 33
click at [499, 495] on div "Artifact-Generator" at bounding box center [594, 506] width 573 height 33
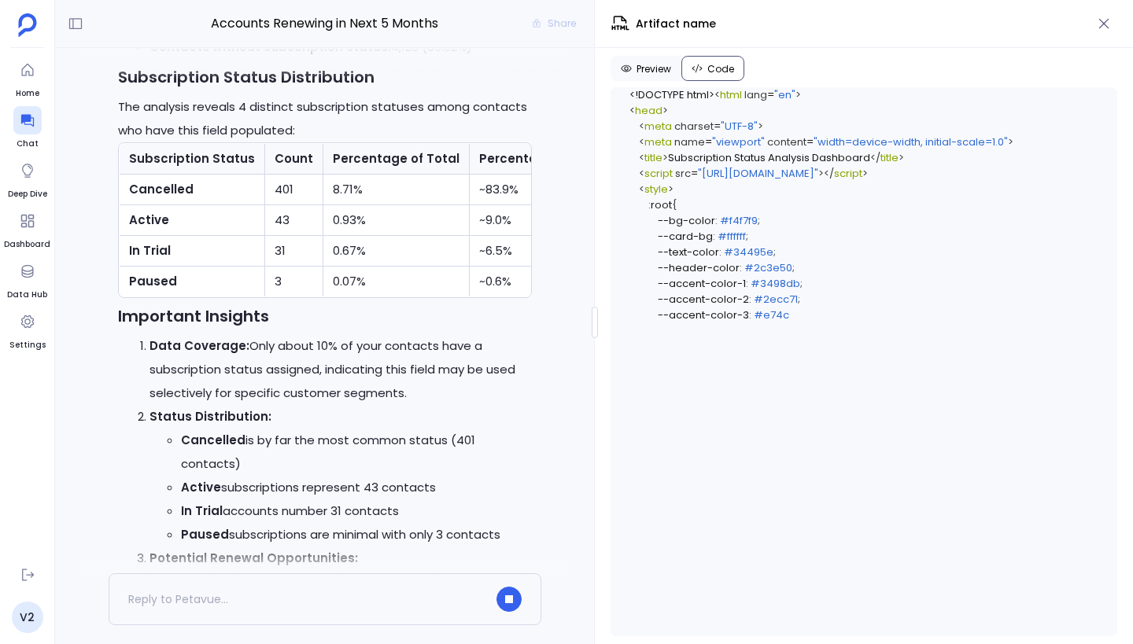
scroll to position [4804, 0]
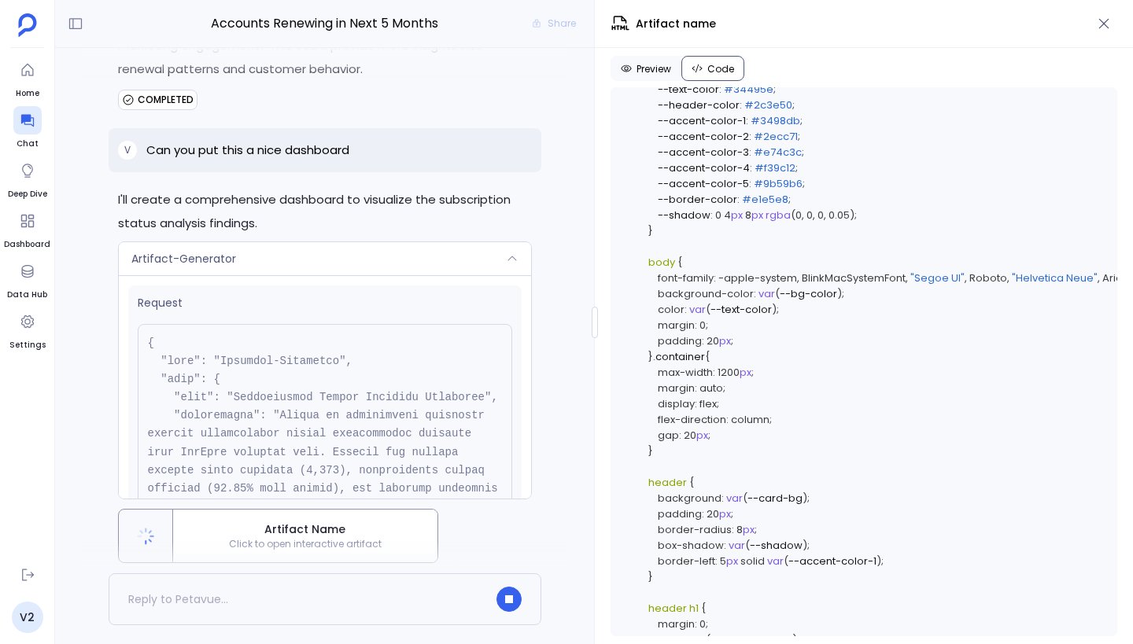
click at [429, 242] on div "Artifact-Generator" at bounding box center [325, 258] width 412 height 33
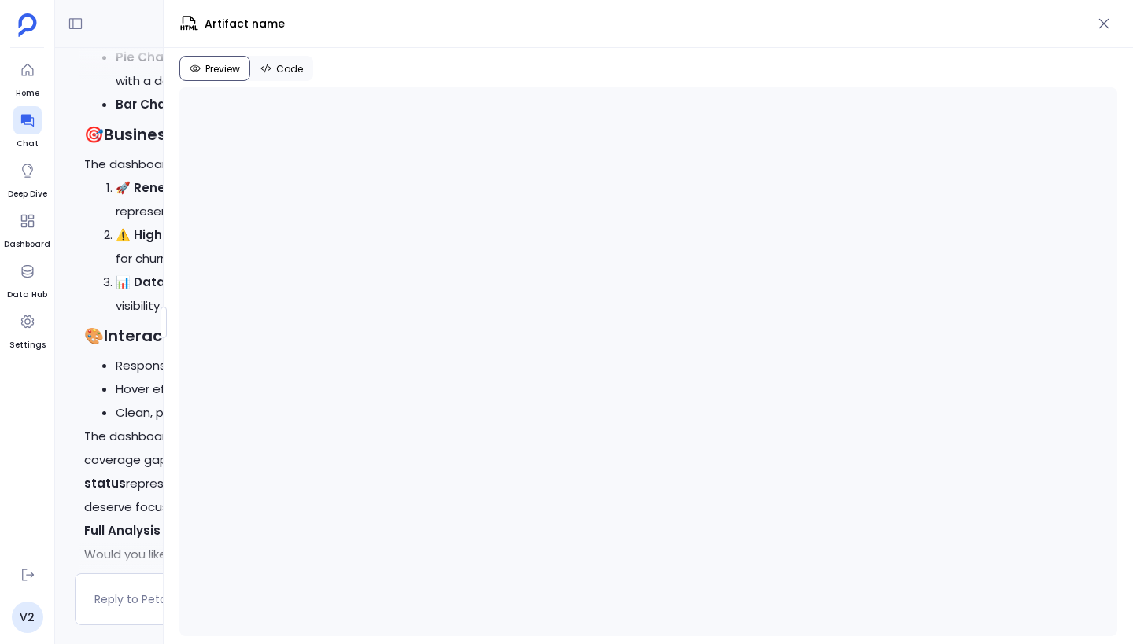
scroll to position [5412, 0]
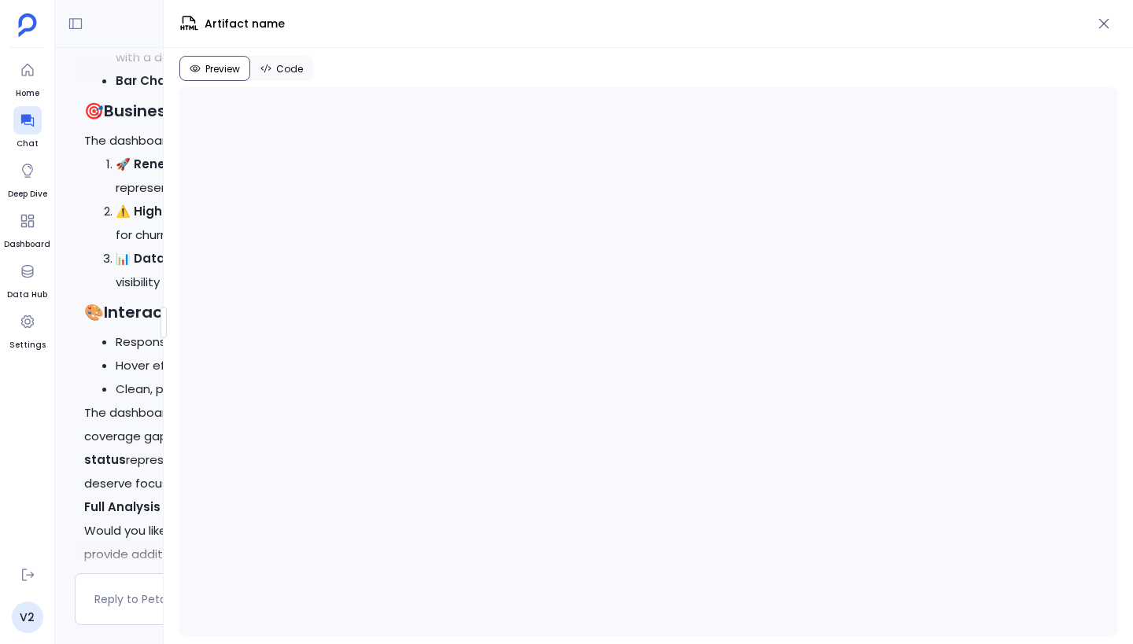
click at [87, 306] on div "Accounts Renewing in Next 5 Months Share V I want to know the accounts renewing…" at bounding box center [594, 322] width 1078 height 644
click at [289, 59] on button "Code" at bounding box center [281, 68] width 63 height 25
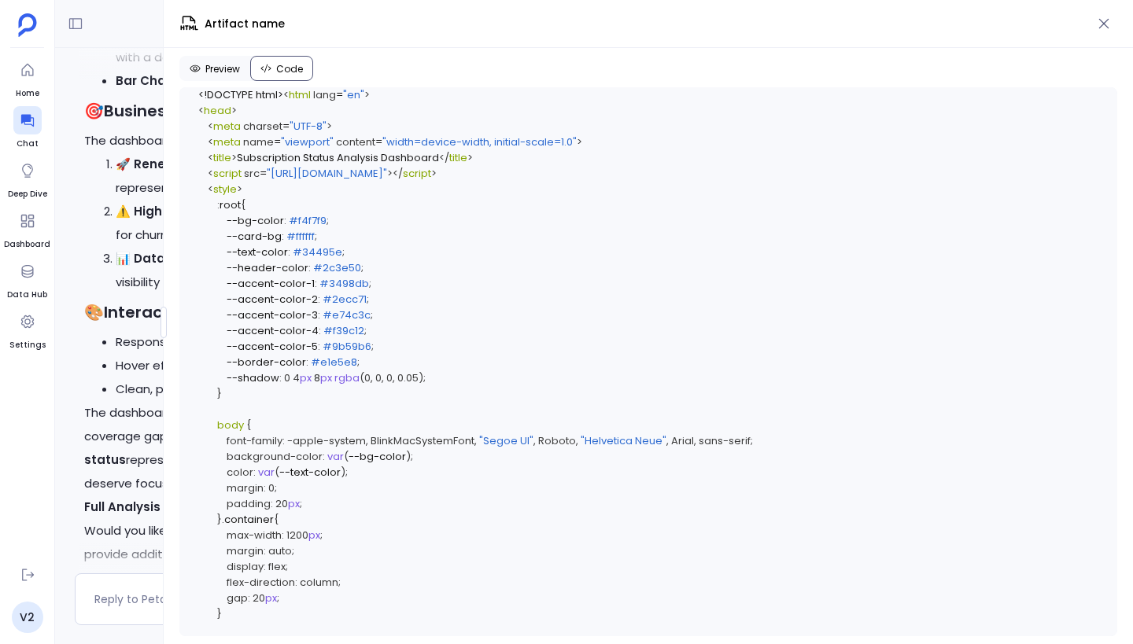
scroll to position [4520, 0]
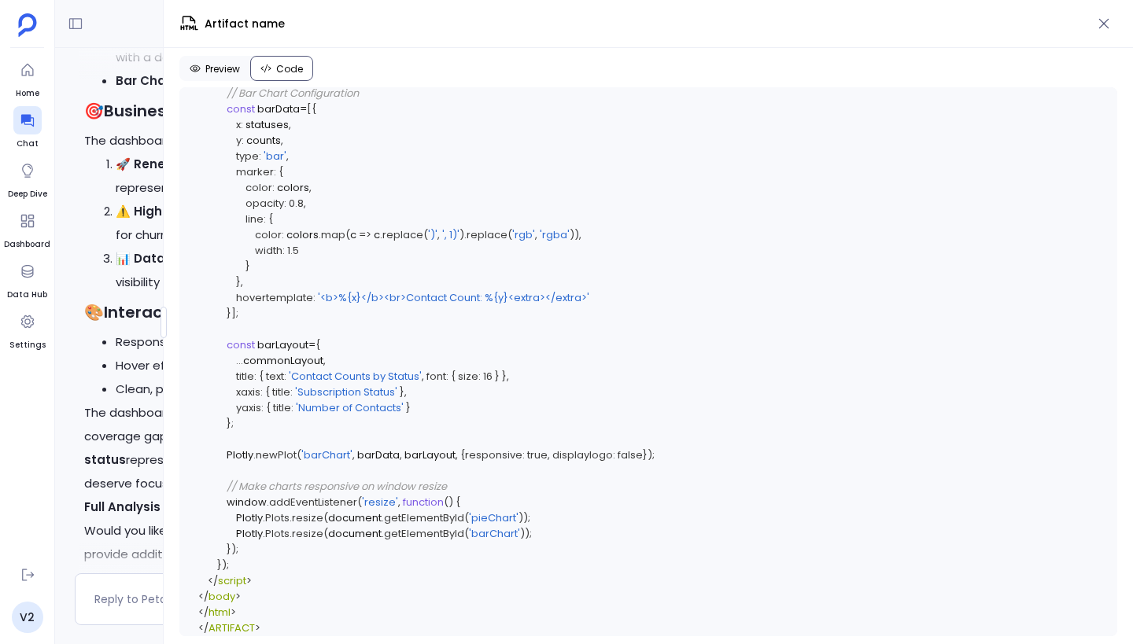
click at [215, 74] on span "Preview" at bounding box center [222, 69] width 35 height 13
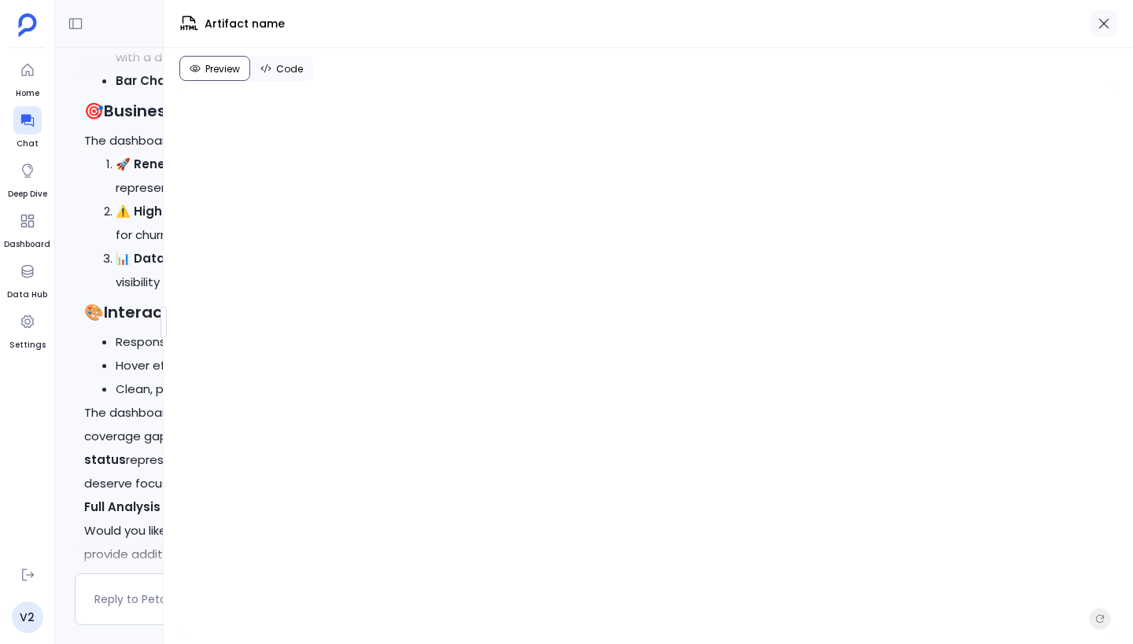
click at [1101, 26] on icon "button" at bounding box center [1104, 24] width 10 height 10
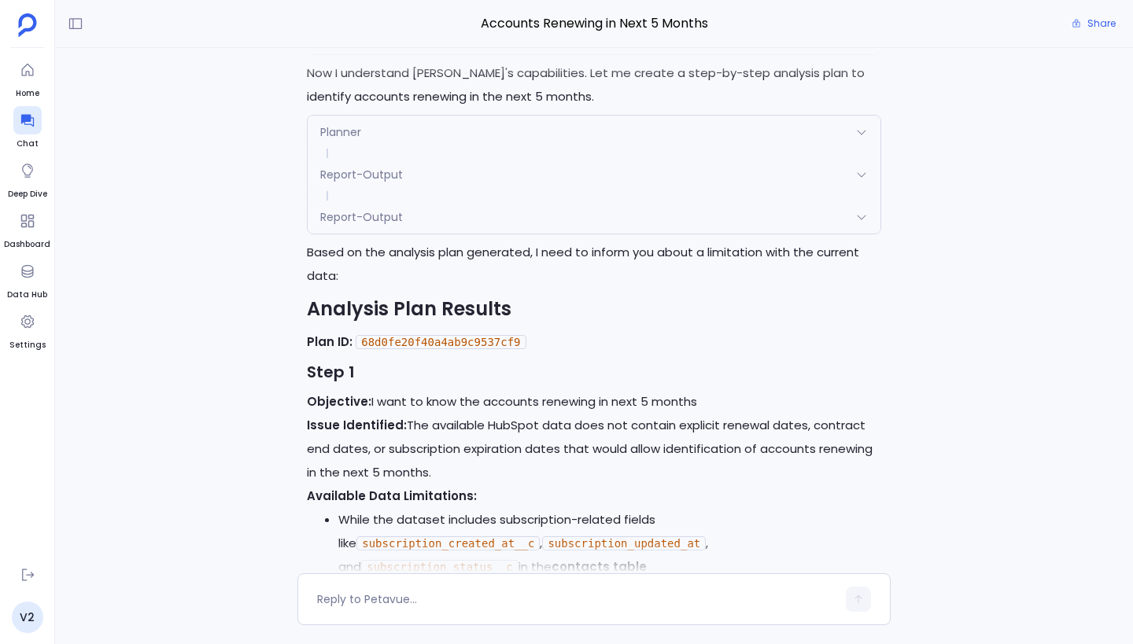
scroll to position [0, 0]
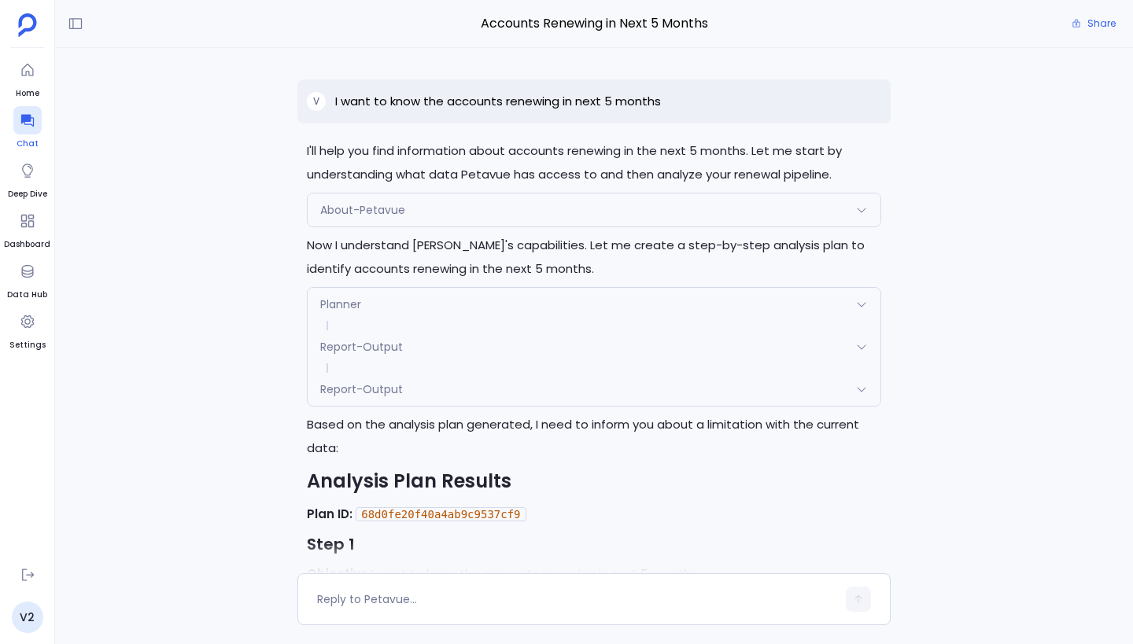
click at [30, 118] on icon at bounding box center [26, 121] width 13 height 13
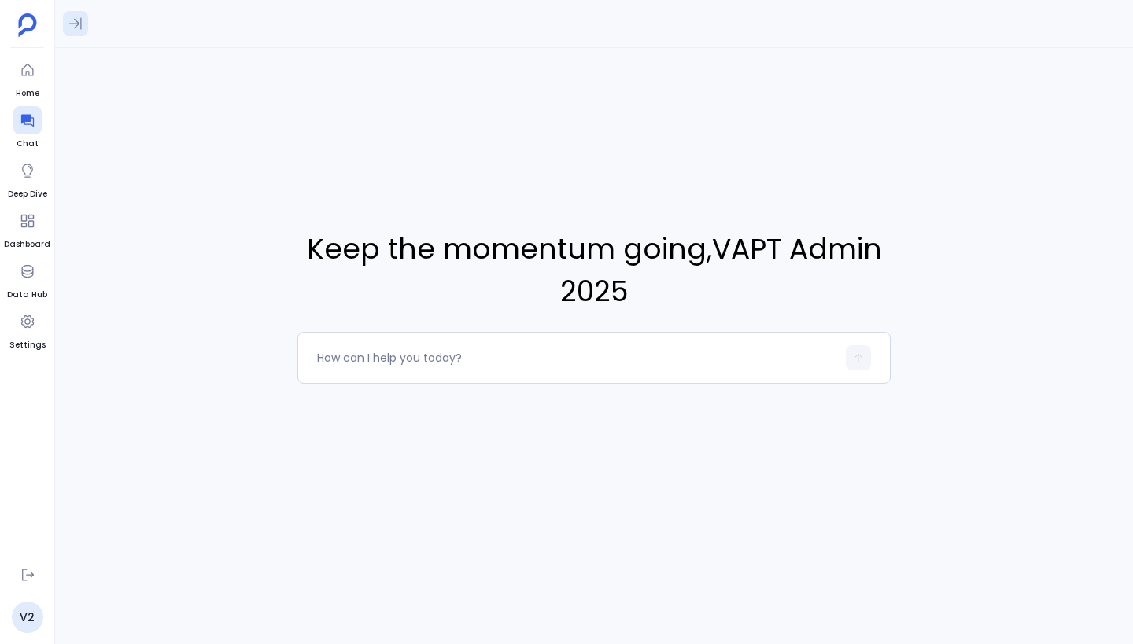
click at [79, 24] on icon at bounding box center [76, 24] width 16 height 16
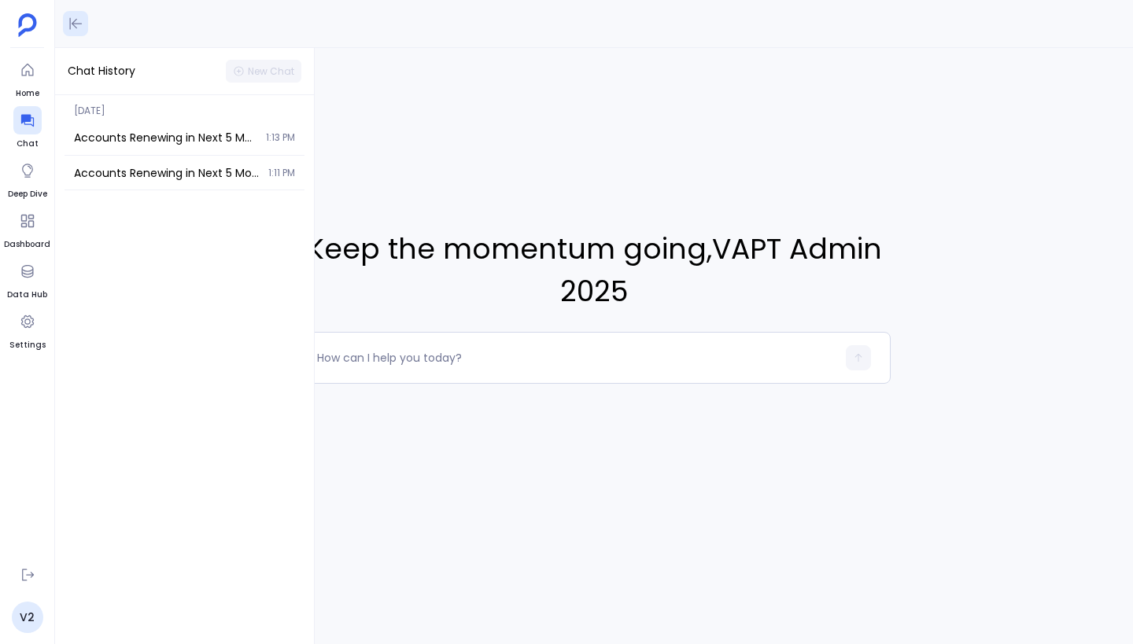
click at [75, 25] on icon at bounding box center [76, 24] width 16 height 16
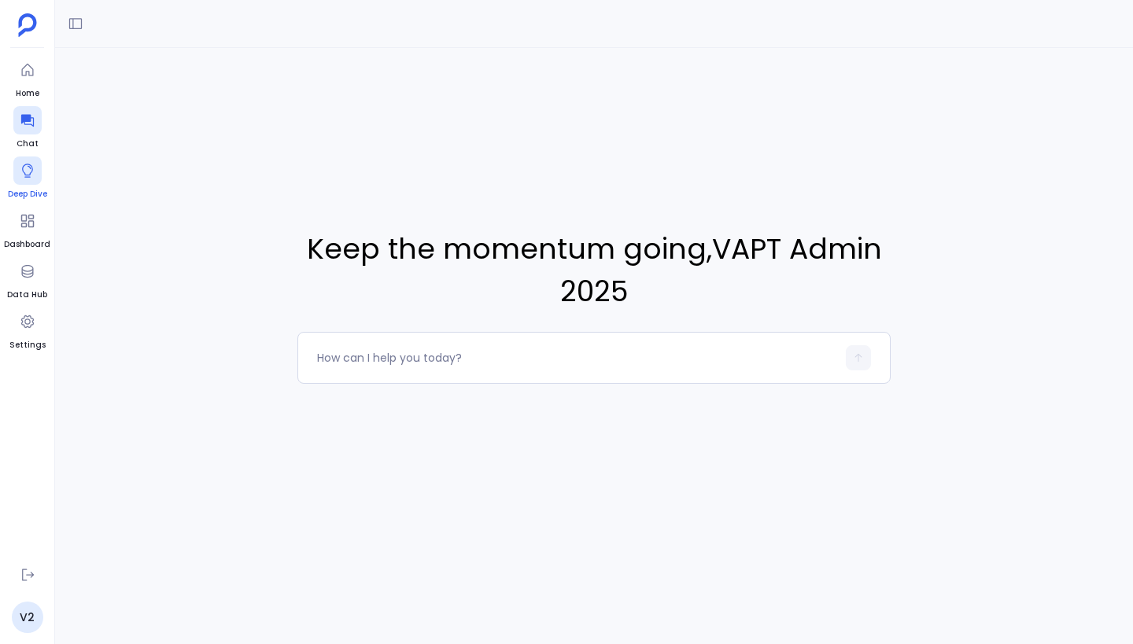
click at [26, 169] on icon at bounding box center [28, 171] width 16 height 16
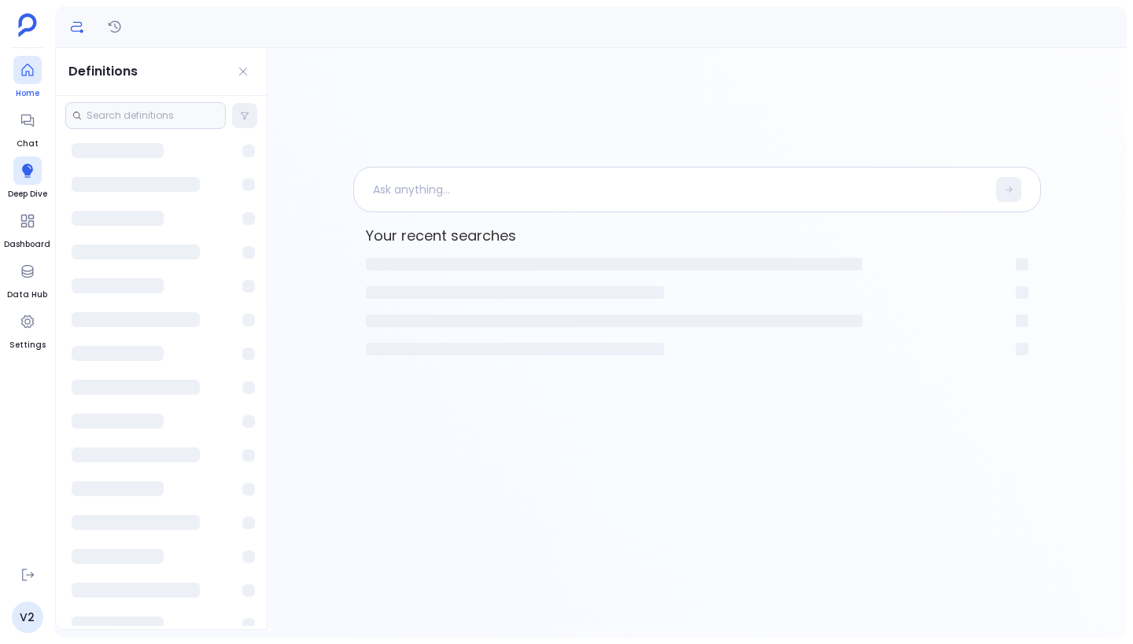
click at [34, 81] on div at bounding box center [27, 70] width 28 height 28
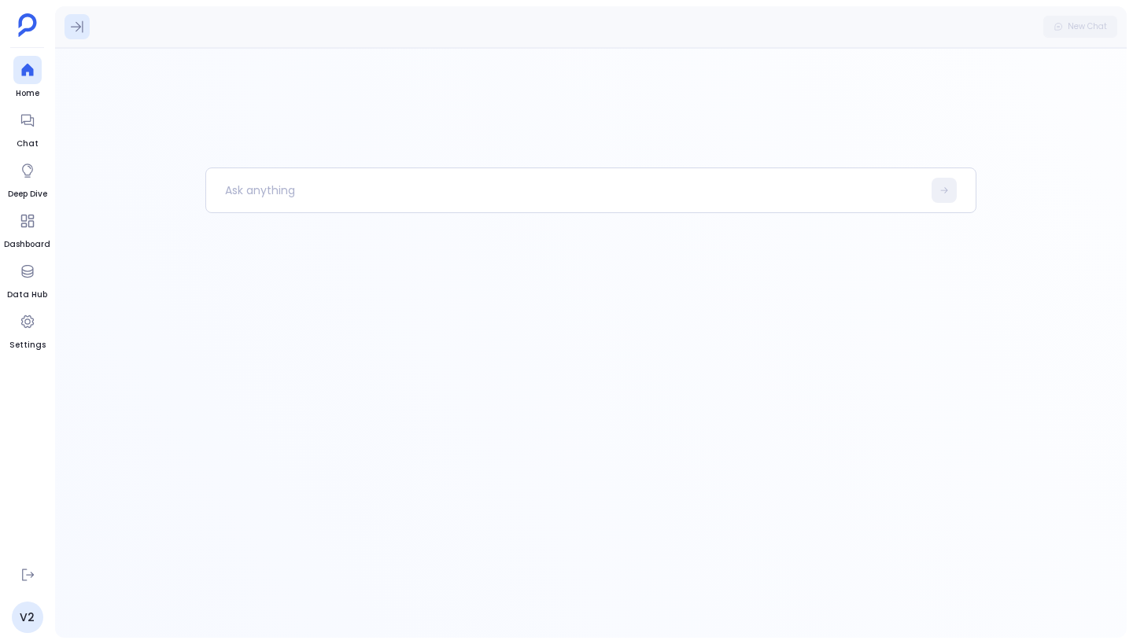
click at [82, 36] on button at bounding box center [76, 26] width 25 height 25
click at [182, 65] on button "Definitions" at bounding box center [197, 71] width 77 height 28
click at [112, 73] on button "Recent Chat" at bounding box center [112, 71] width 89 height 28
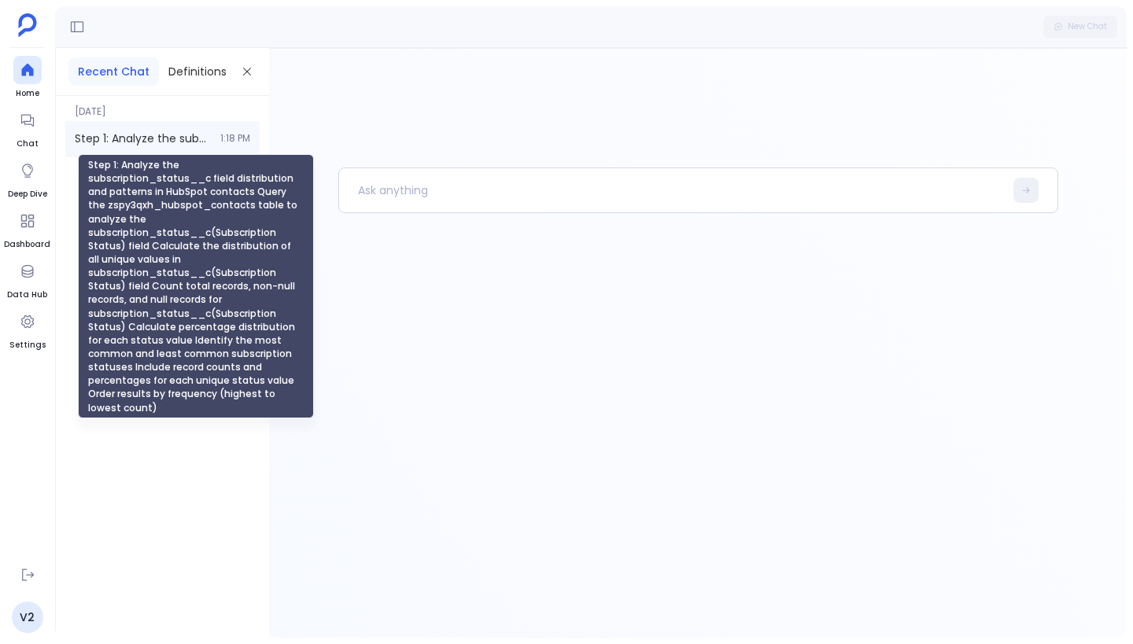
click at [130, 141] on span "Step 1: Analyze the subscription_status__c field distribution and patterns in H…" at bounding box center [143, 139] width 136 height 16
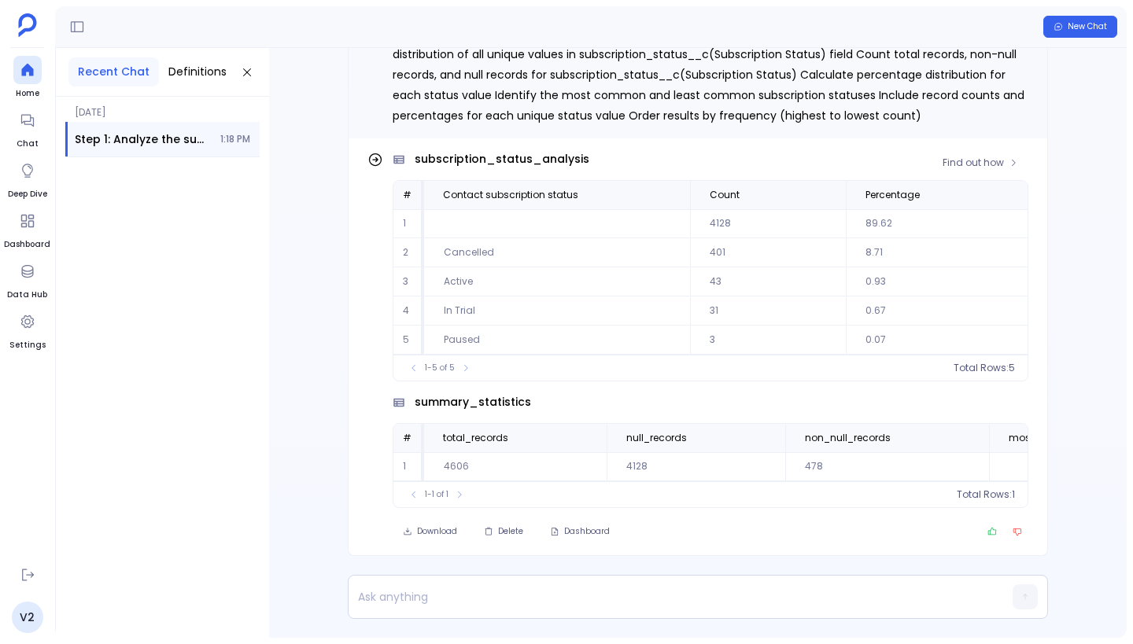
scroll to position [-81, 0]
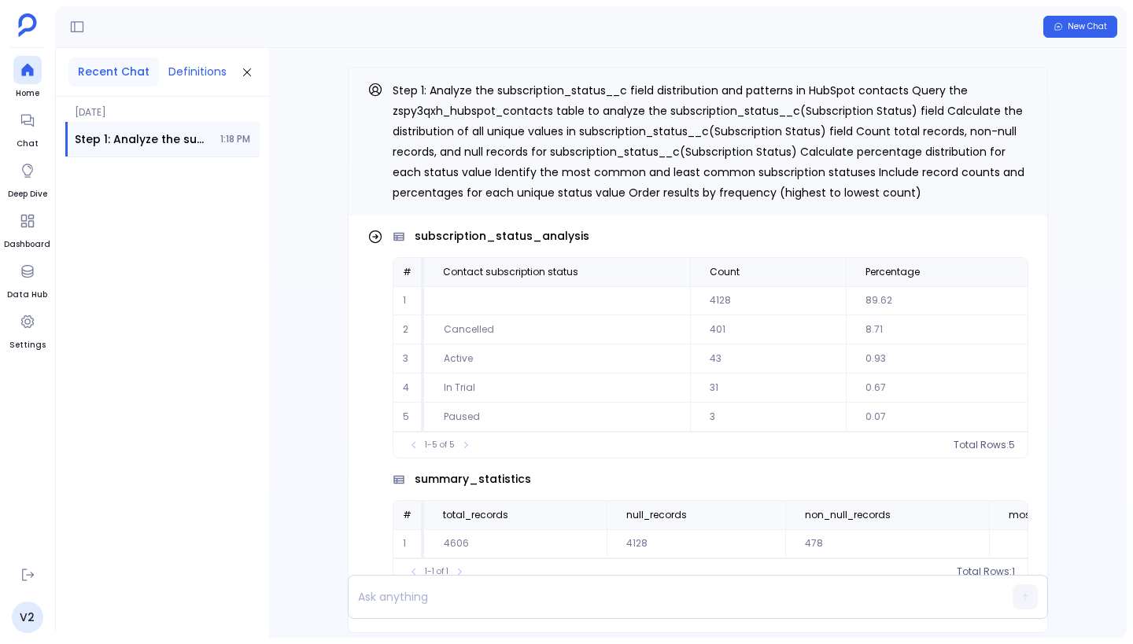
click at [201, 79] on button "Definitions" at bounding box center [197, 71] width 77 height 29
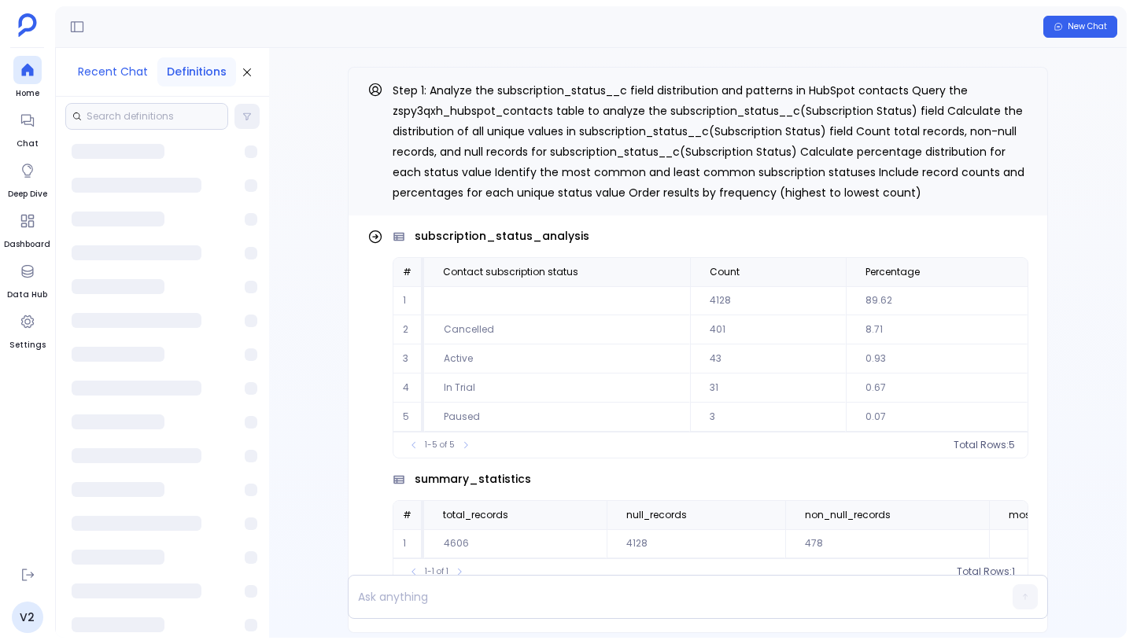
click at [109, 68] on button "Recent Chat" at bounding box center [112, 71] width 89 height 29
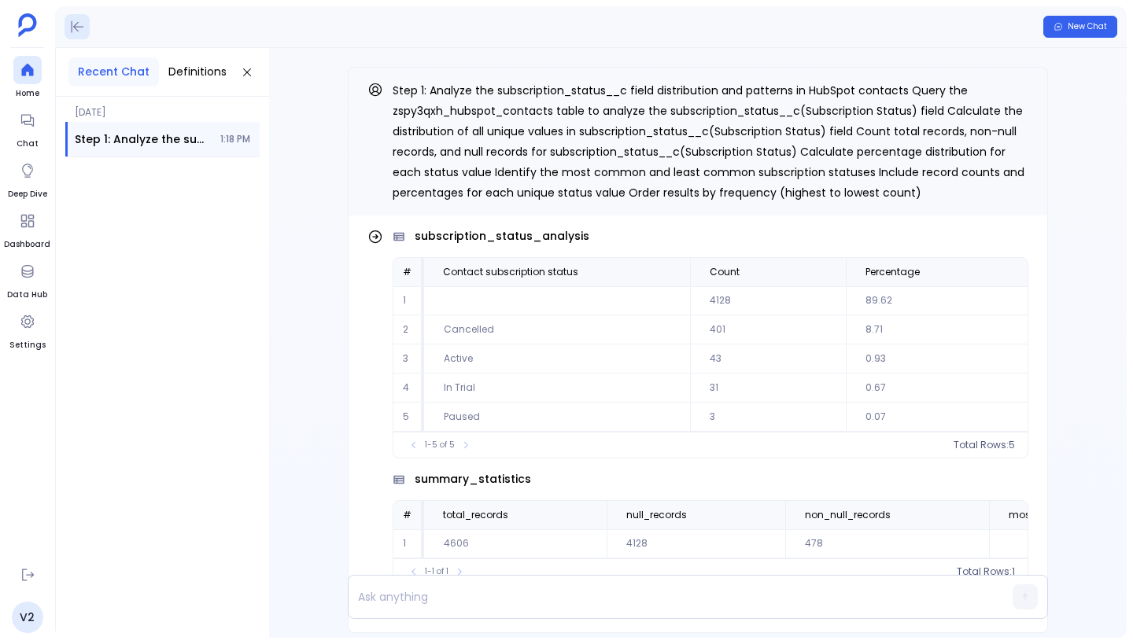
click at [81, 26] on icon at bounding box center [78, 27] width 13 height 12
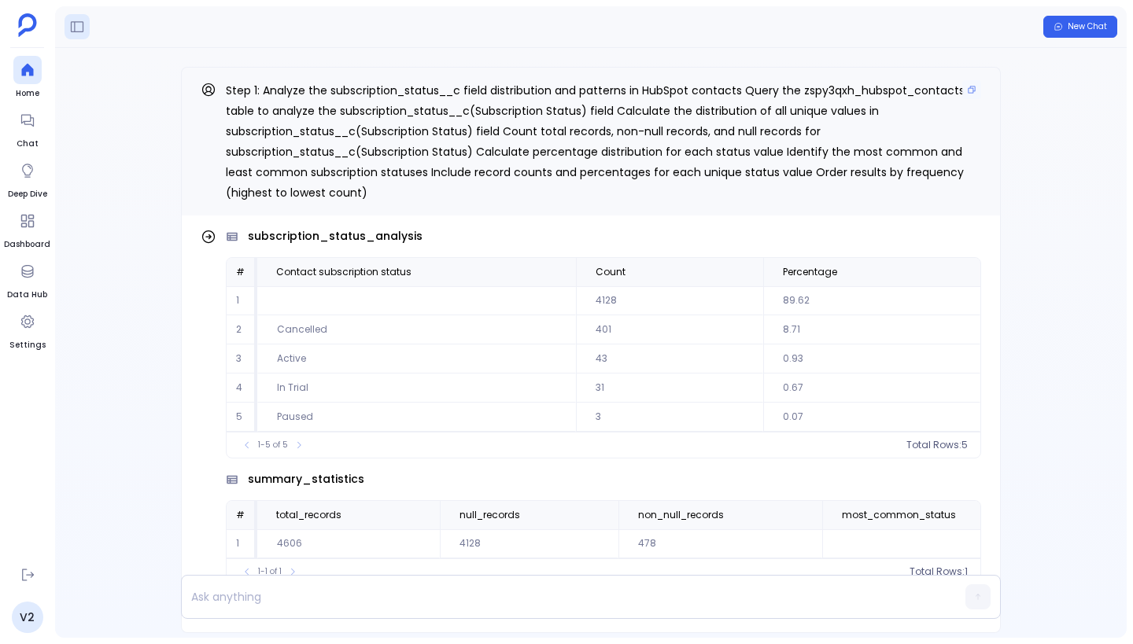
scroll to position [0, 0]
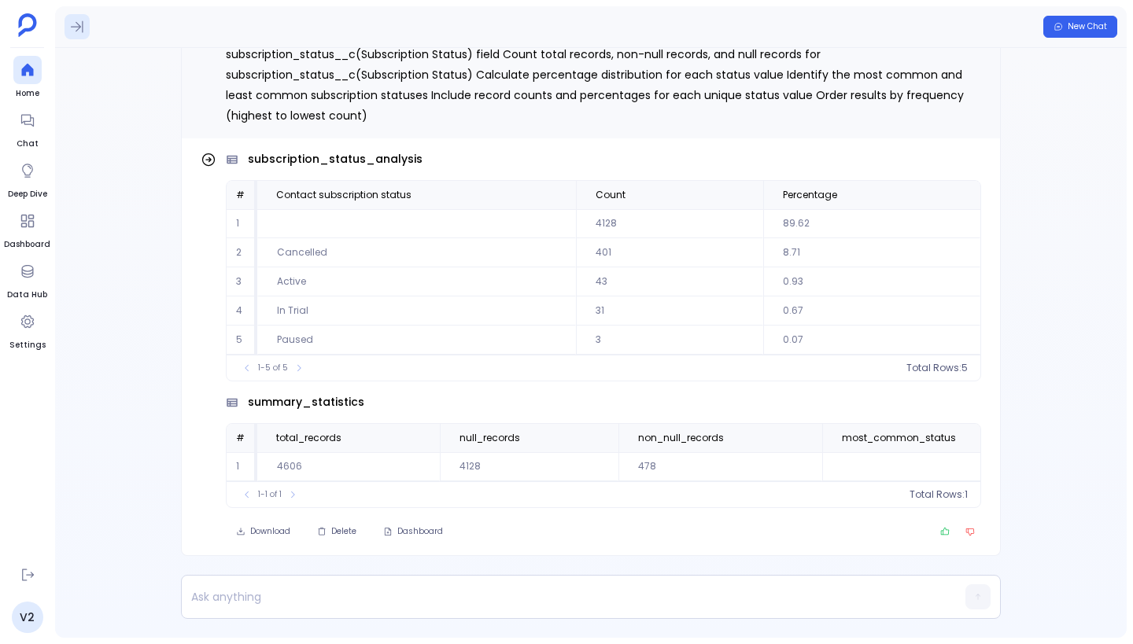
click at [78, 37] on button at bounding box center [76, 26] width 25 height 25
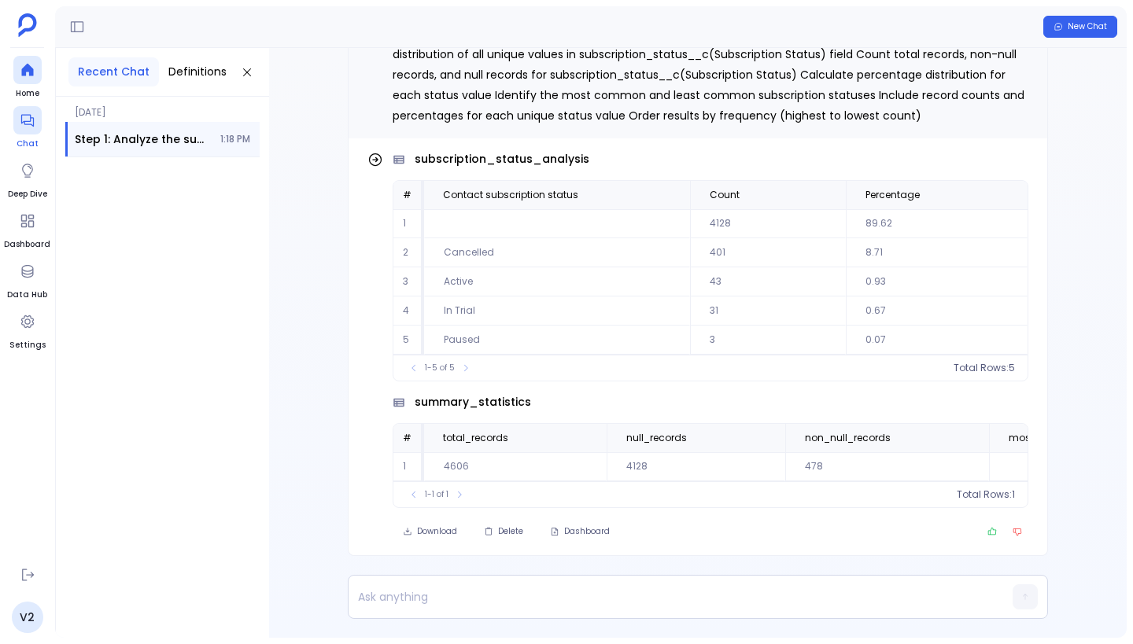
click at [21, 112] on div at bounding box center [27, 120] width 28 height 28
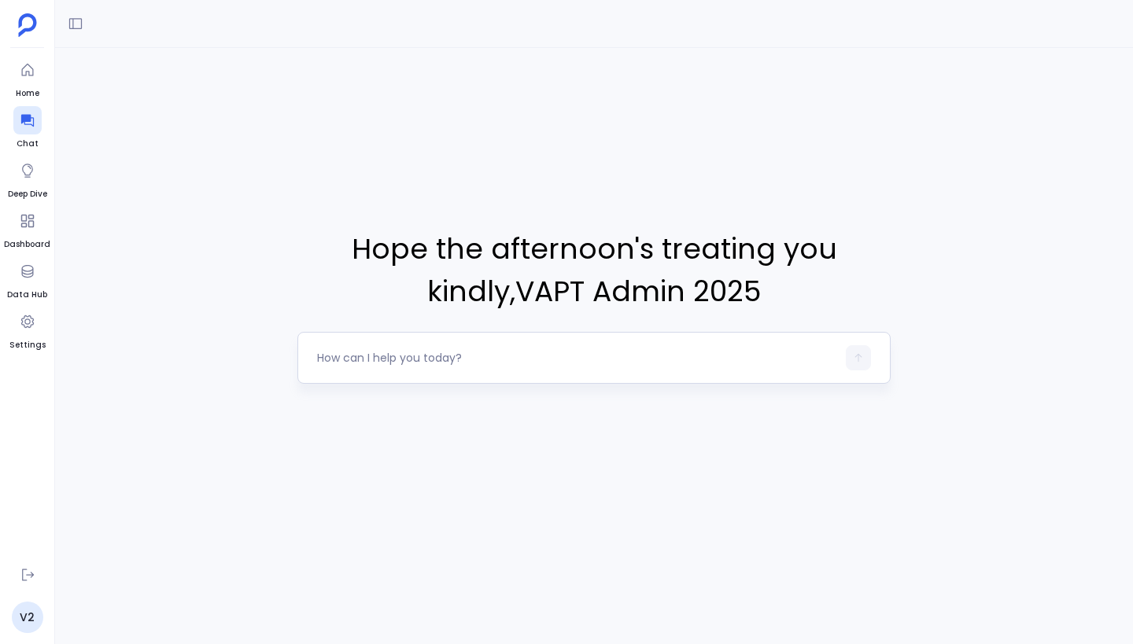
click at [390, 358] on textarea at bounding box center [576, 358] width 519 height 16
click at [20, 223] on icon at bounding box center [28, 221] width 16 height 16
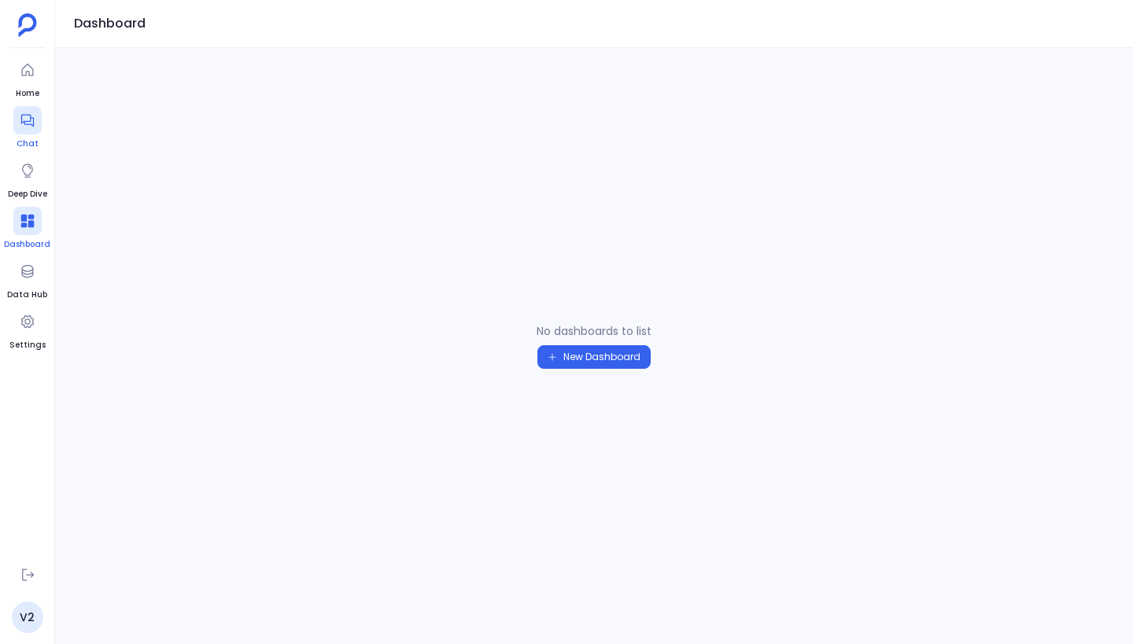
click at [24, 122] on icon at bounding box center [26, 121] width 13 height 13
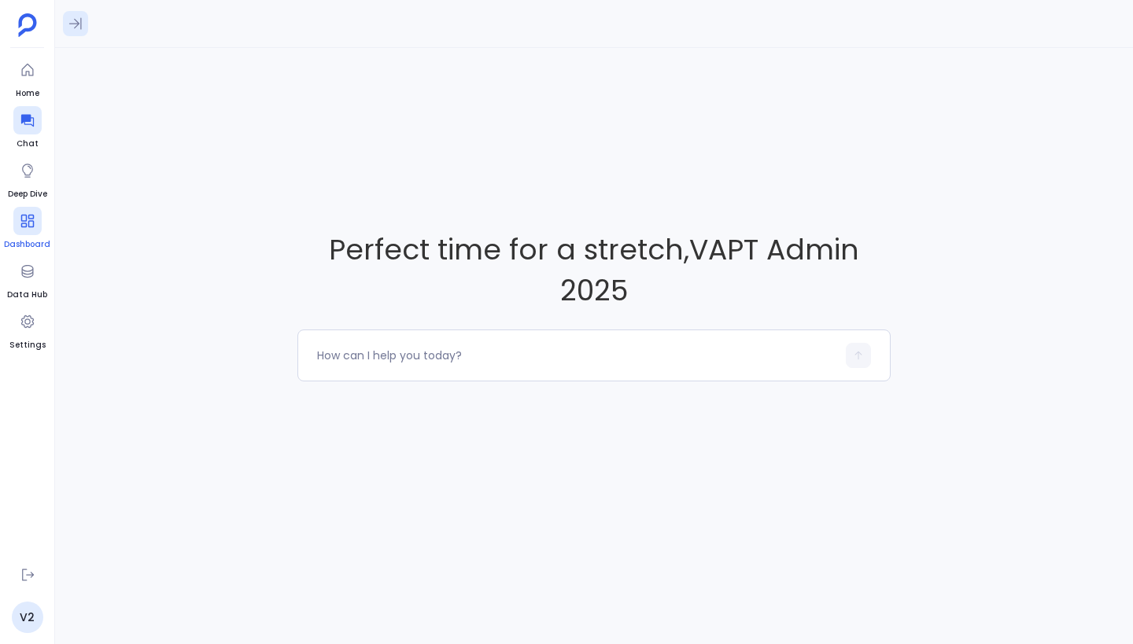
click at [75, 28] on icon at bounding box center [75, 24] width 13 height 12
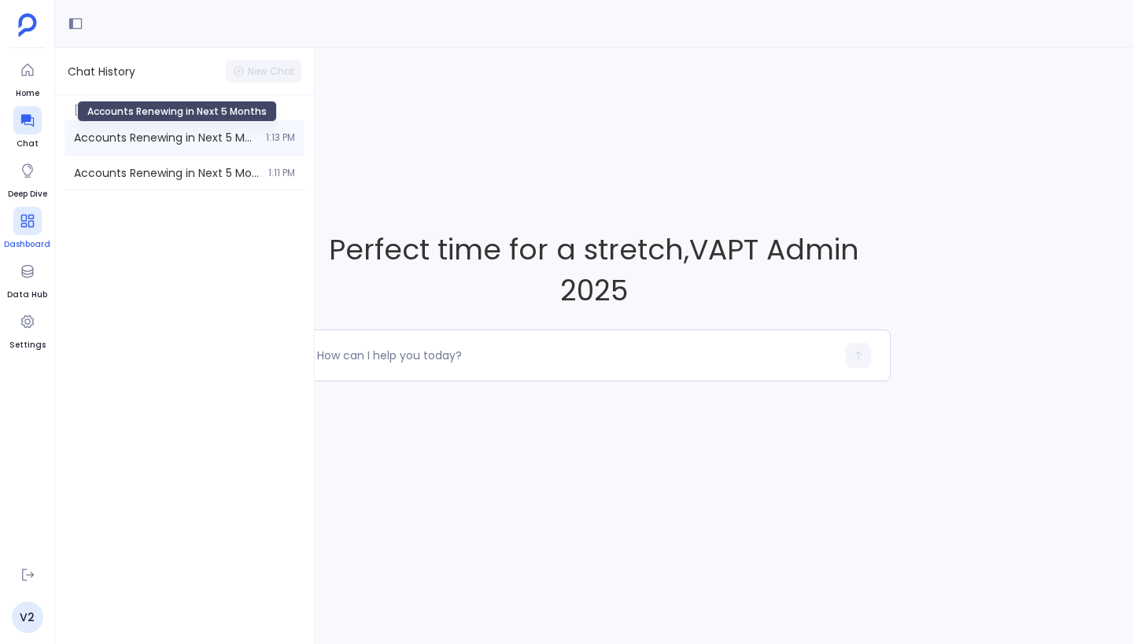
click at [146, 139] on span "Accounts Renewing in Next 5 Months" at bounding box center [165, 138] width 182 height 16
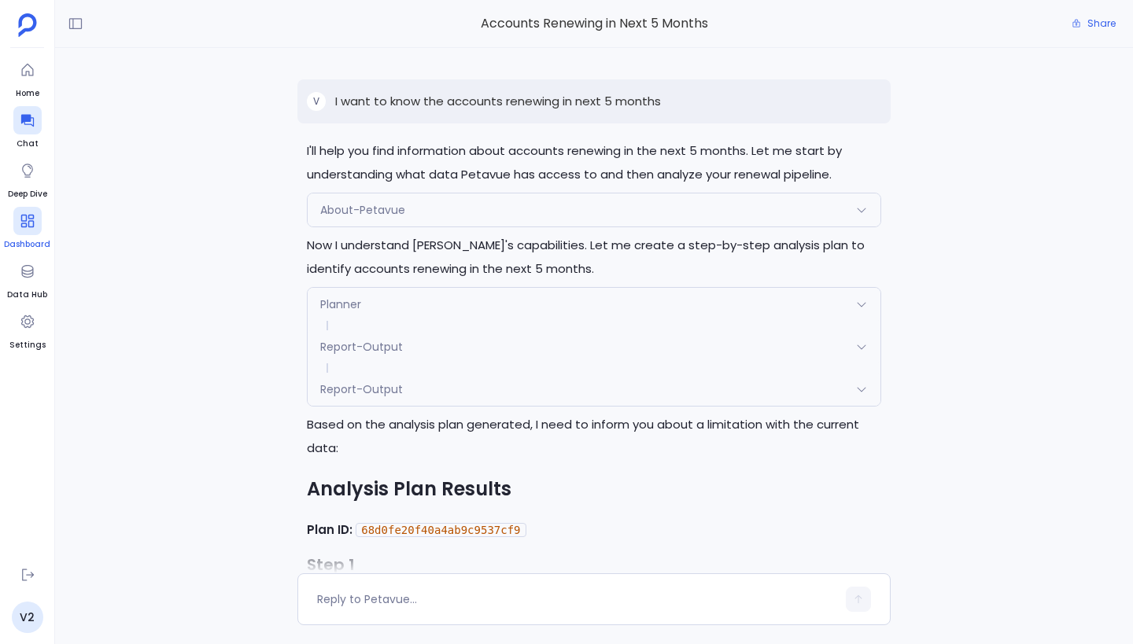
scroll to position [4817, 0]
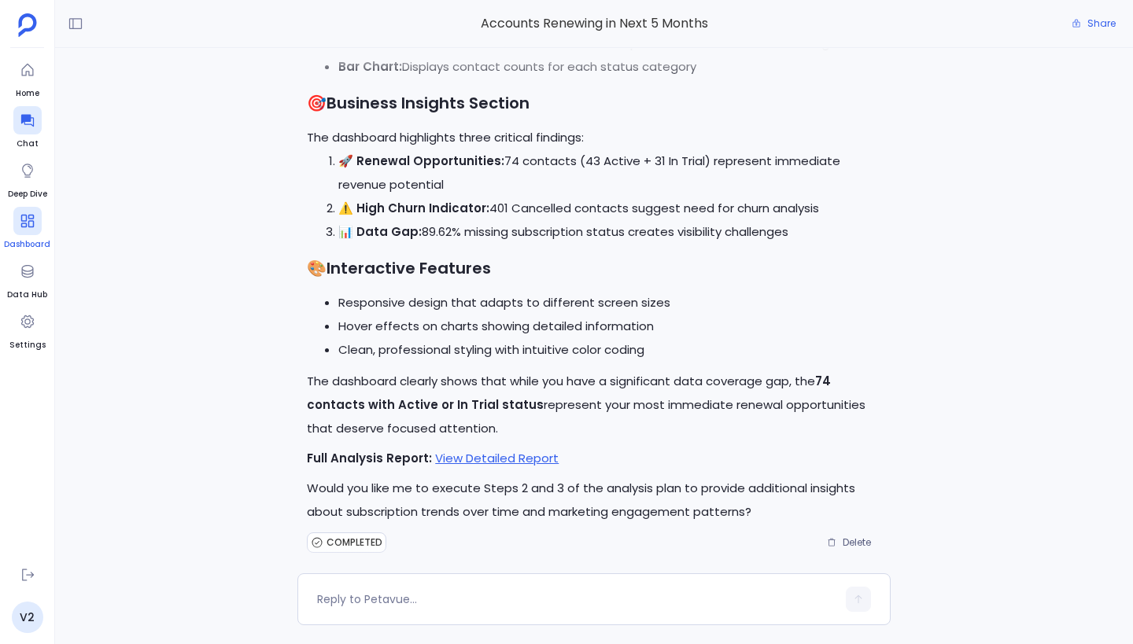
click at [525, 343] on li "Clean, professional styling with intuitive color coding" at bounding box center [609, 350] width 543 height 24
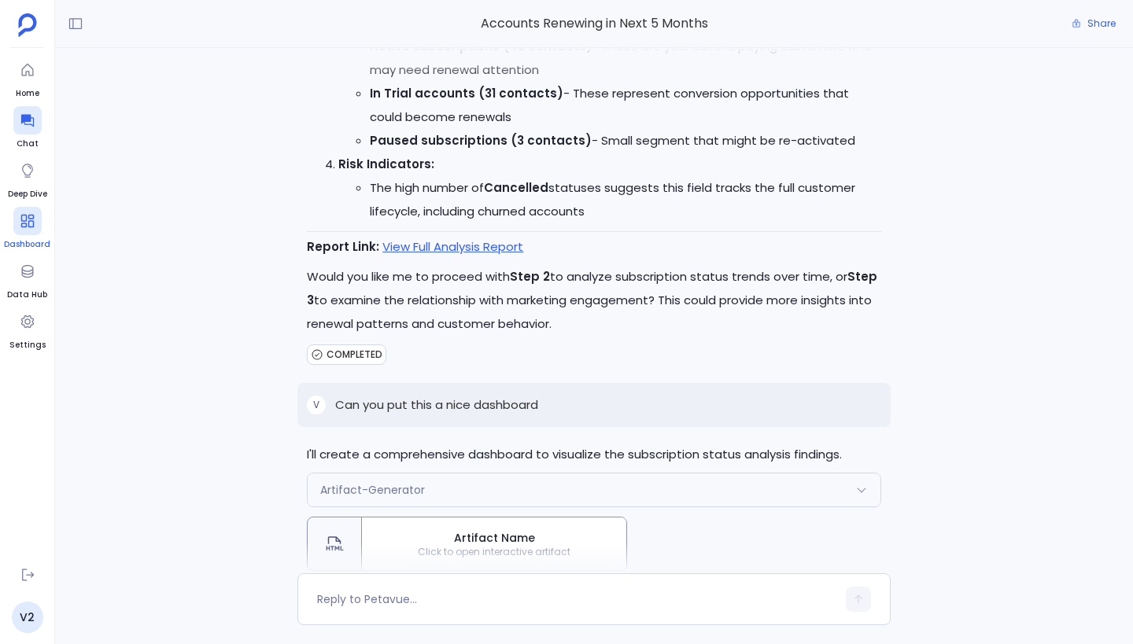
scroll to position [4588, 0]
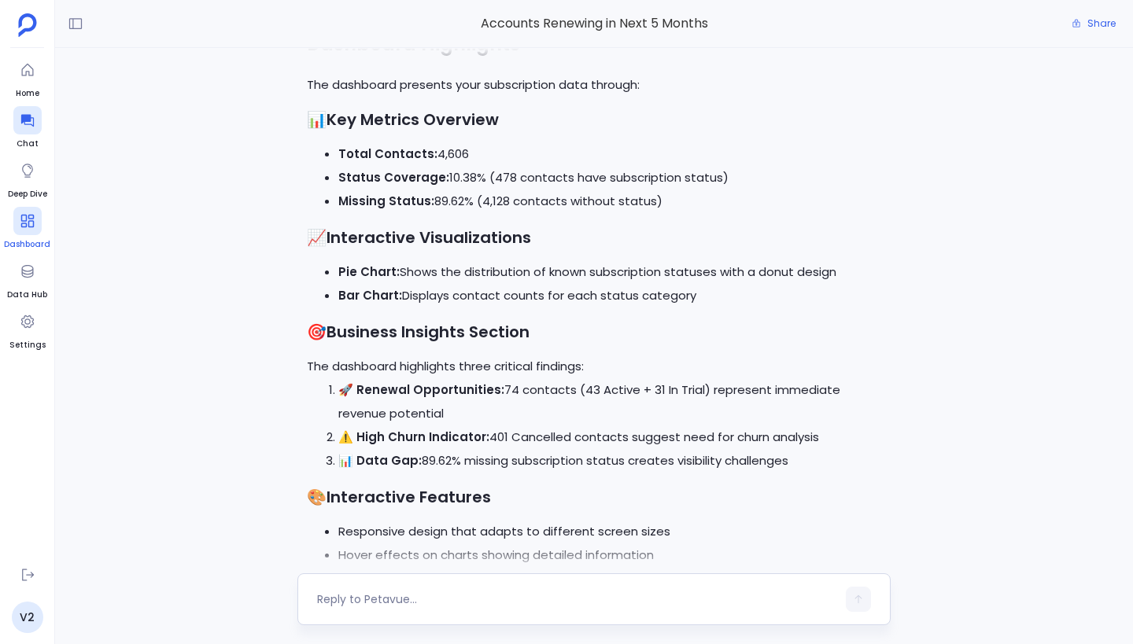
click at [430, 609] on div at bounding box center [576, 599] width 519 height 25
click at [408, 599] on textarea at bounding box center [576, 599] width 519 height 16
type textarea "I want to create key definition for this"
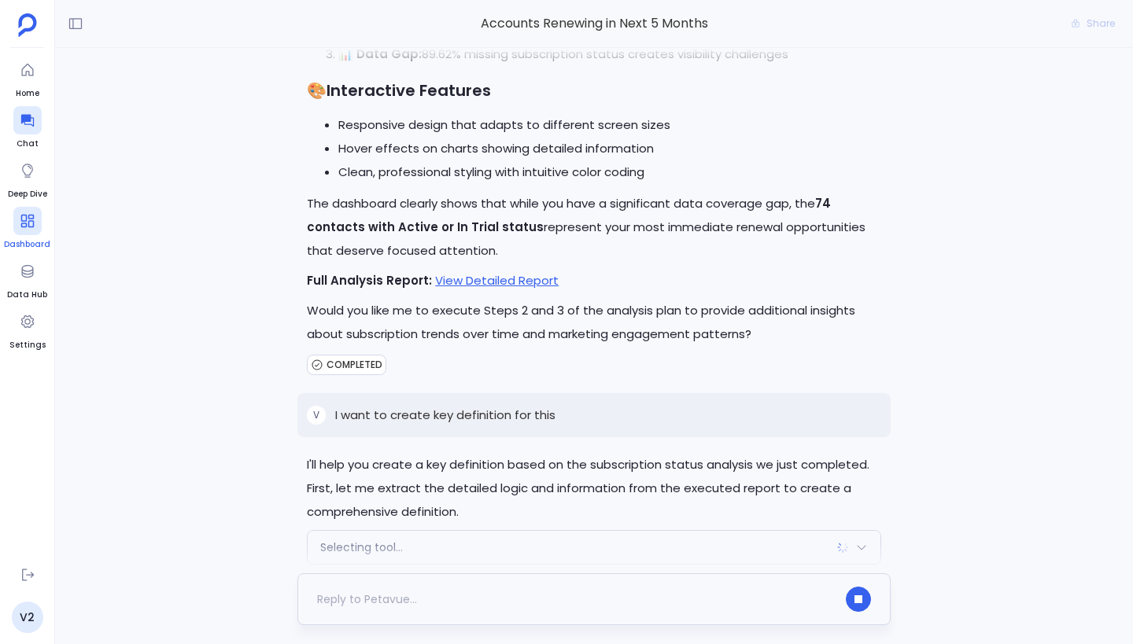
scroll to position [5036, 0]
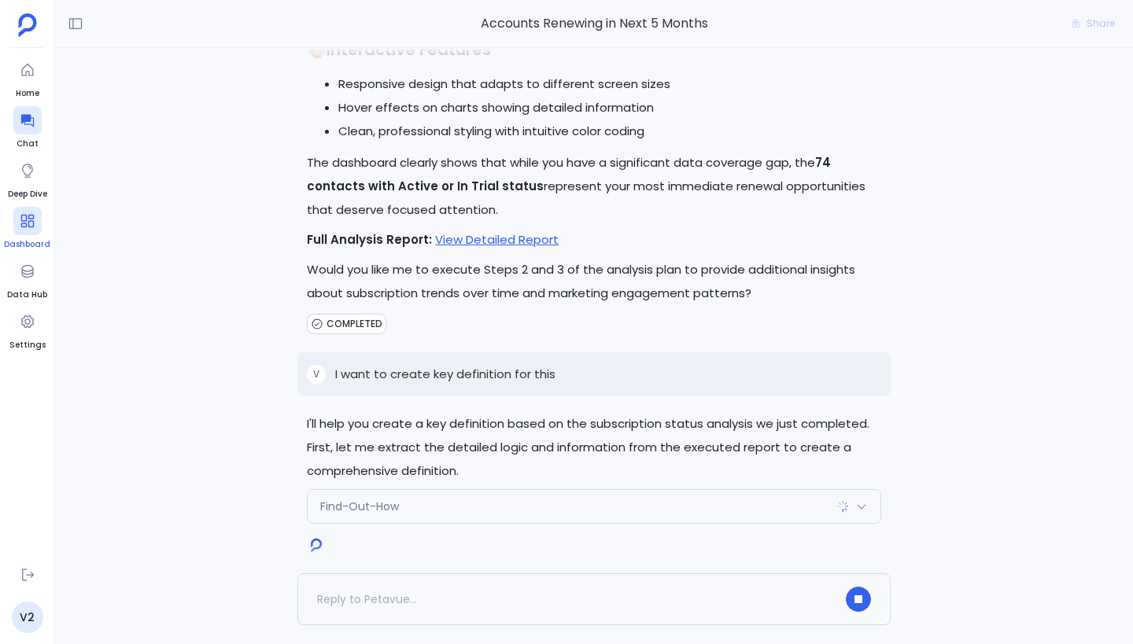
click at [490, 490] on div "Find-Out-How" at bounding box center [594, 506] width 573 height 33
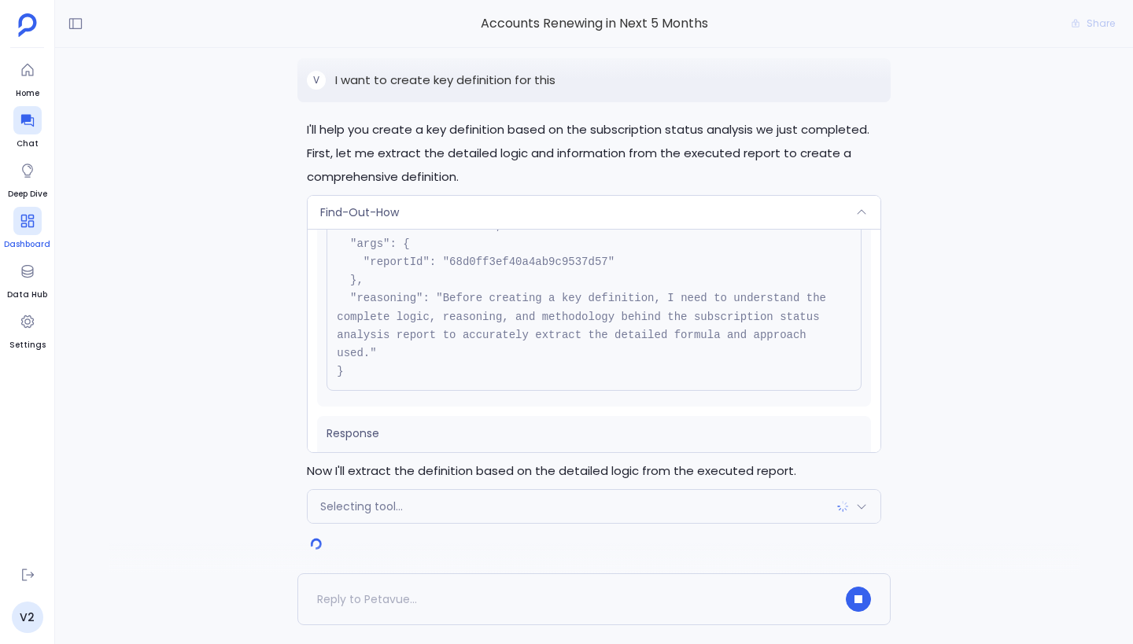
scroll to position [0, 0]
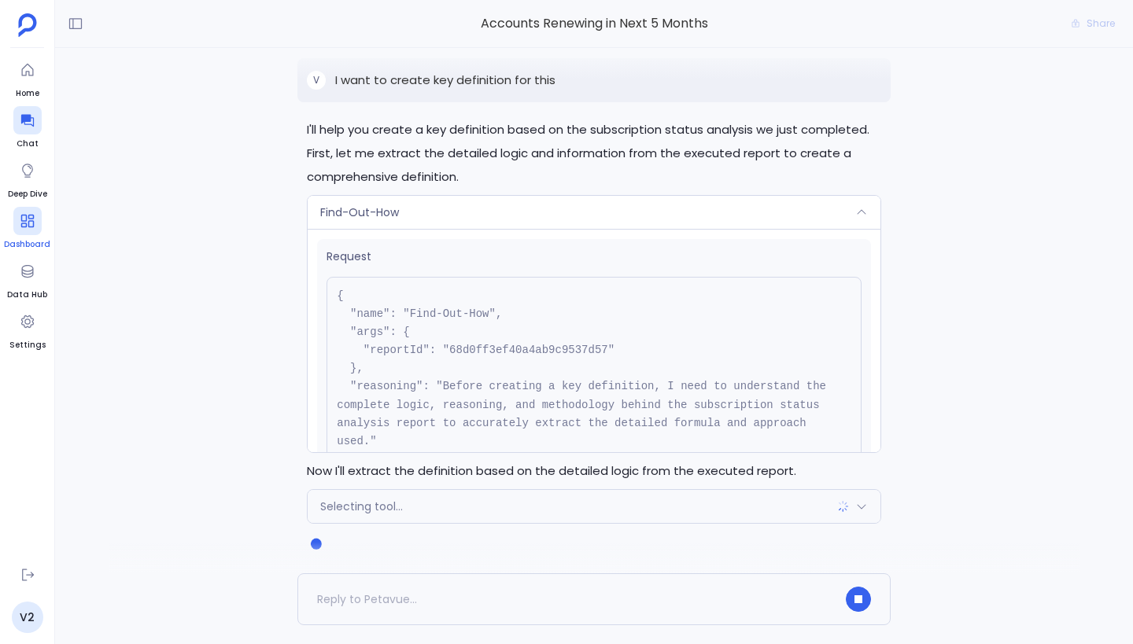
click at [536, 199] on div "Find-Out-How" at bounding box center [594, 212] width 573 height 33
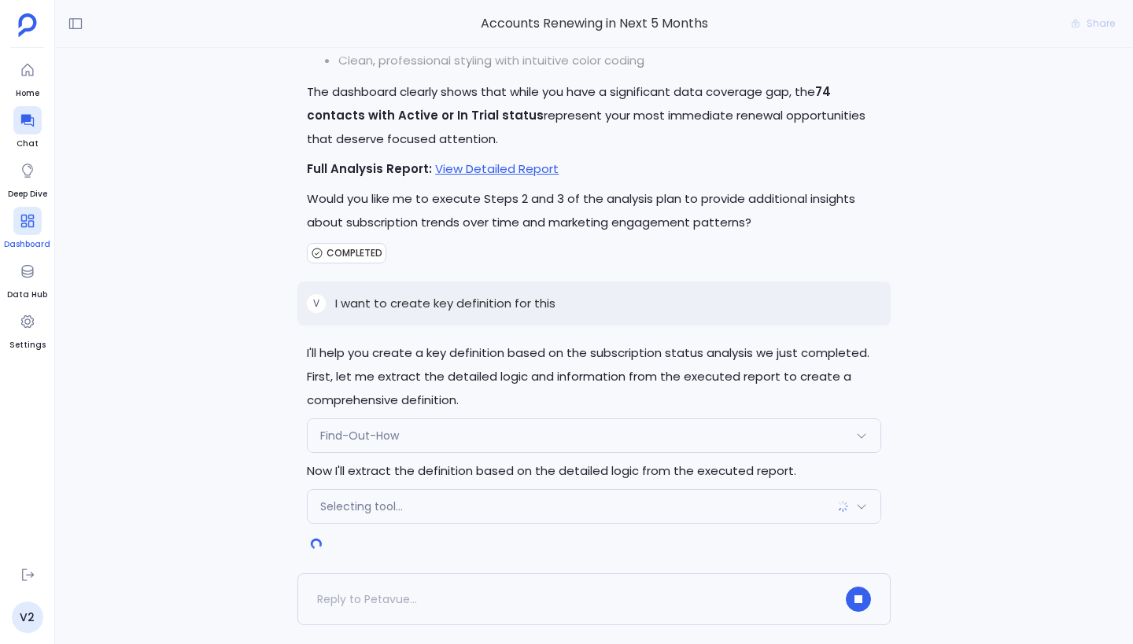
click at [434, 490] on div "Selecting tool..." at bounding box center [594, 506] width 573 height 33
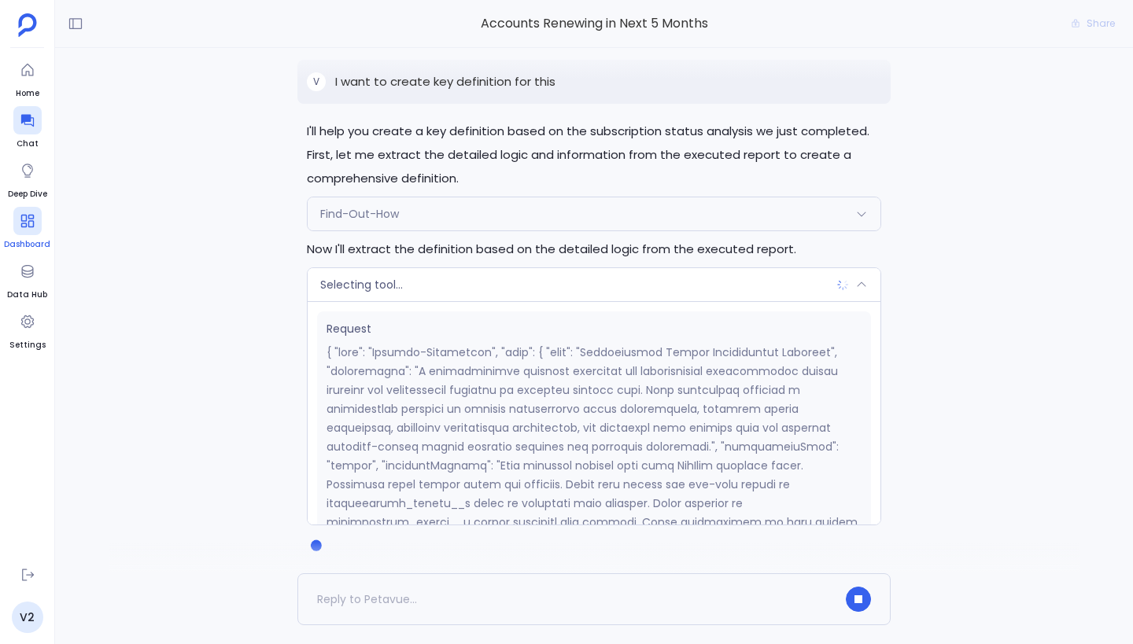
scroll to position [5330, 0]
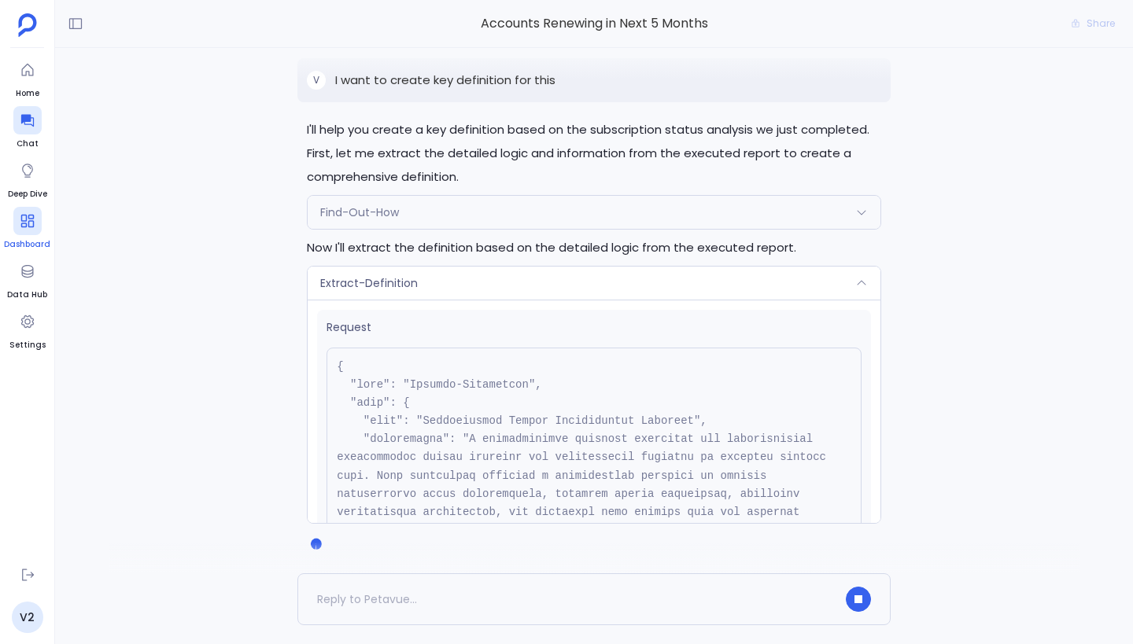
click at [443, 270] on div "Extract-Definition" at bounding box center [594, 283] width 573 height 33
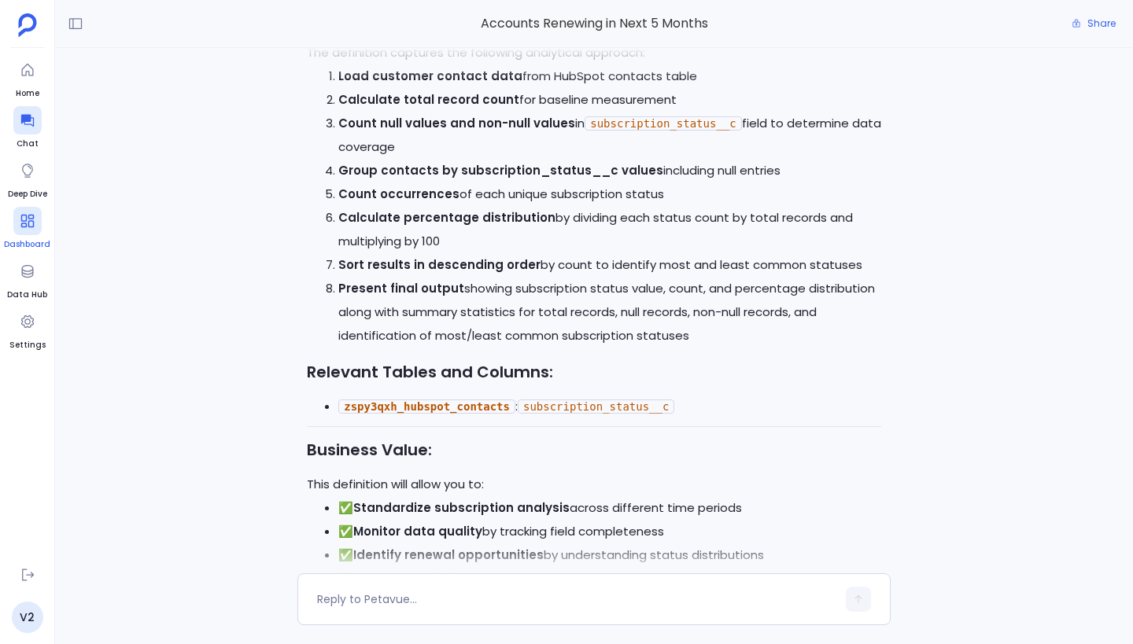
scroll to position [6195, 0]
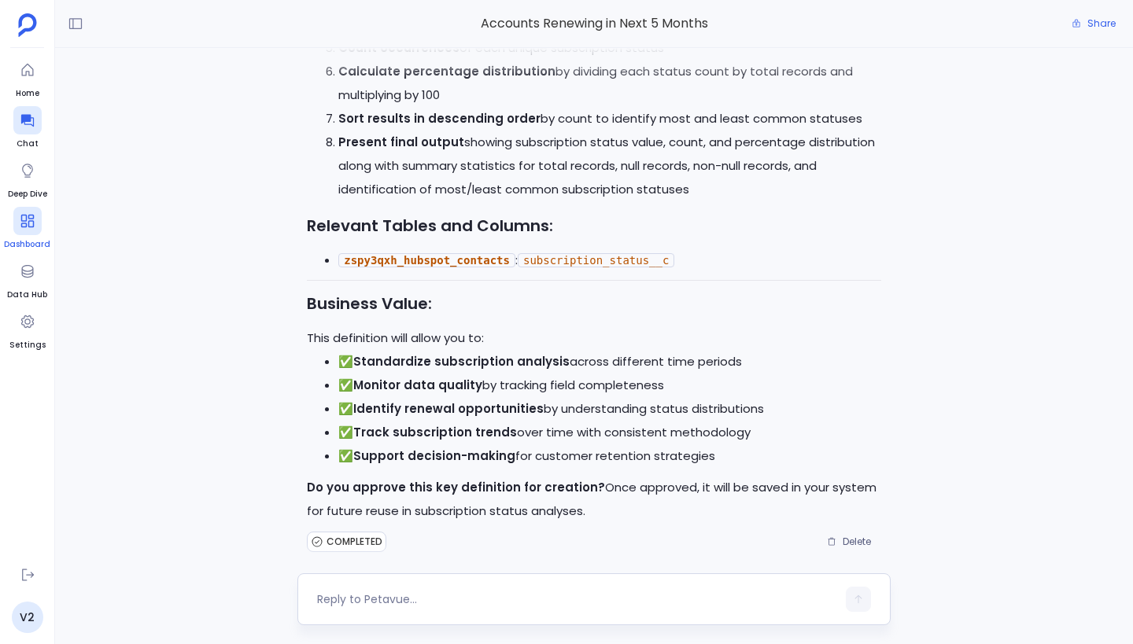
click at [422, 608] on div at bounding box center [576, 599] width 519 height 25
click at [398, 598] on textarea at bounding box center [576, 599] width 519 height 16
type textarea "approved"
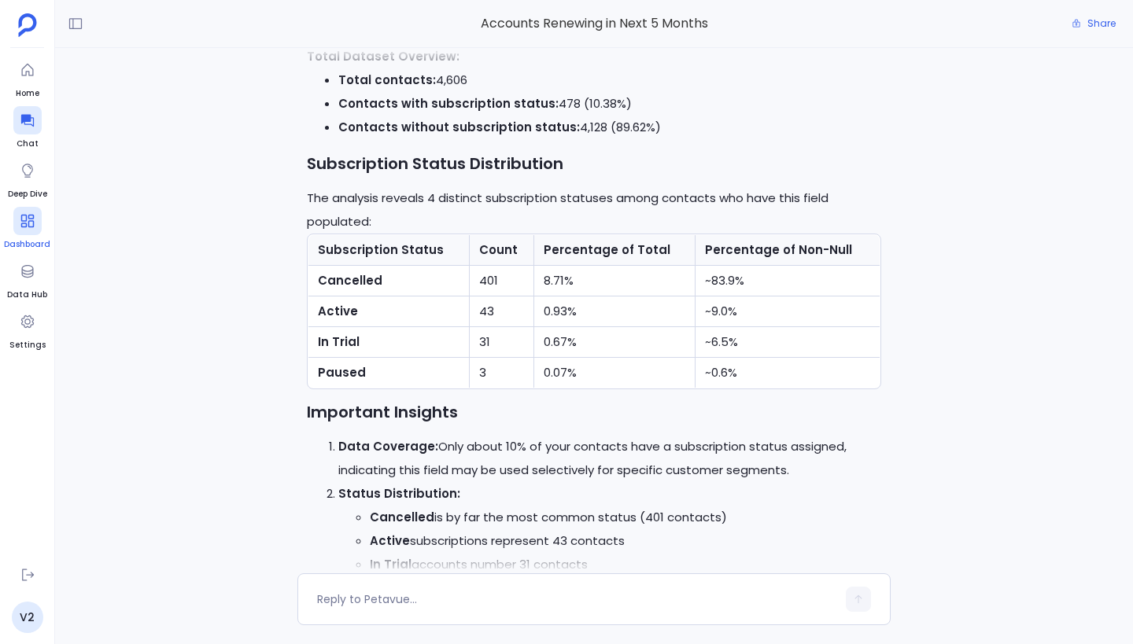
scroll to position [2938, 0]
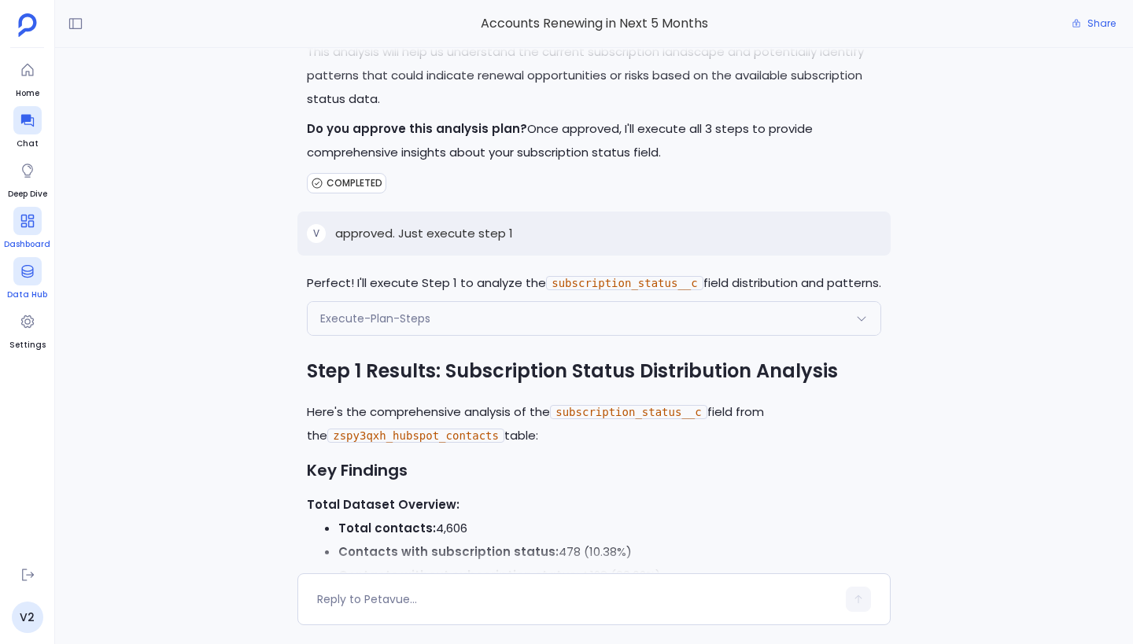
click at [38, 270] on div at bounding box center [27, 271] width 28 height 28
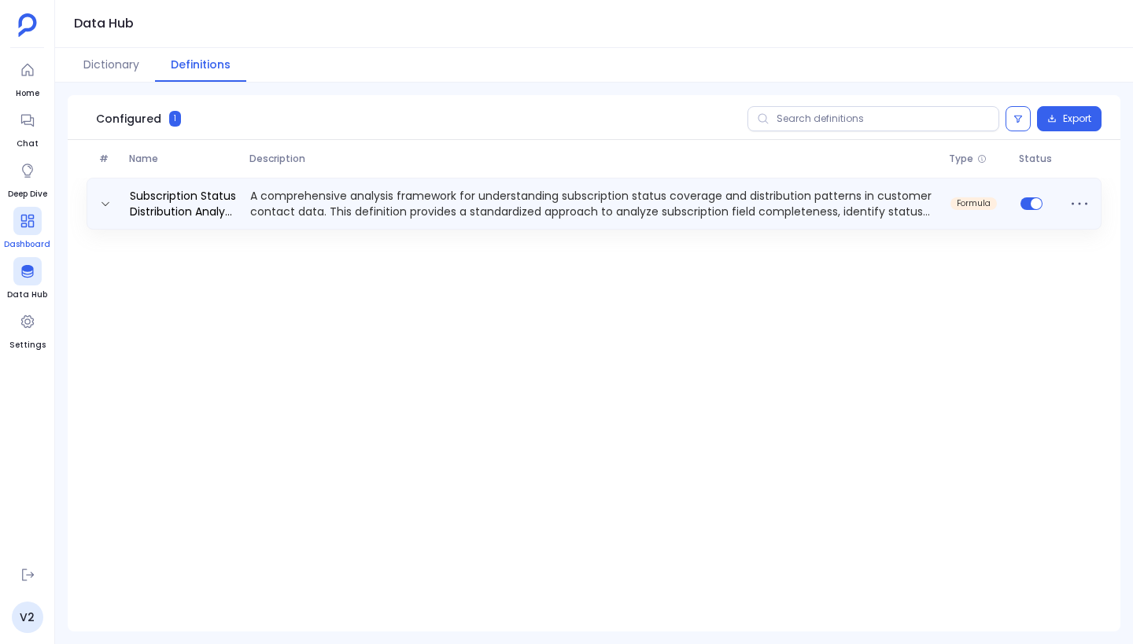
click at [308, 208] on p "A comprehensive analysis framework for understanding subscription status covera…" at bounding box center [594, 203] width 700 height 31
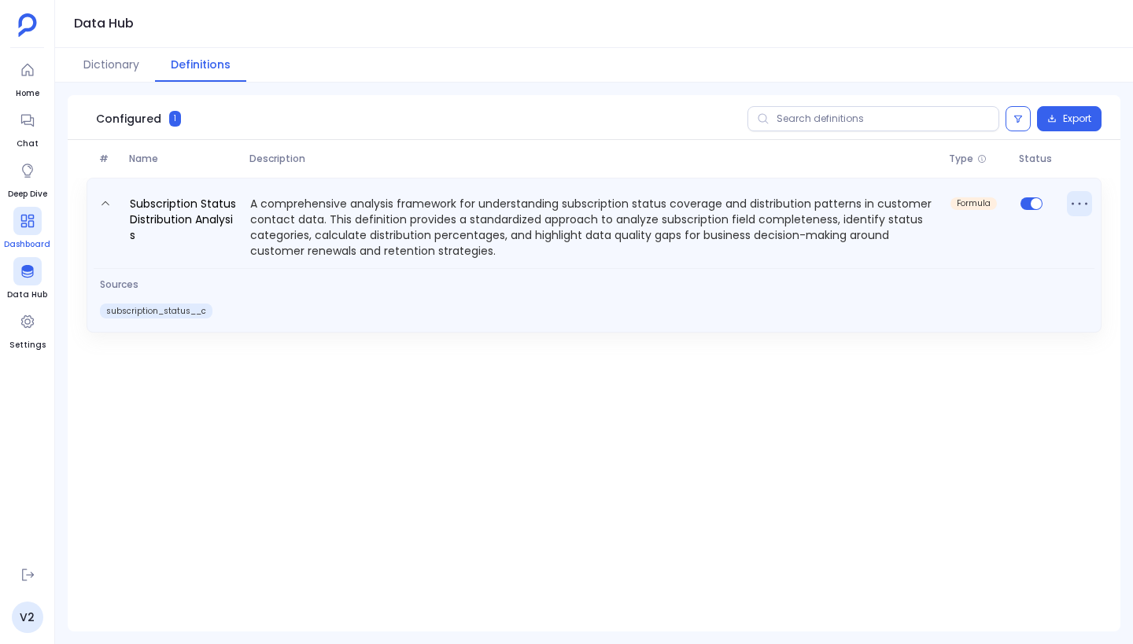
click at [1081, 206] on icon at bounding box center [1079, 203] width 25 height 25
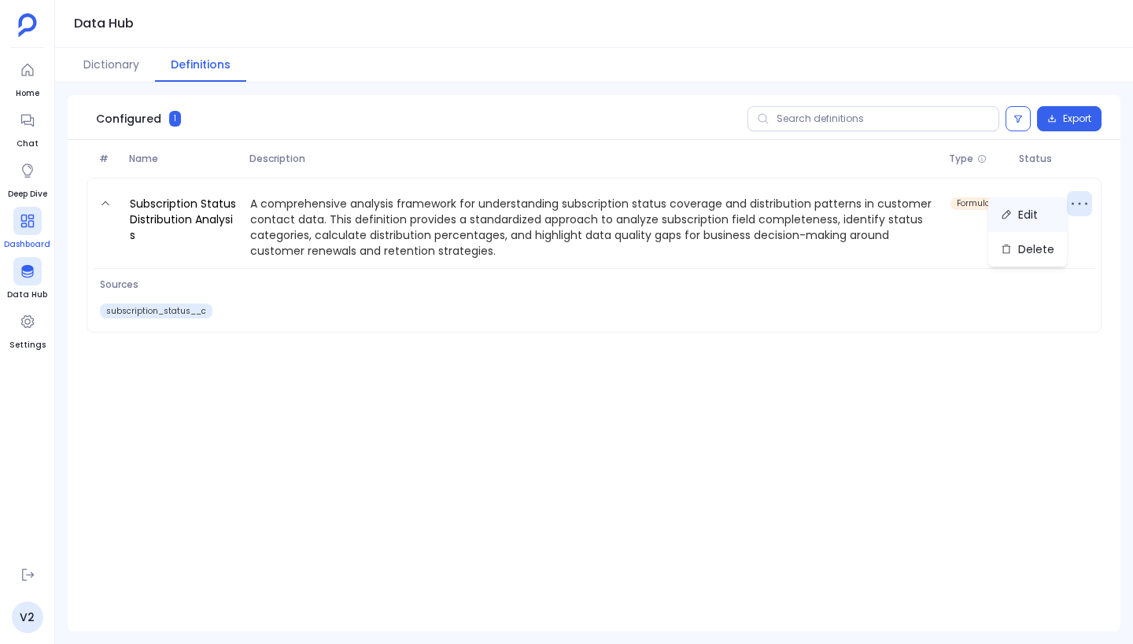
click at [1048, 217] on button "Edit" at bounding box center [1027, 214] width 79 height 35
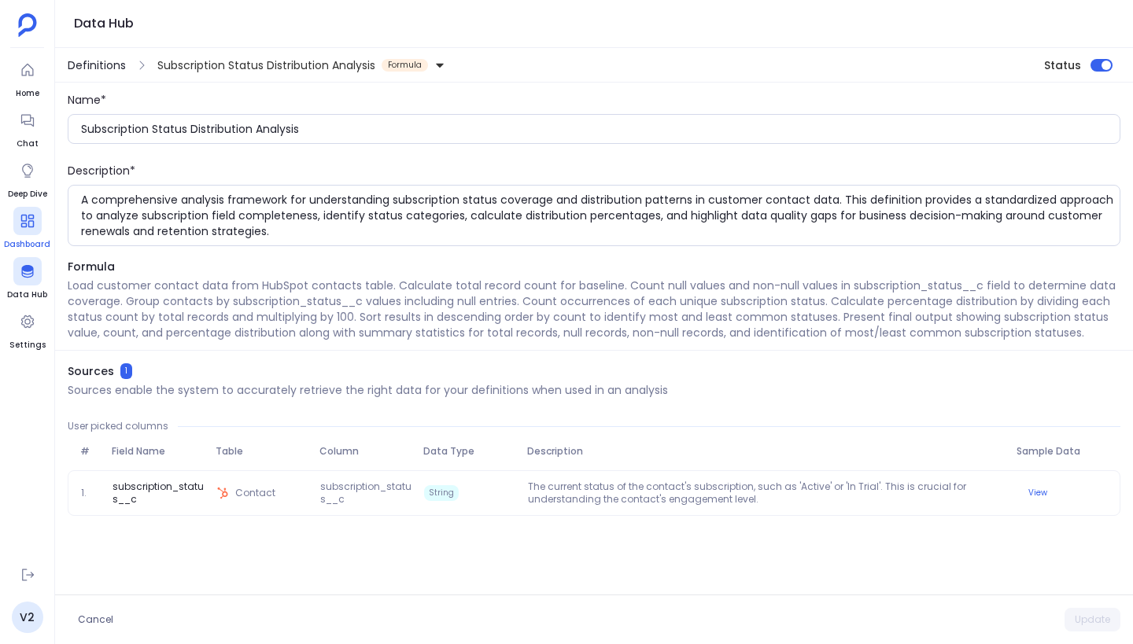
click at [101, 71] on span "Definitions" at bounding box center [97, 65] width 58 height 16
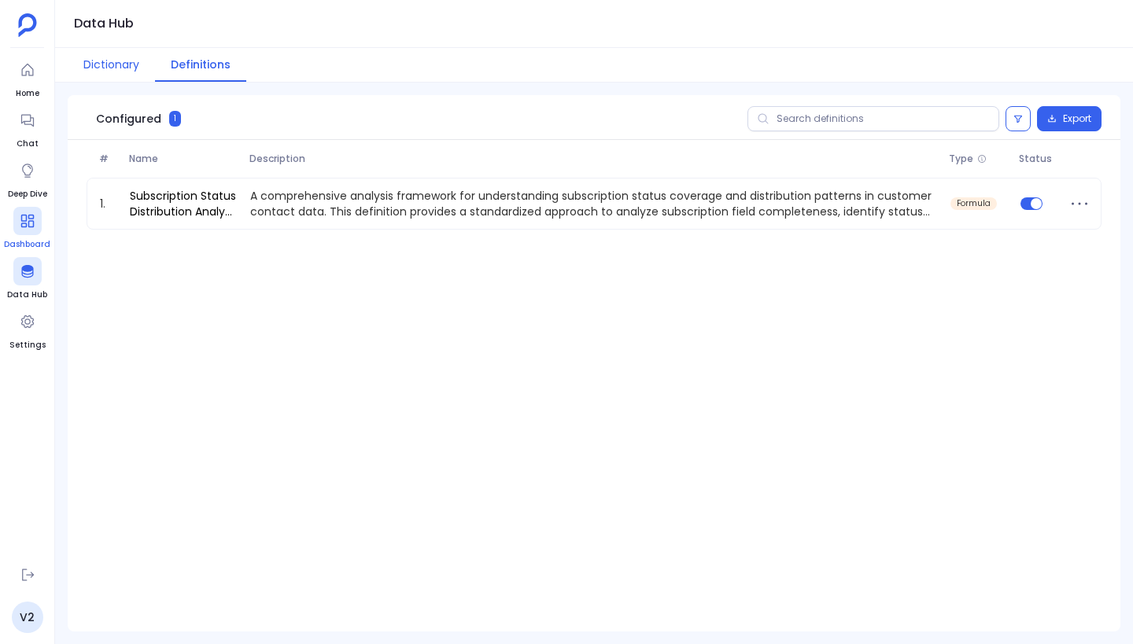
click at [107, 65] on button "Dictionary" at bounding box center [111, 65] width 87 height 34
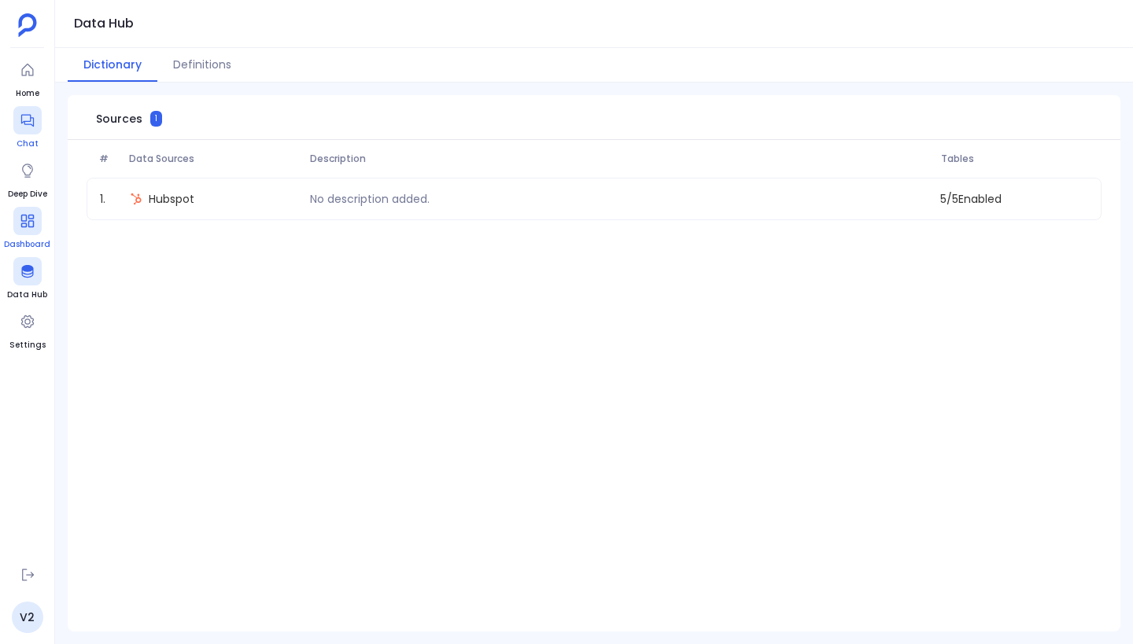
click at [31, 120] on icon at bounding box center [28, 120] width 16 height 16
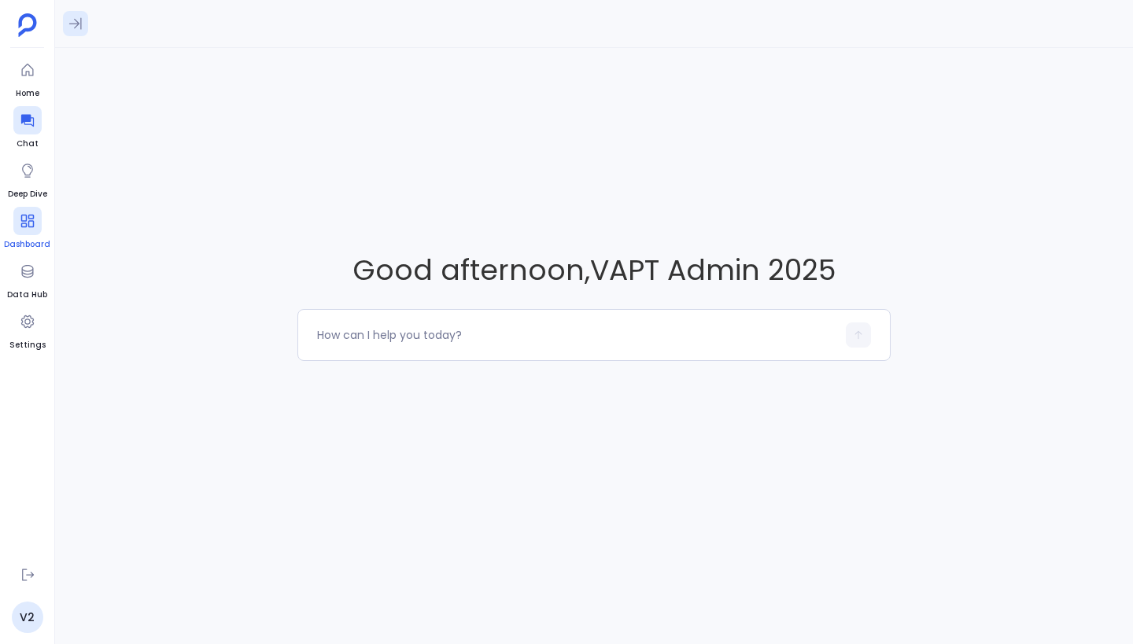
click at [68, 20] on icon at bounding box center [76, 24] width 16 height 16
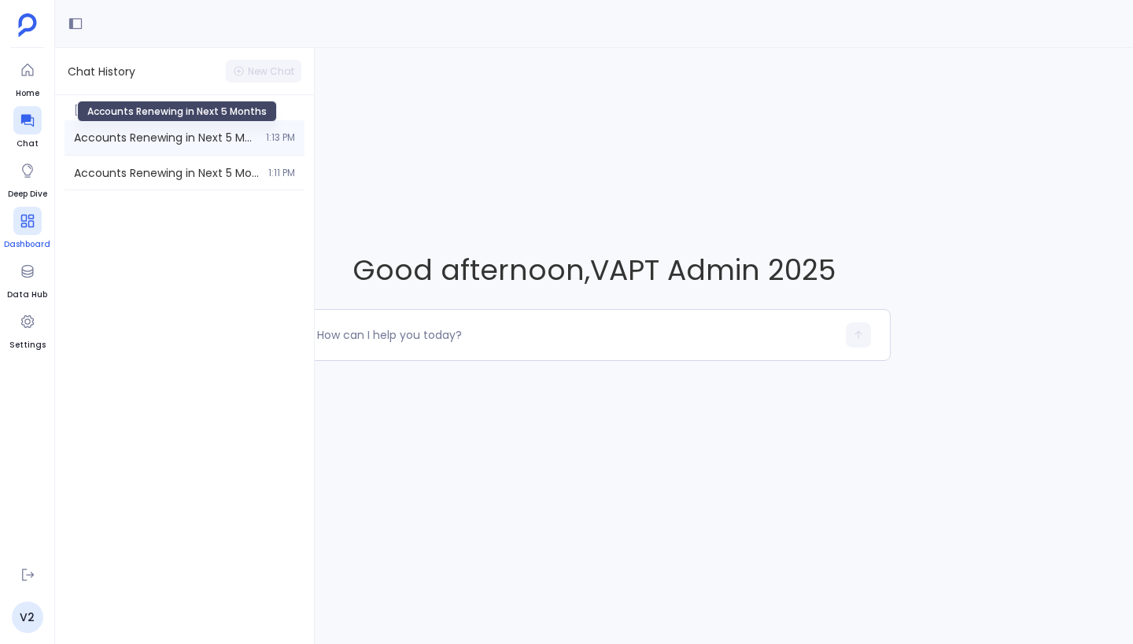
click at [153, 137] on span "Accounts Renewing in Next 5 Months" at bounding box center [165, 138] width 182 height 16
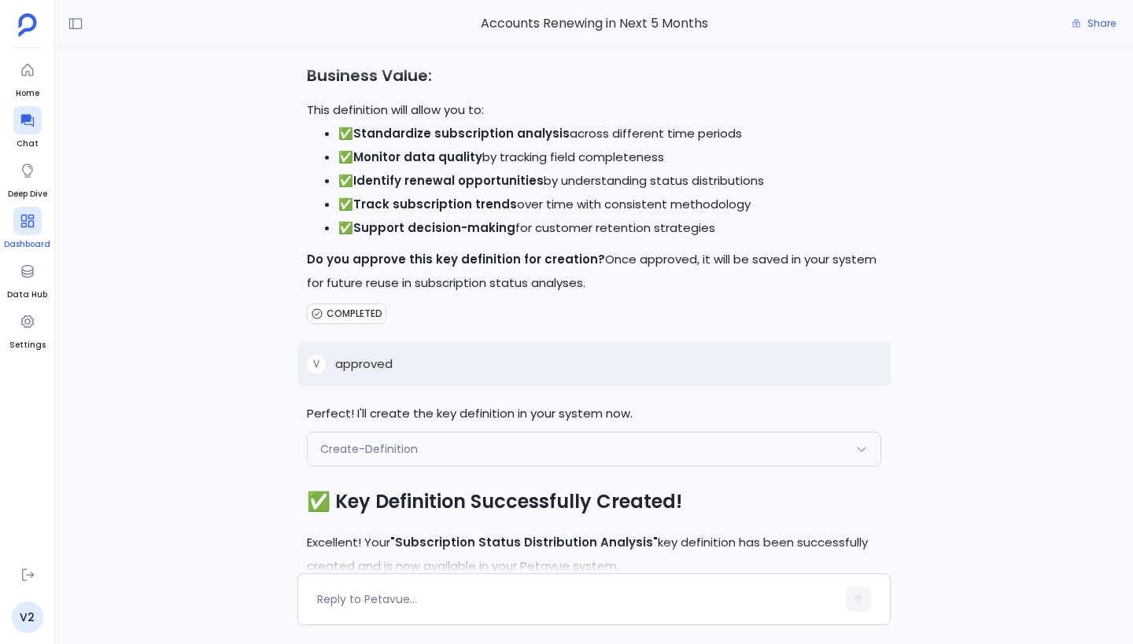
scroll to position [7004, 0]
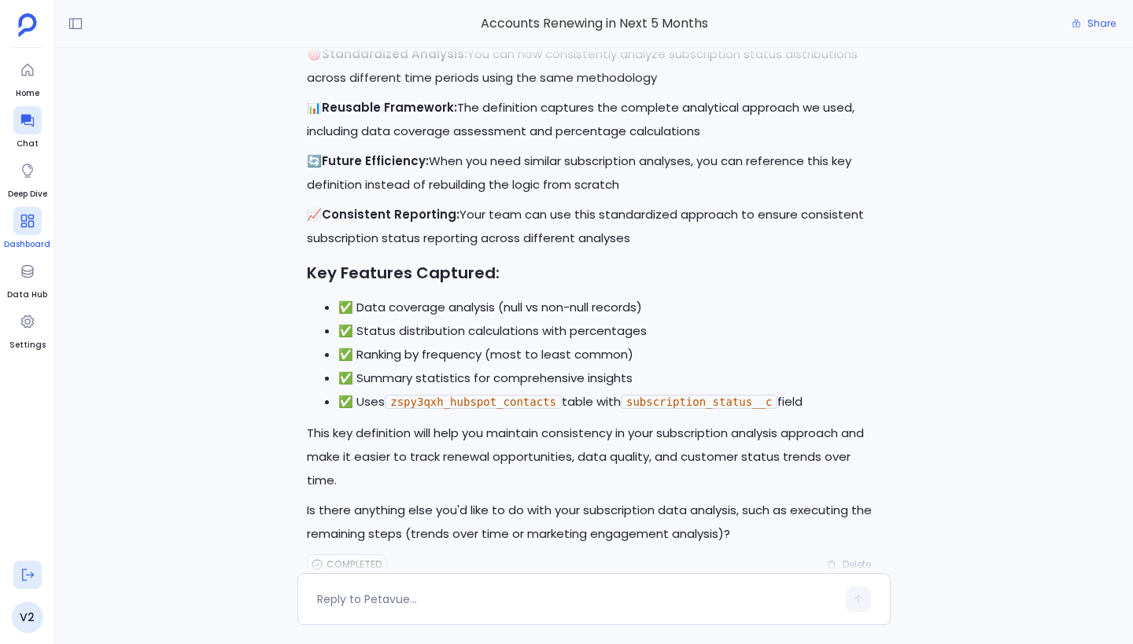
click at [29, 571] on icon at bounding box center [28, 575] width 16 height 16
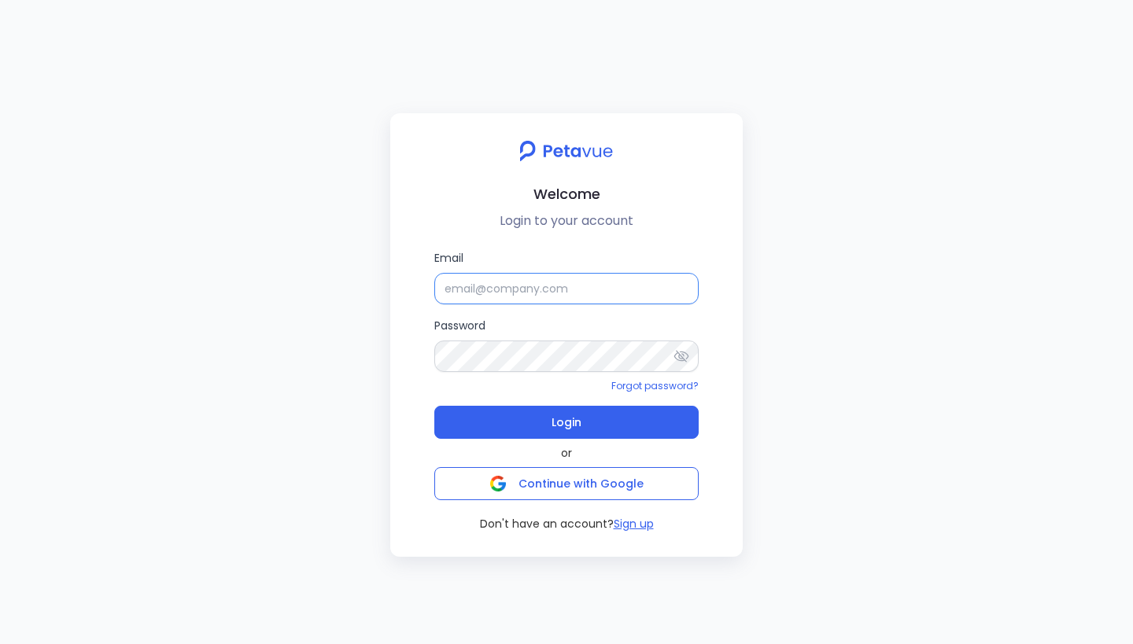
click at [564, 297] on input "Email" at bounding box center [566, 288] width 264 height 31
paste input "[EMAIL_ADDRESS][DOMAIN_NAME]"
type input "[EMAIL_ADDRESS][DOMAIN_NAME]"
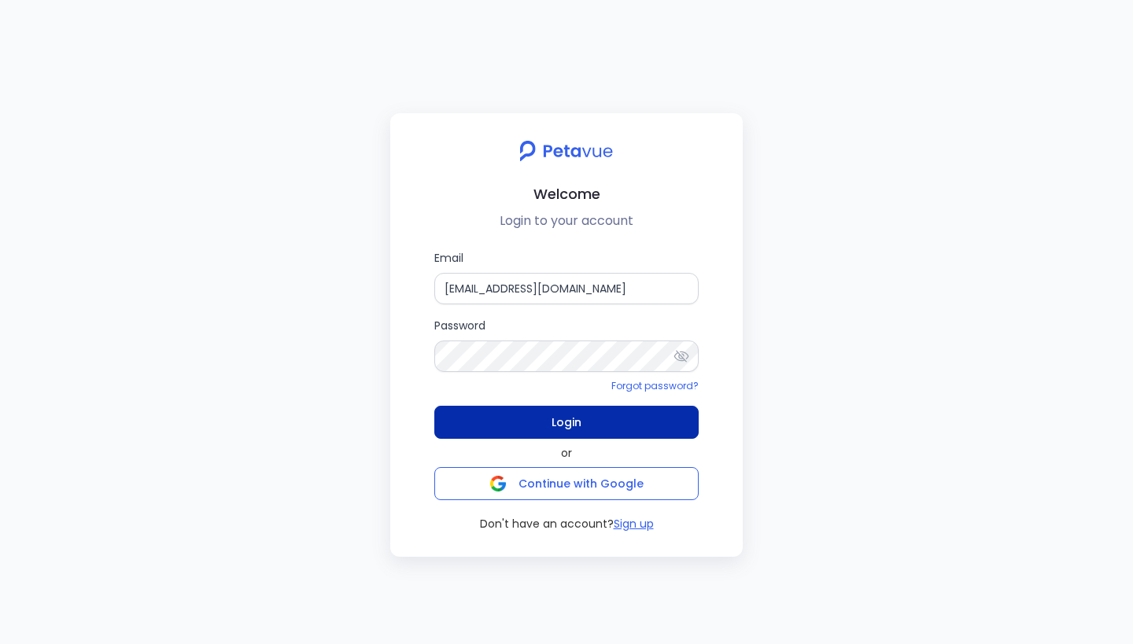
click at [544, 417] on button "Login" at bounding box center [566, 422] width 264 height 33
